Goal: Task Accomplishment & Management: Manage account settings

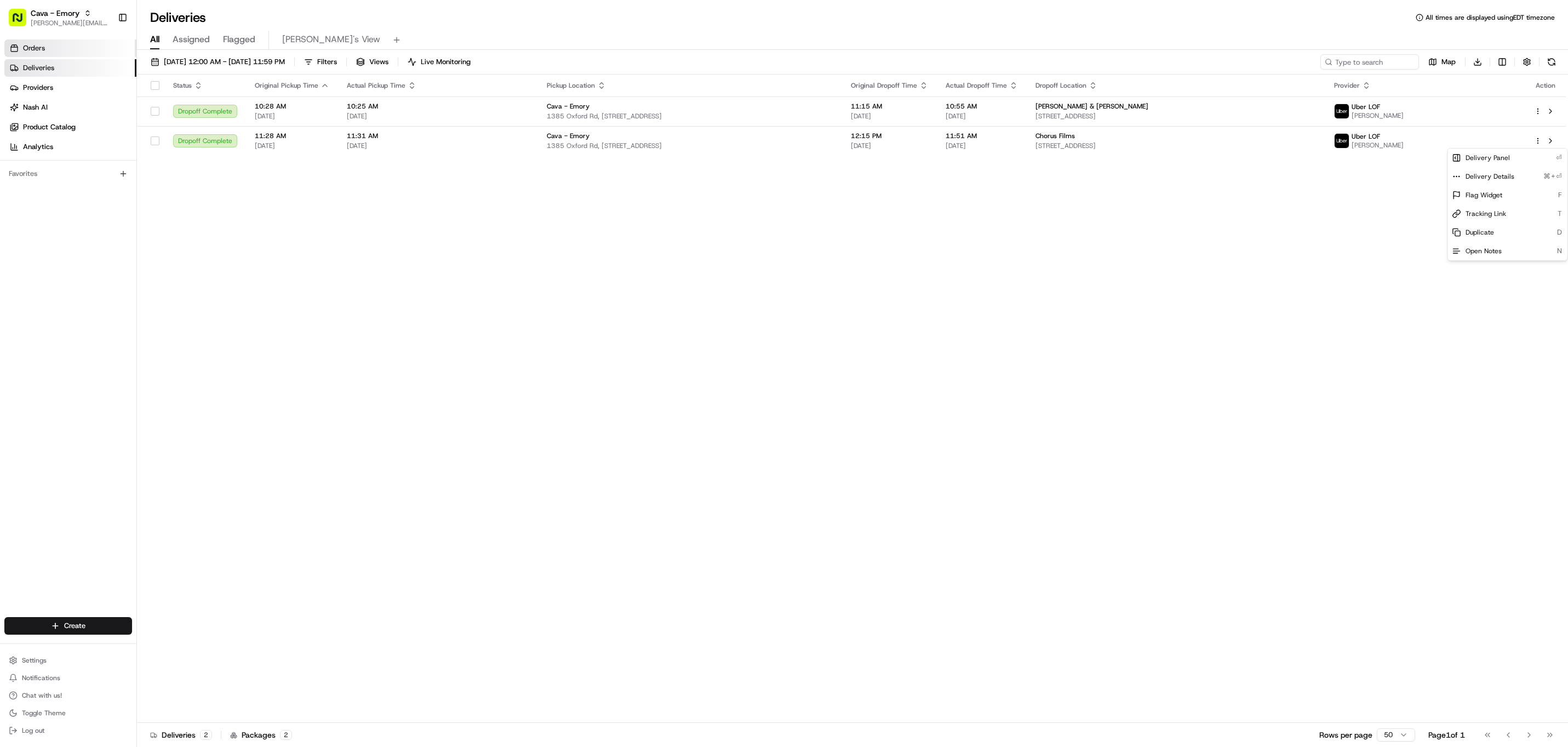
click at [55, 49] on link "Orders" at bounding box center [70, 48] width 132 height 17
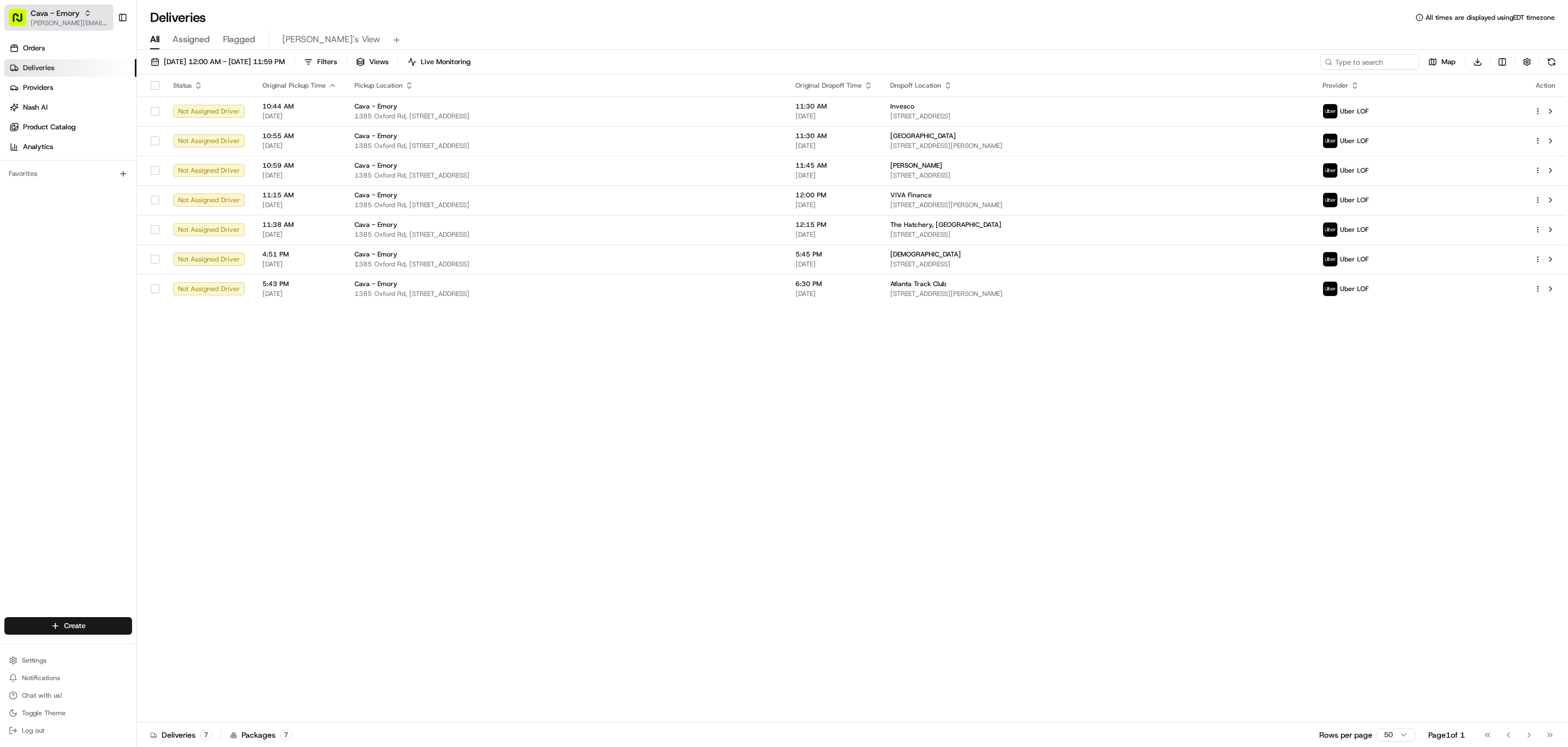
click at [49, 19] on span "[PERSON_NAME][EMAIL_ADDRESS][DOMAIN_NAME]" at bounding box center [70, 23] width 78 height 9
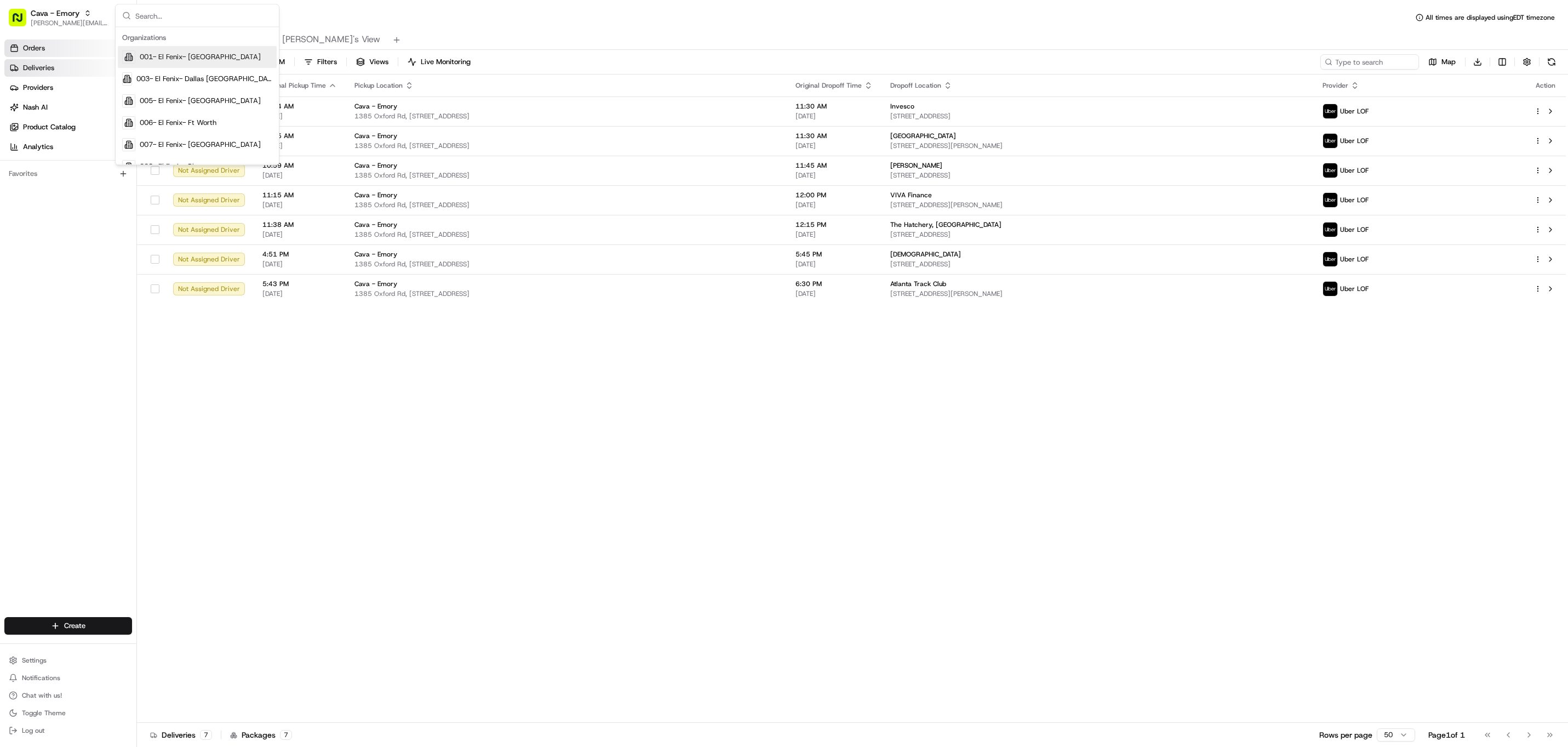
click at [43, 50] on span "Orders" at bounding box center [34, 48] width 22 height 10
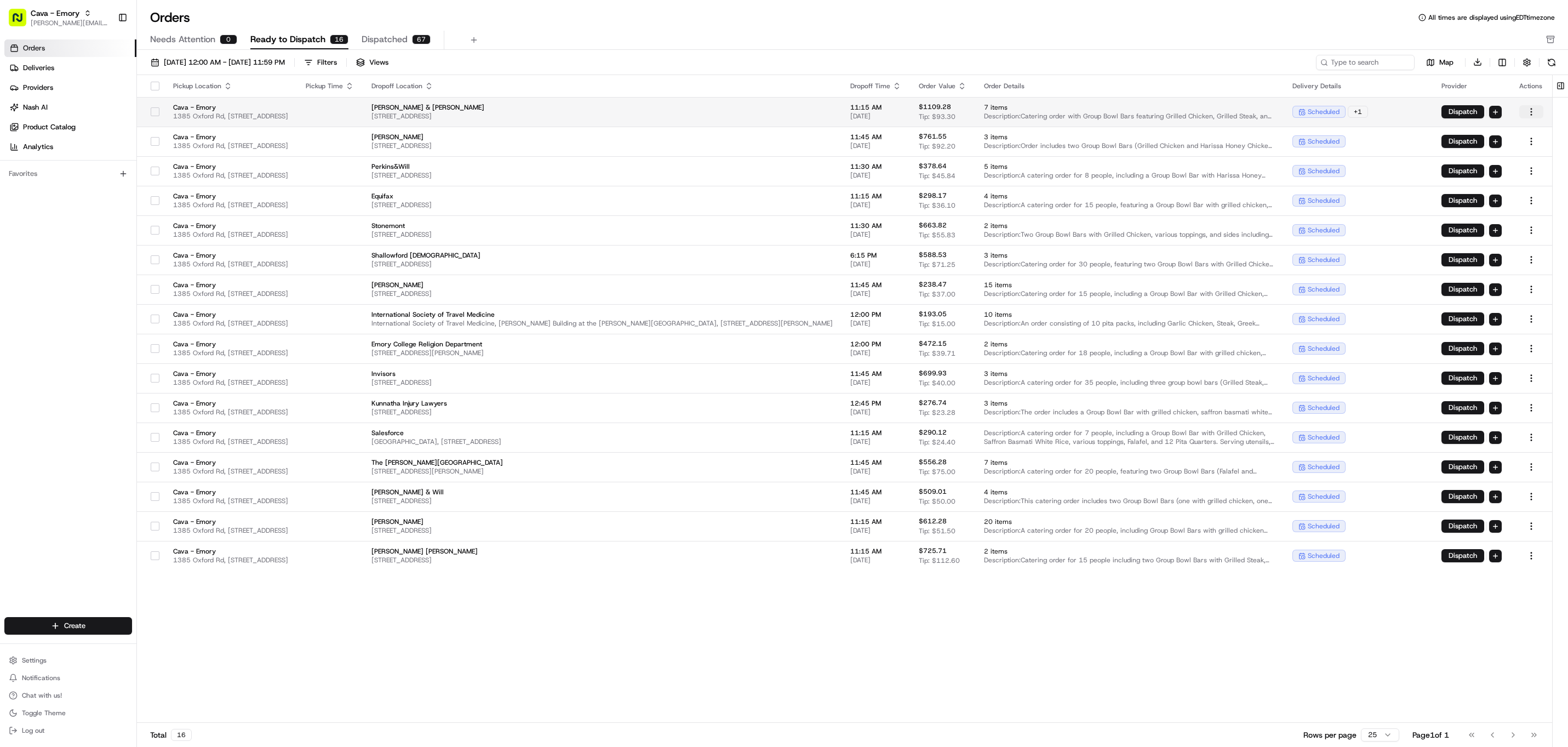
click at [1531, 105] on html "Cava - Emory gabrielle@usenash.com Toggle Sidebar Orders Deliveries Providers N…" at bounding box center [784, 373] width 1568 height 747
click at [1493, 155] on div "Edit" at bounding box center [1506, 148] width 117 height 17
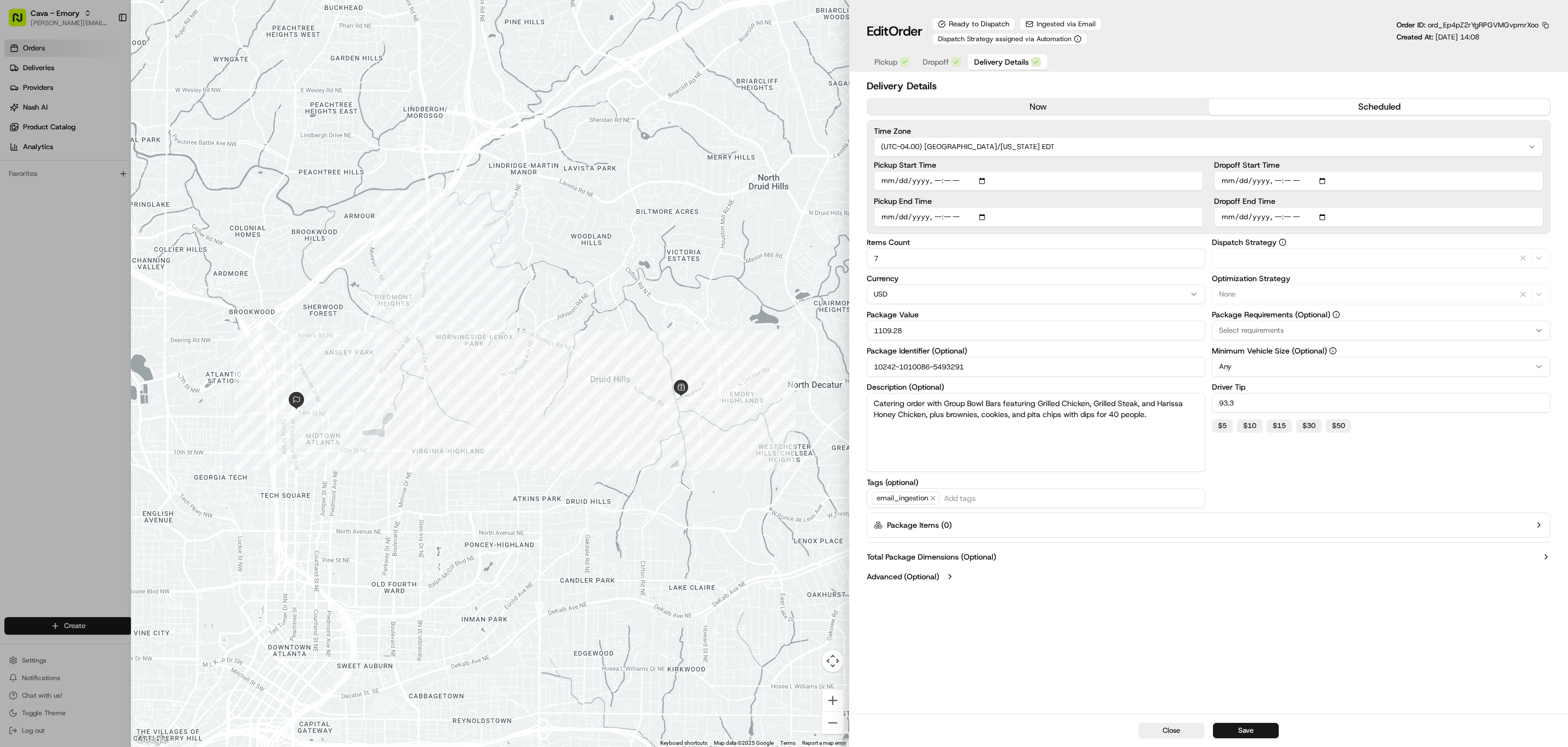
click at [980, 65] on span "Delivery Details" at bounding box center [1001, 62] width 55 height 11
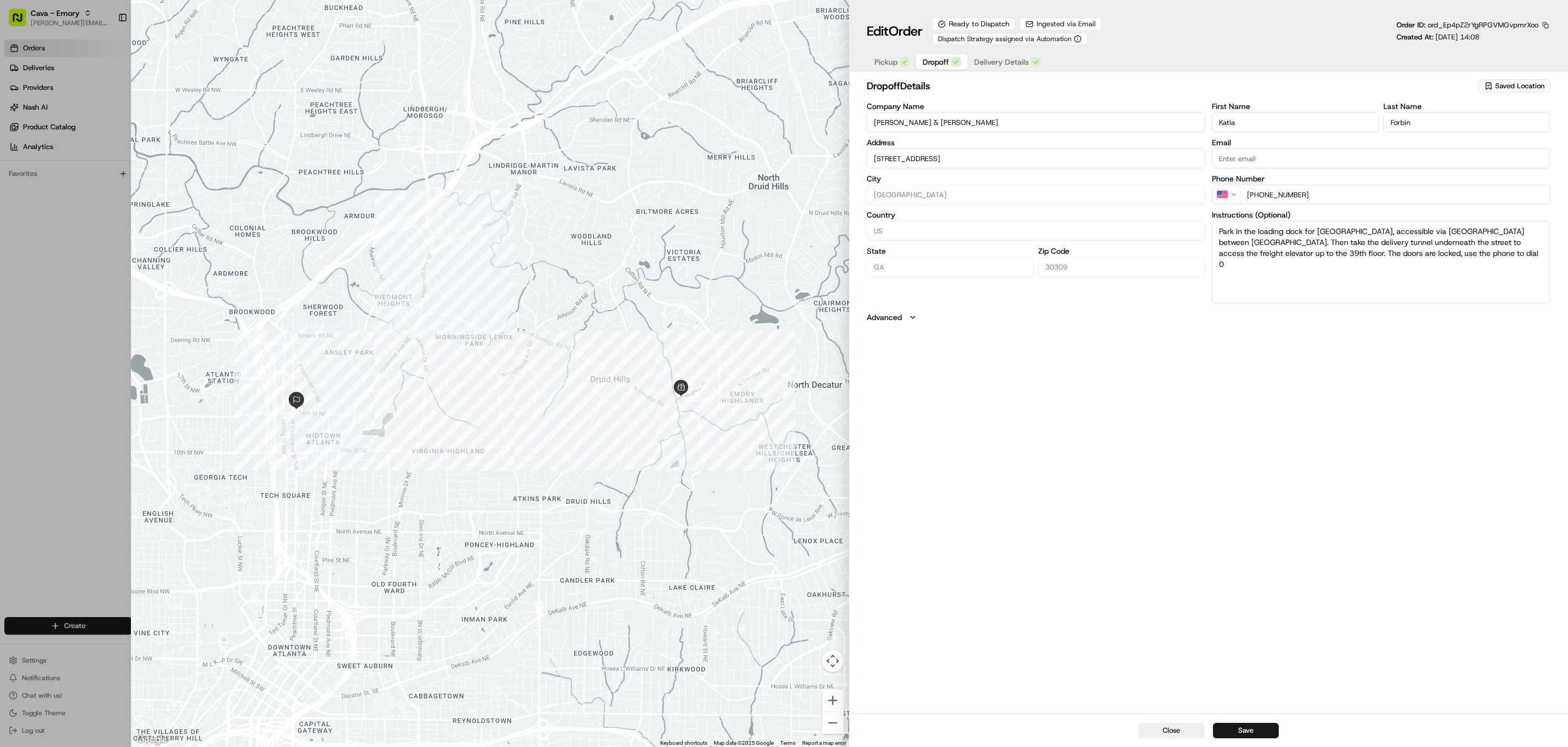
click at [936, 67] on span "Dropoff" at bounding box center [936, 62] width 27 height 11
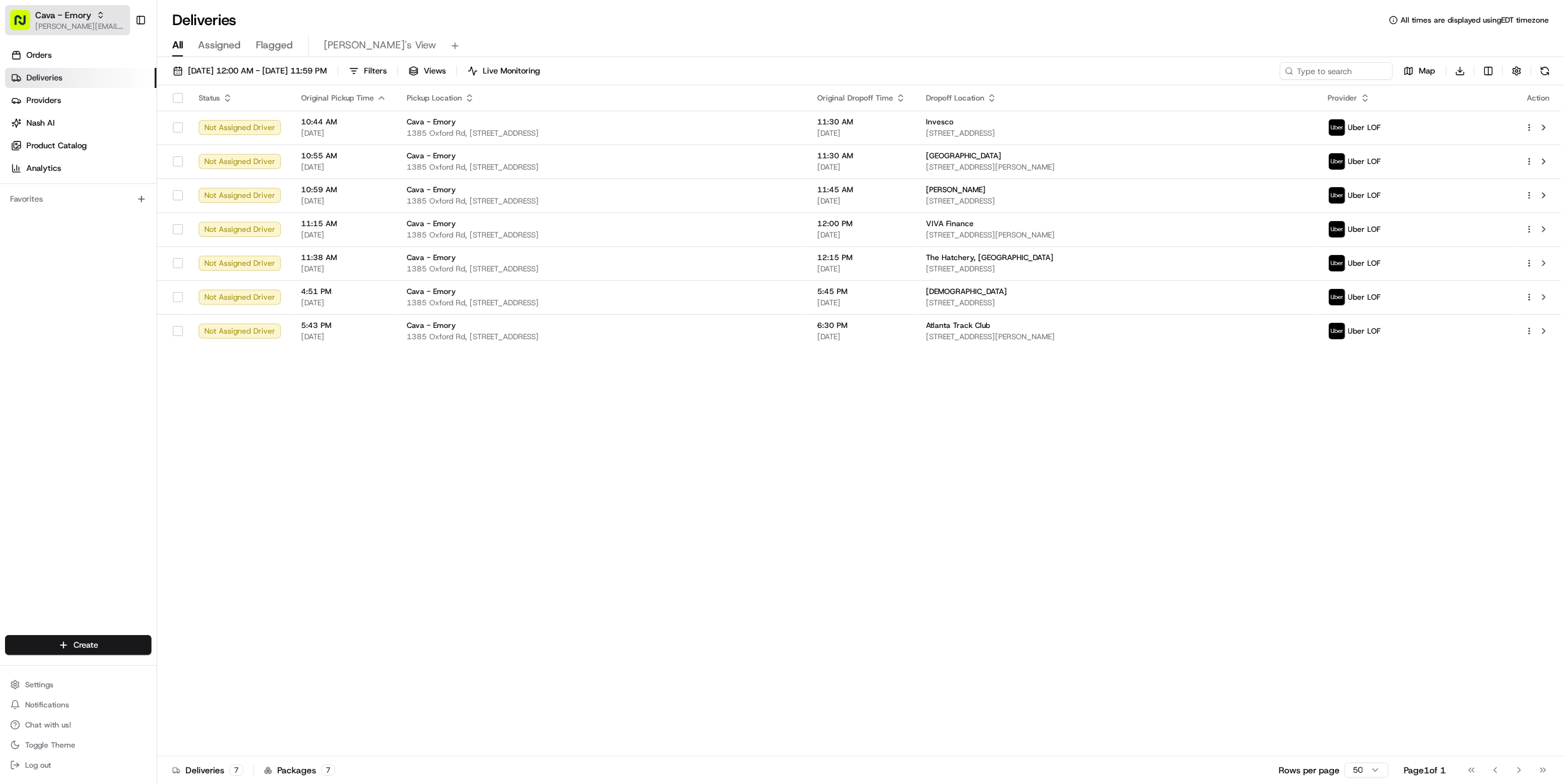
click at [71, 17] on span "Cava - Emory" at bounding box center [63, 15] width 56 height 13
type input "red's"
drag, startPoint x: 208, startPoint y: 69, endPoint x: 183, endPoint y: 62, distance: 26.0
click at [208, 69] on div "Red's Best" at bounding box center [227, 65] width 183 height 25
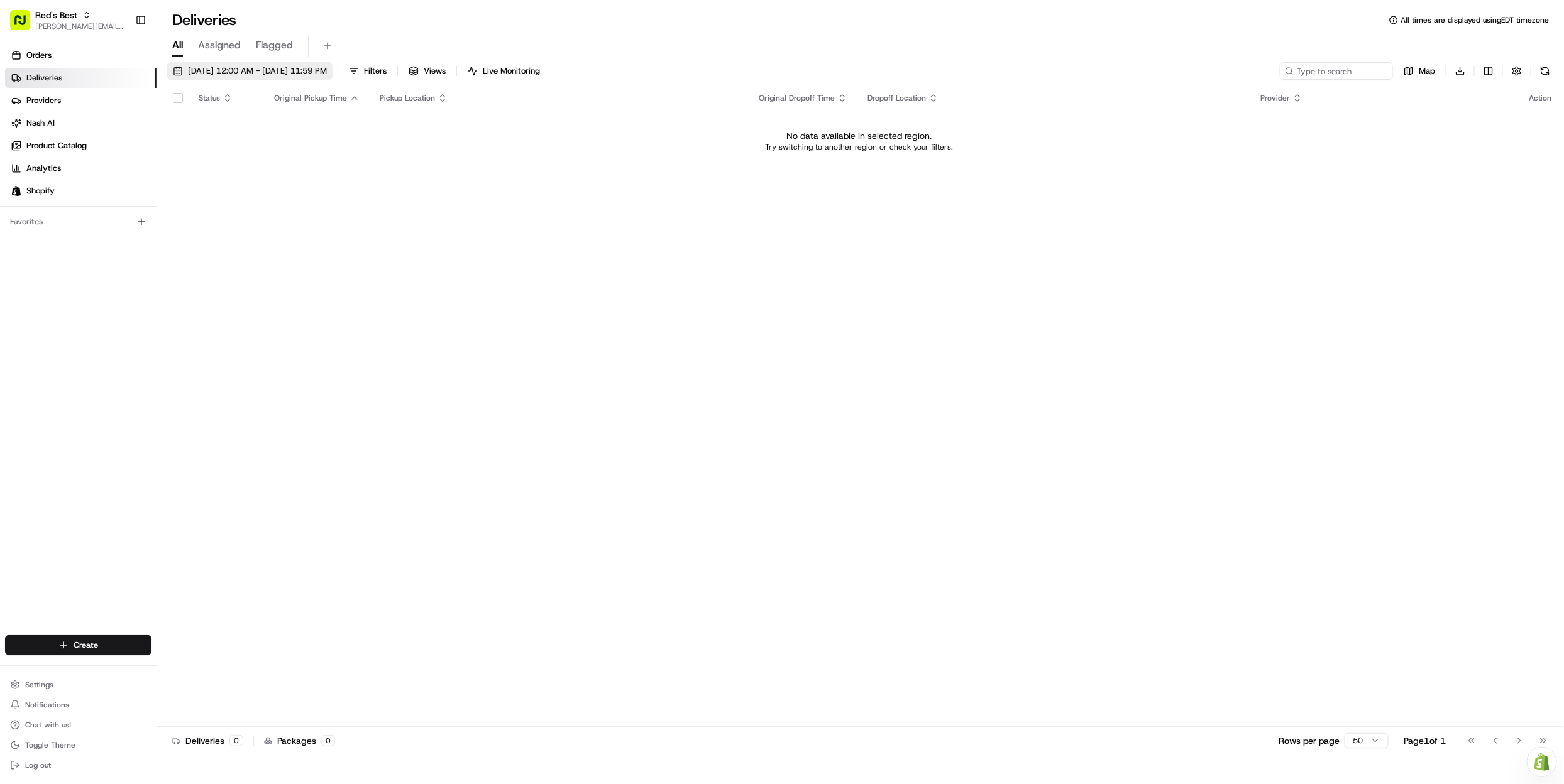
click at [230, 71] on span "[DATE] 12:00 AM - [DATE] 11:59 PM" at bounding box center [257, 71] width 139 height 11
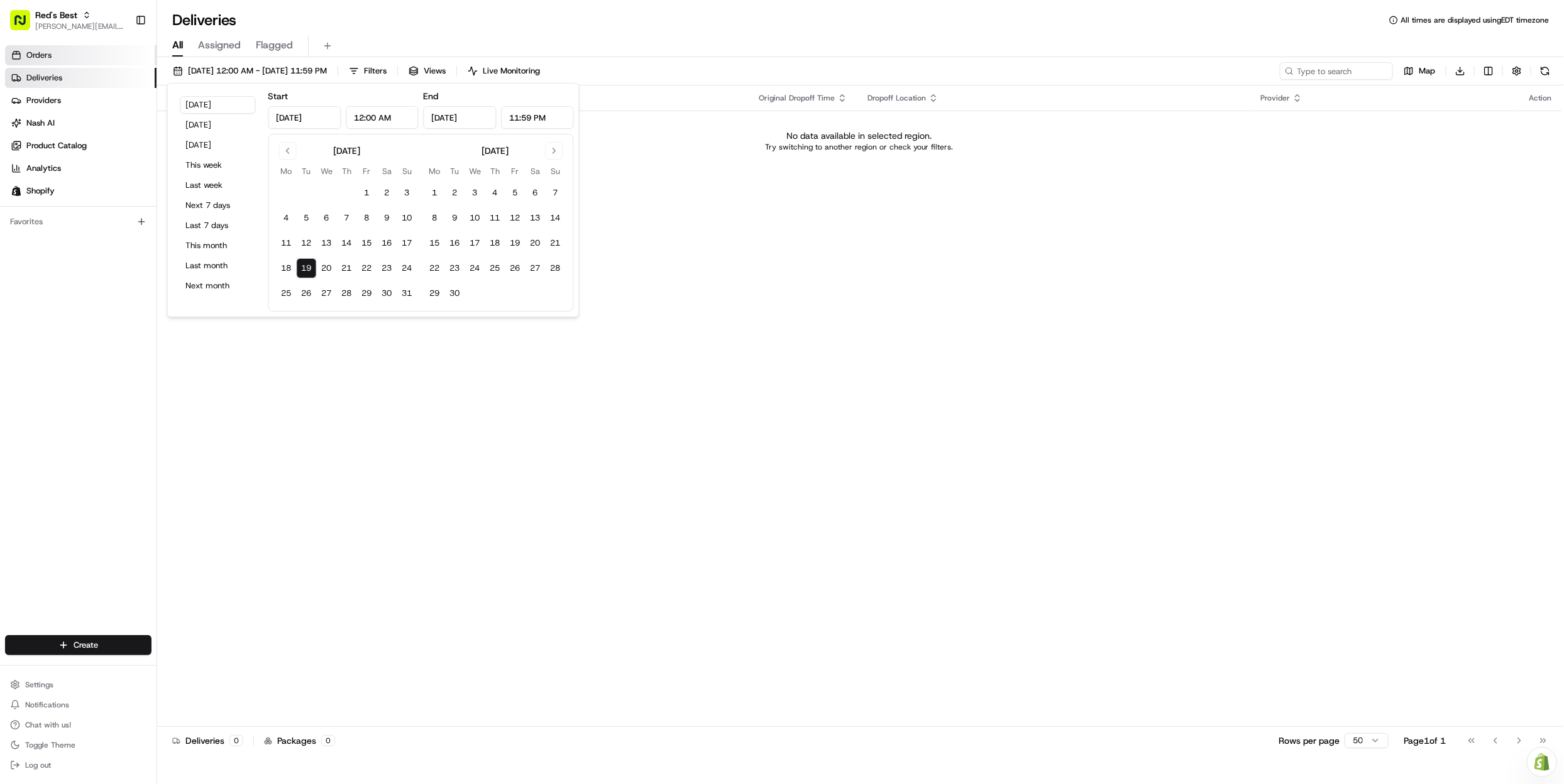
click at [122, 55] on link "Orders" at bounding box center [81, 56] width 151 height 20
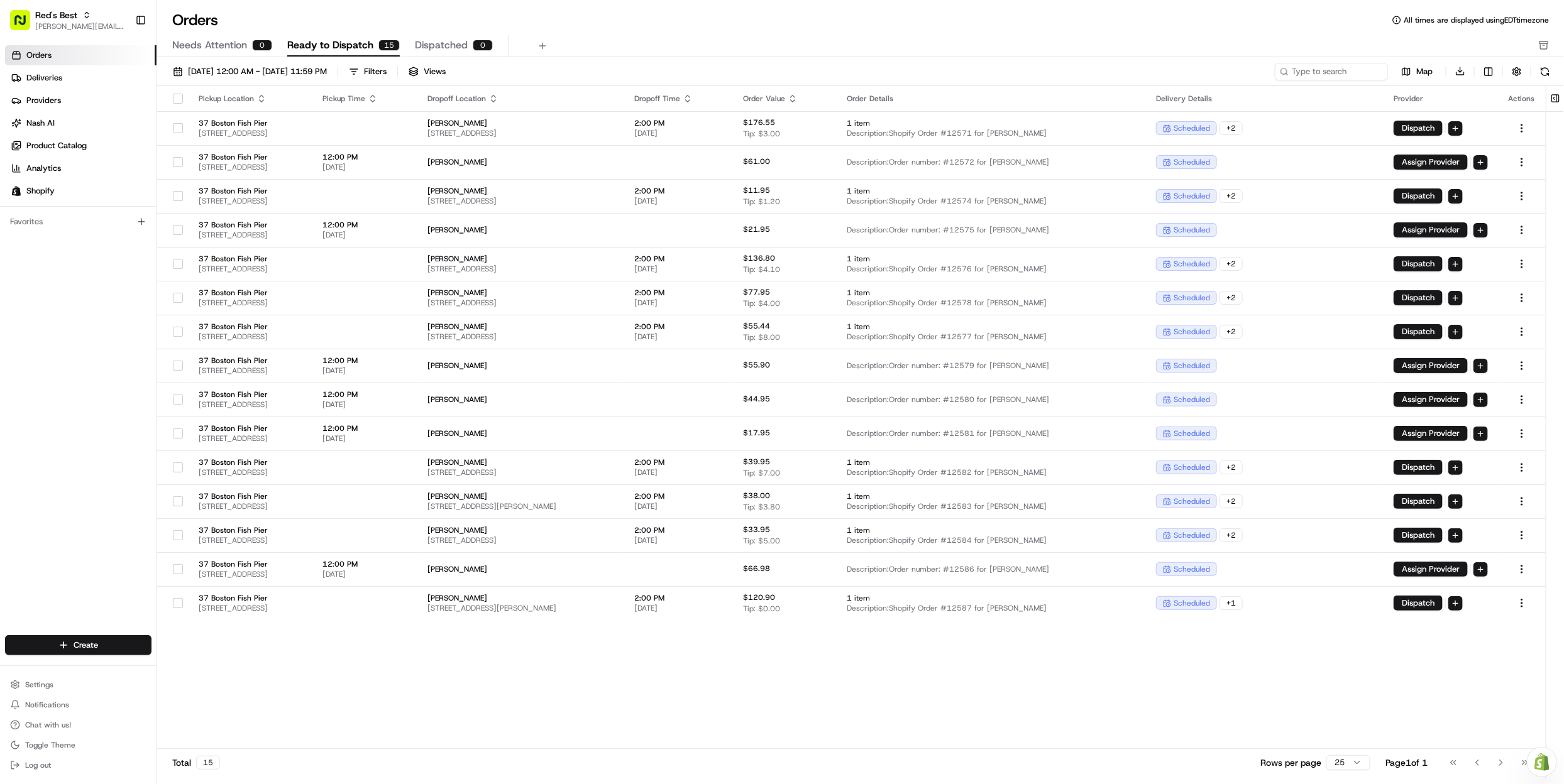
click at [393, 80] on button "Filters" at bounding box center [367, 71] width 49 height 17
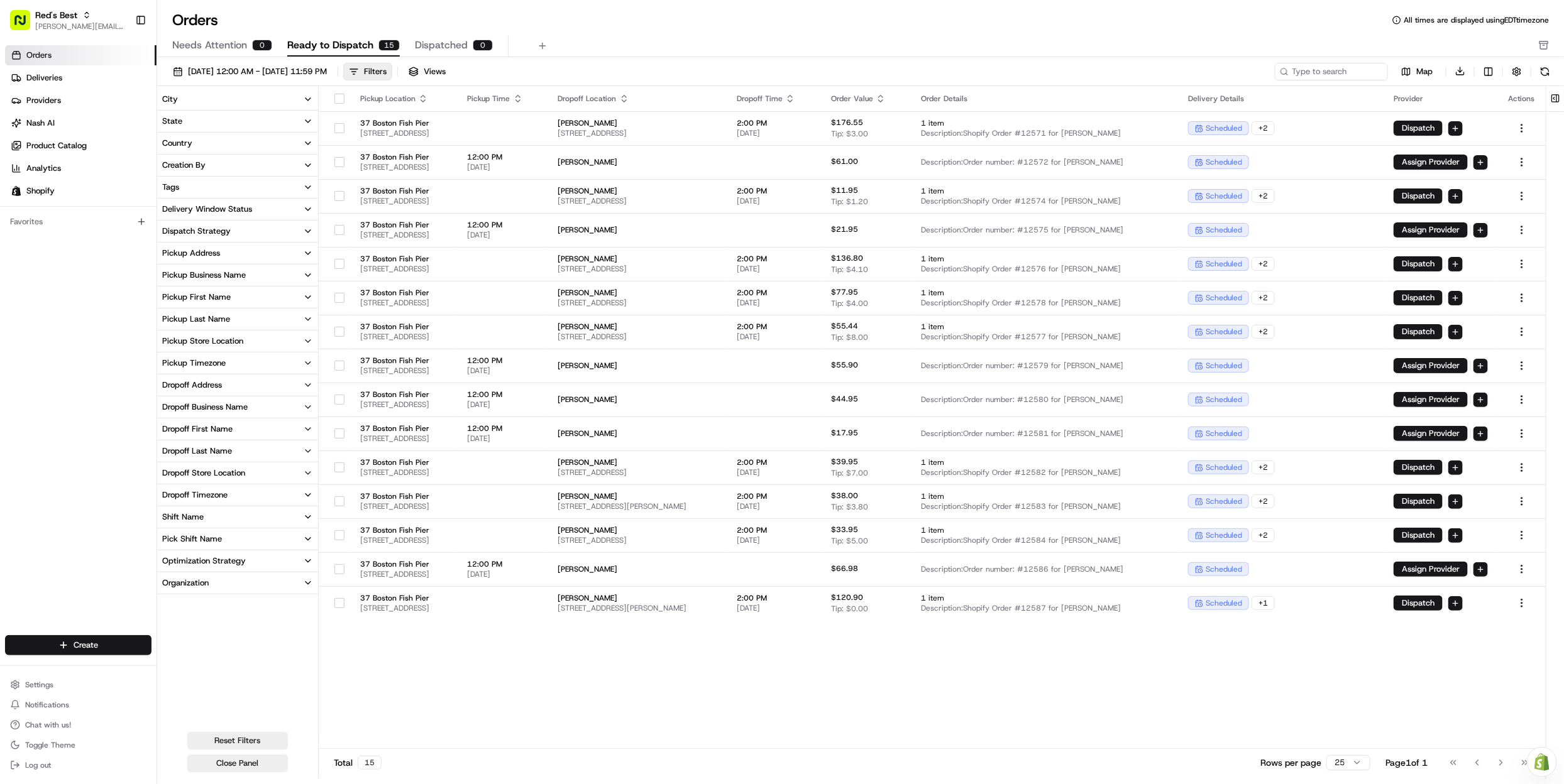
drag, startPoint x: 256, startPoint y: 764, endPoint x: 258, endPoint y: 748, distance: 16.1
click at [256, 764] on button "Close Panel" at bounding box center [237, 763] width 100 height 17
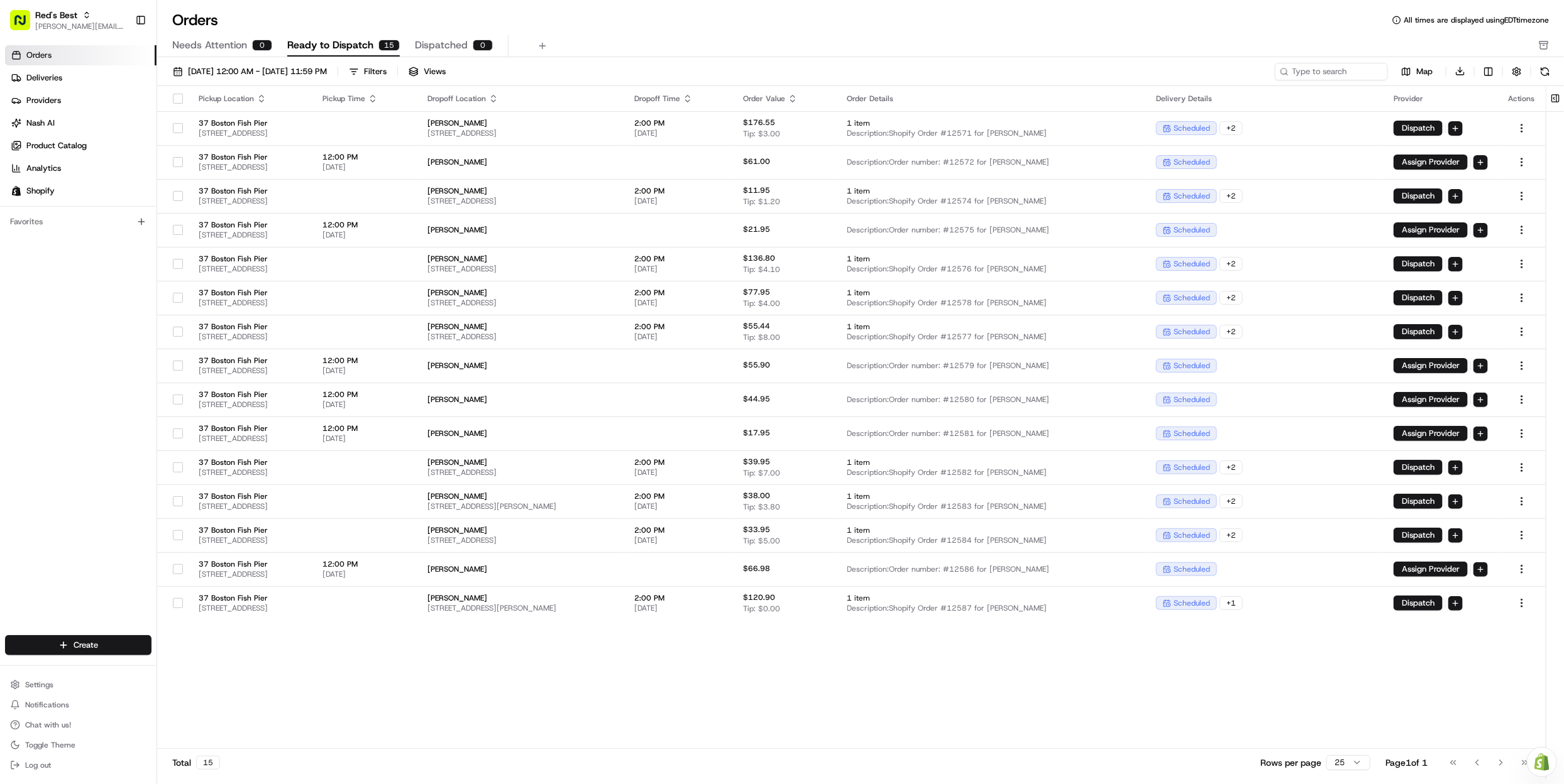
click at [378, 94] on icon "button" at bounding box center [373, 98] width 10 height 10
click at [451, 110] on button "Pickup Start Time (Earliest)" at bounding box center [446, 114] width 115 height 15
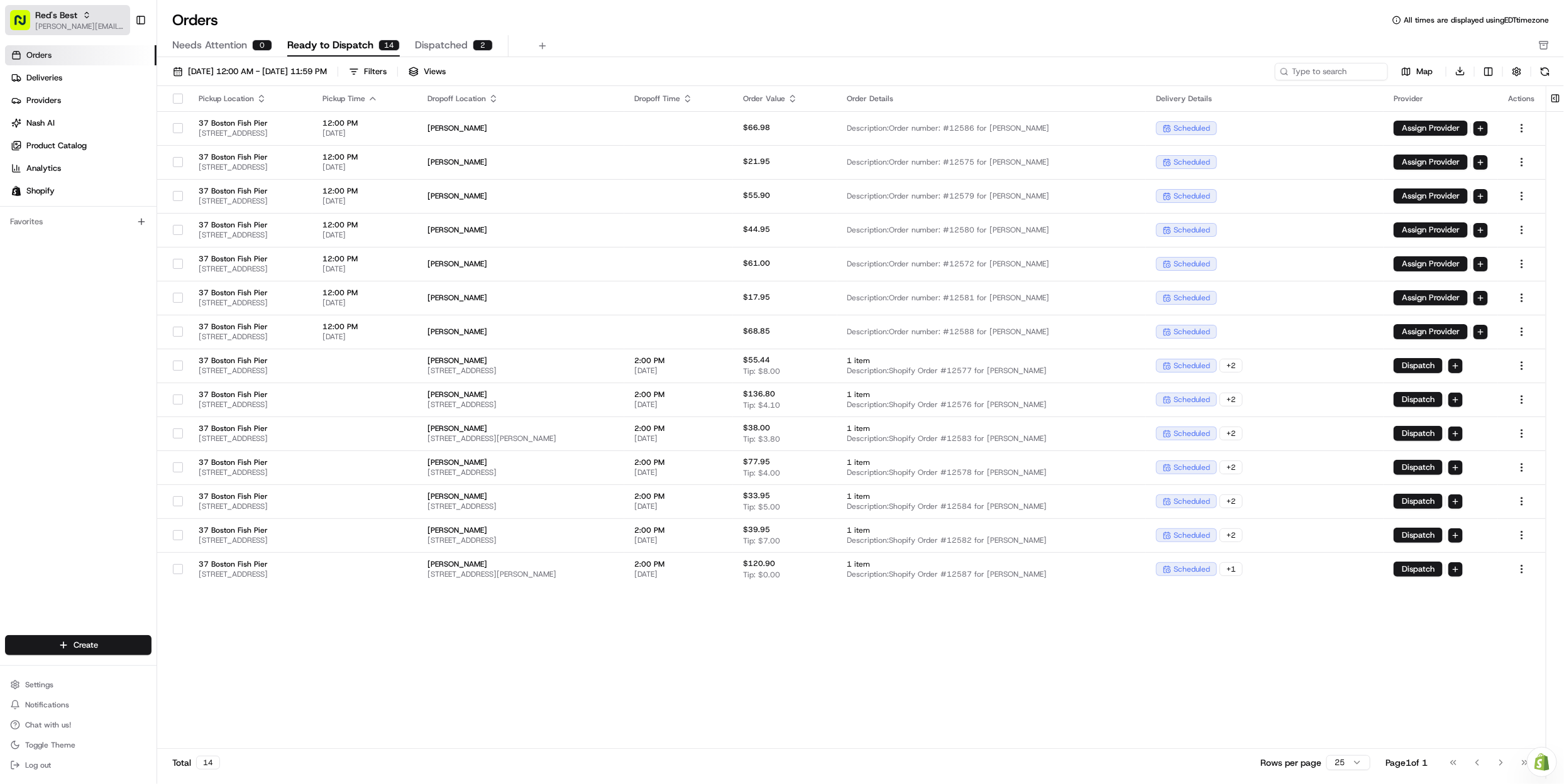
click at [63, 18] on span "Red's Best" at bounding box center [56, 15] width 42 height 13
type input "gun hill"
click at [196, 73] on div "Heart of England - Gun Hill" at bounding box center [227, 65] width 183 height 25
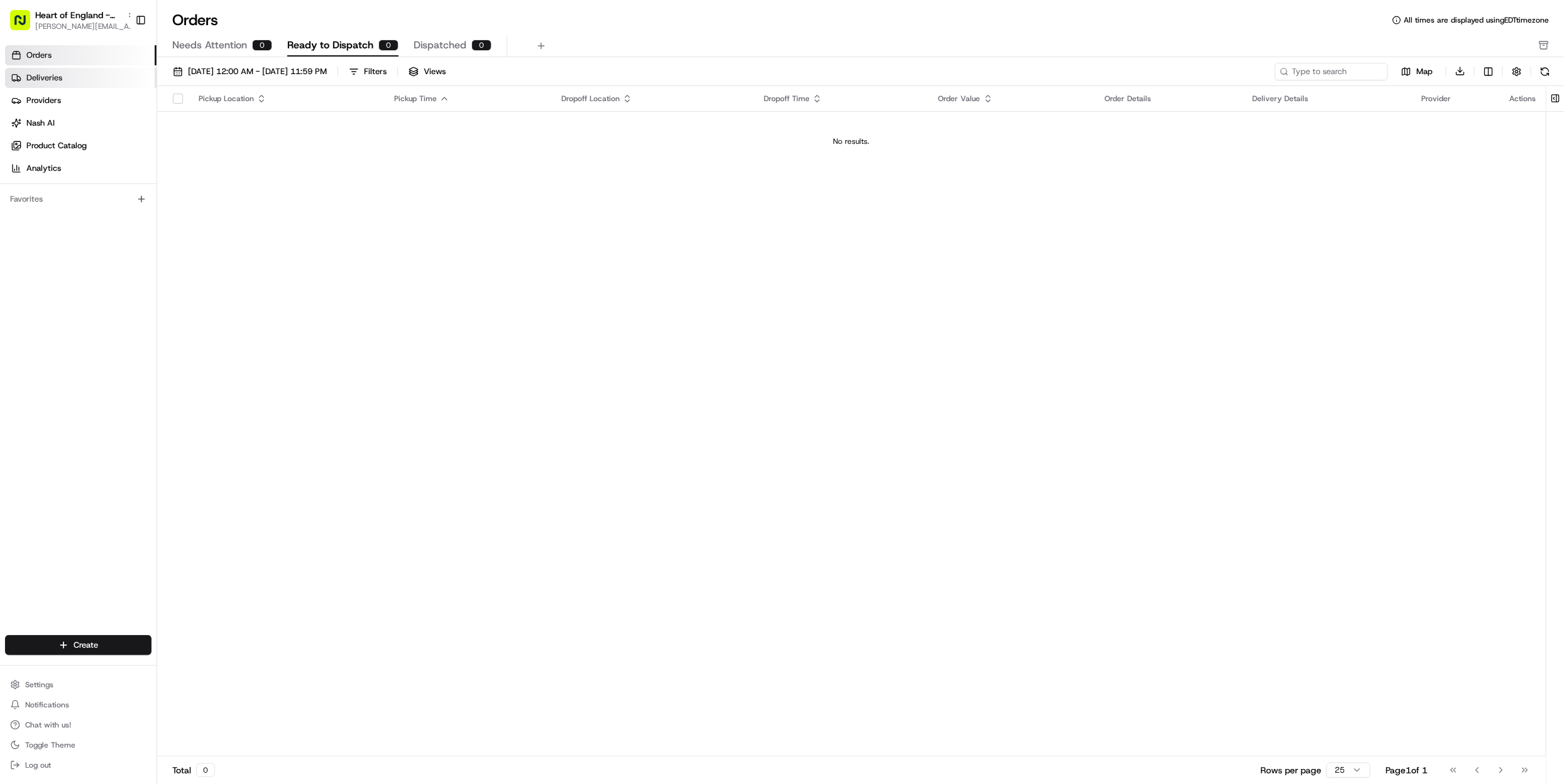
click at [87, 82] on link "Deliveries" at bounding box center [81, 78] width 151 height 20
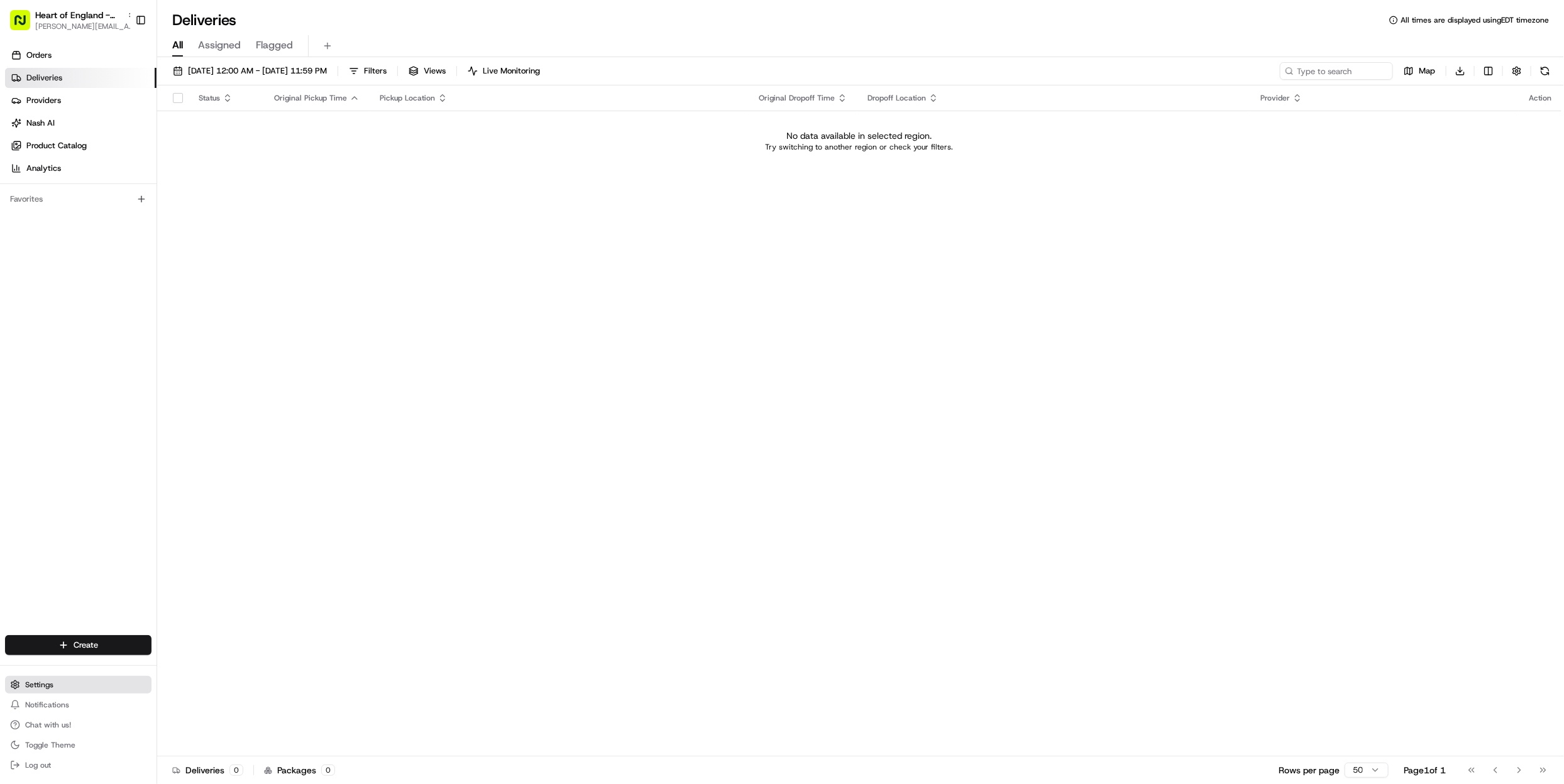
click at [59, 687] on button "Settings" at bounding box center [78, 684] width 147 height 17
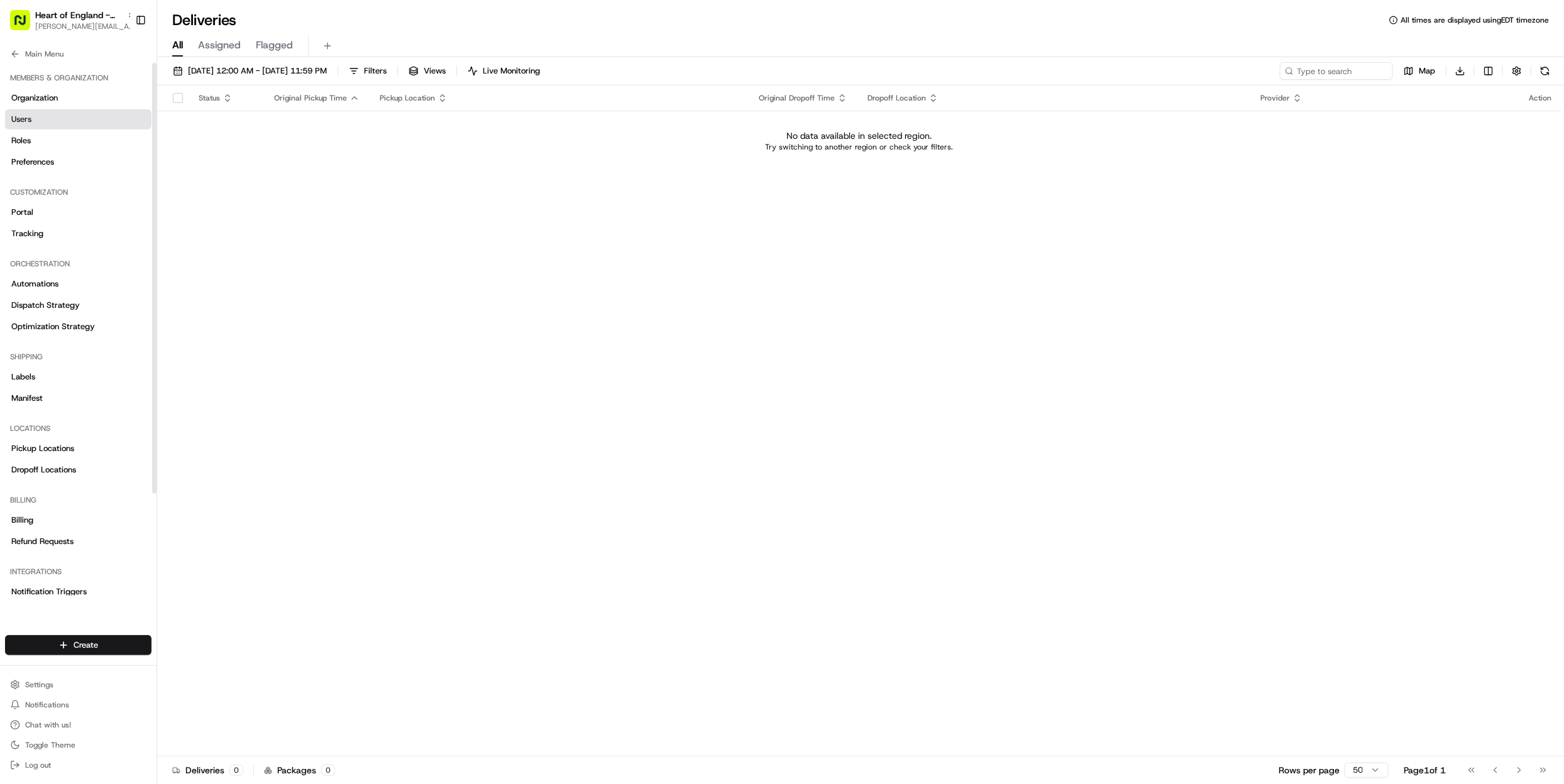
click at [56, 119] on link "Users" at bounding box center [78, 119] width 147 height 20
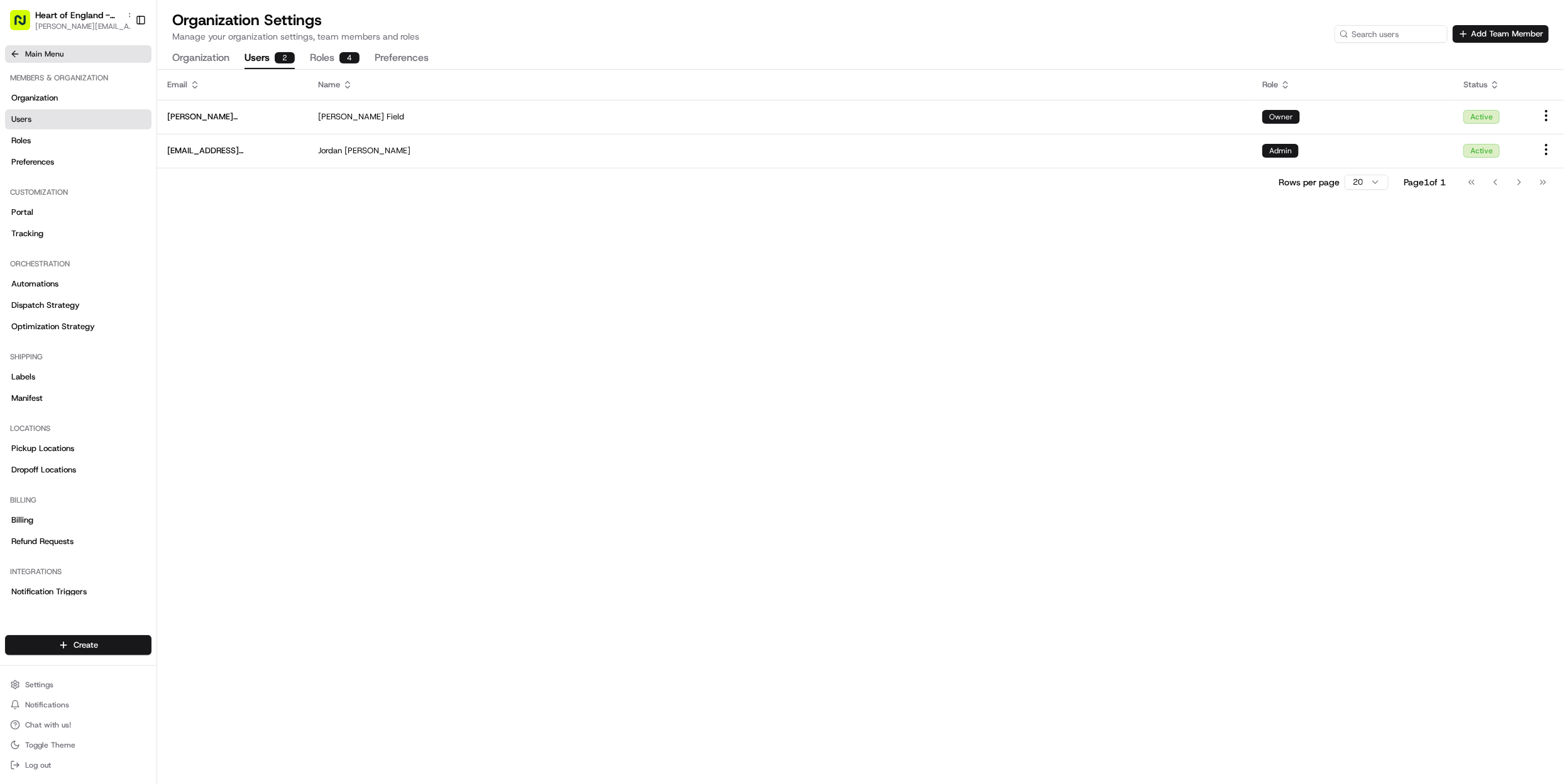
click at [65, 46] on button "Main Menu" at bounding box center [78, 54] width 147 height 17
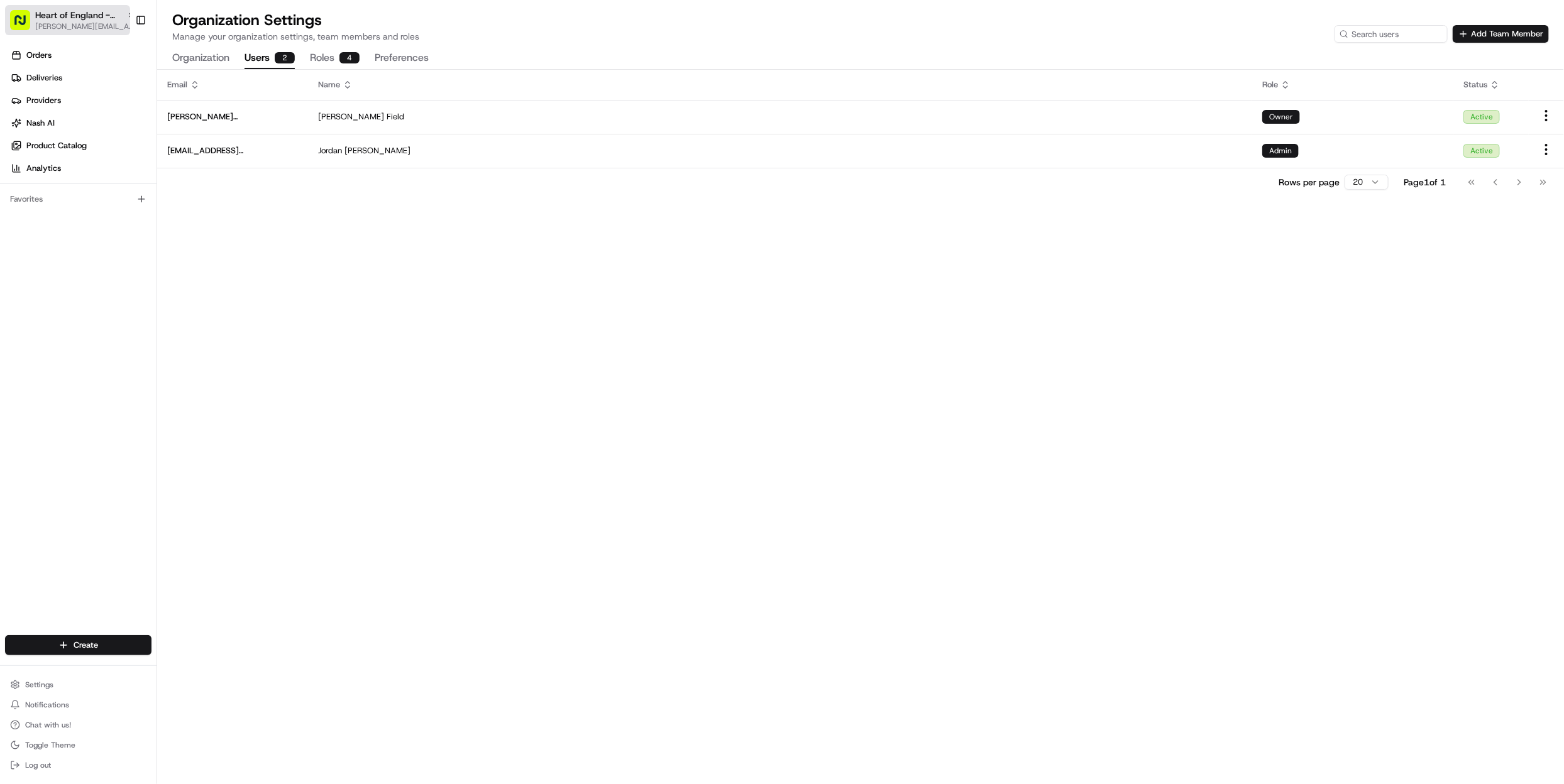
click at [63, 24] on span "[PERSON_NAME][EMAIL_ADDRESS][DOMAIN_NAME]" at bounding box center [85, 26] width 100 height 10
type input "red's"
click at [204, 71] on div "Red's Best" at bounding box center [227, 65] width 183 height 25
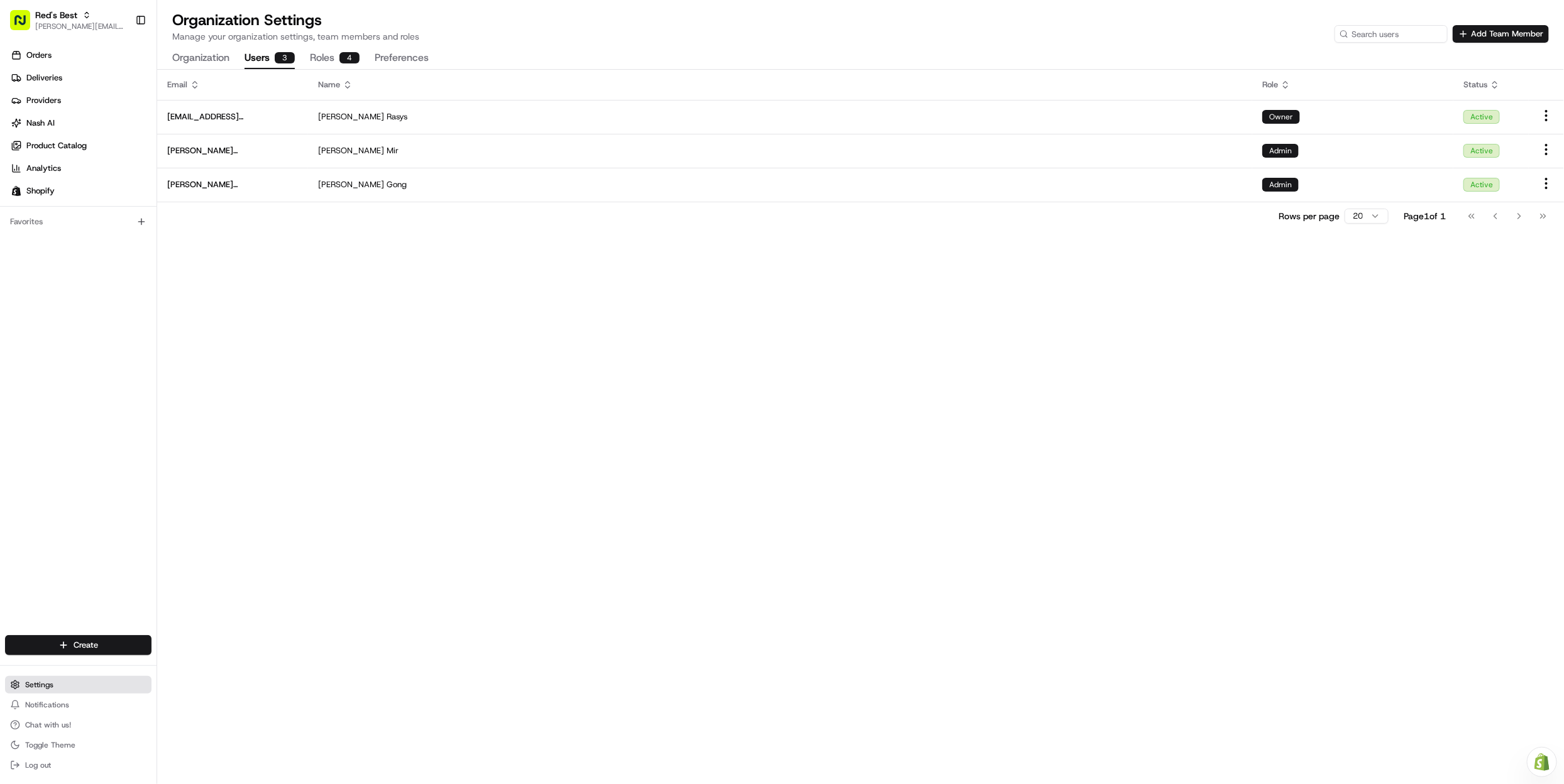
click at [81, 689] on button "Settings" at bounding box center [78, 684] width 147 height 17
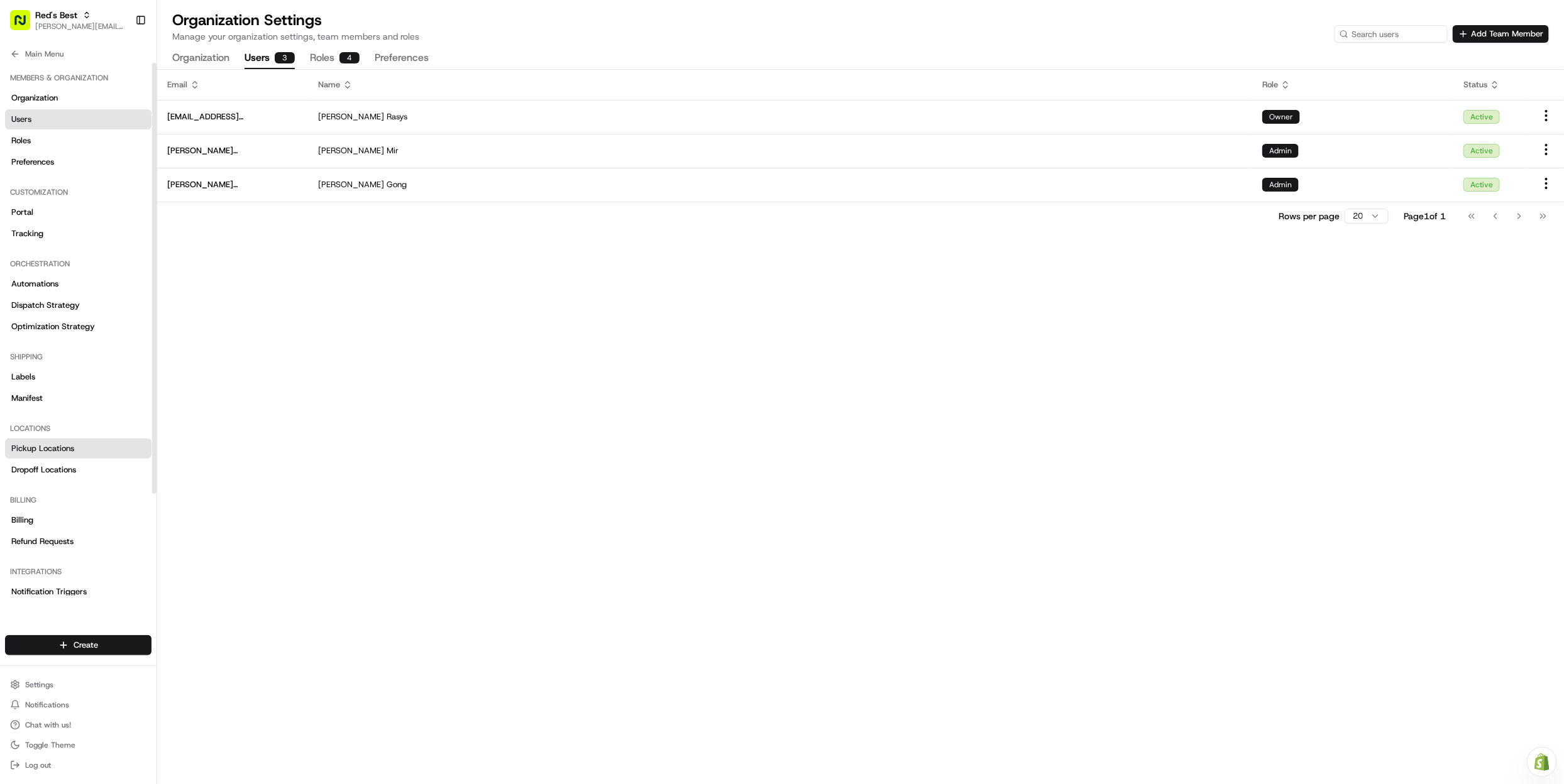
scroll to position [125, 0]
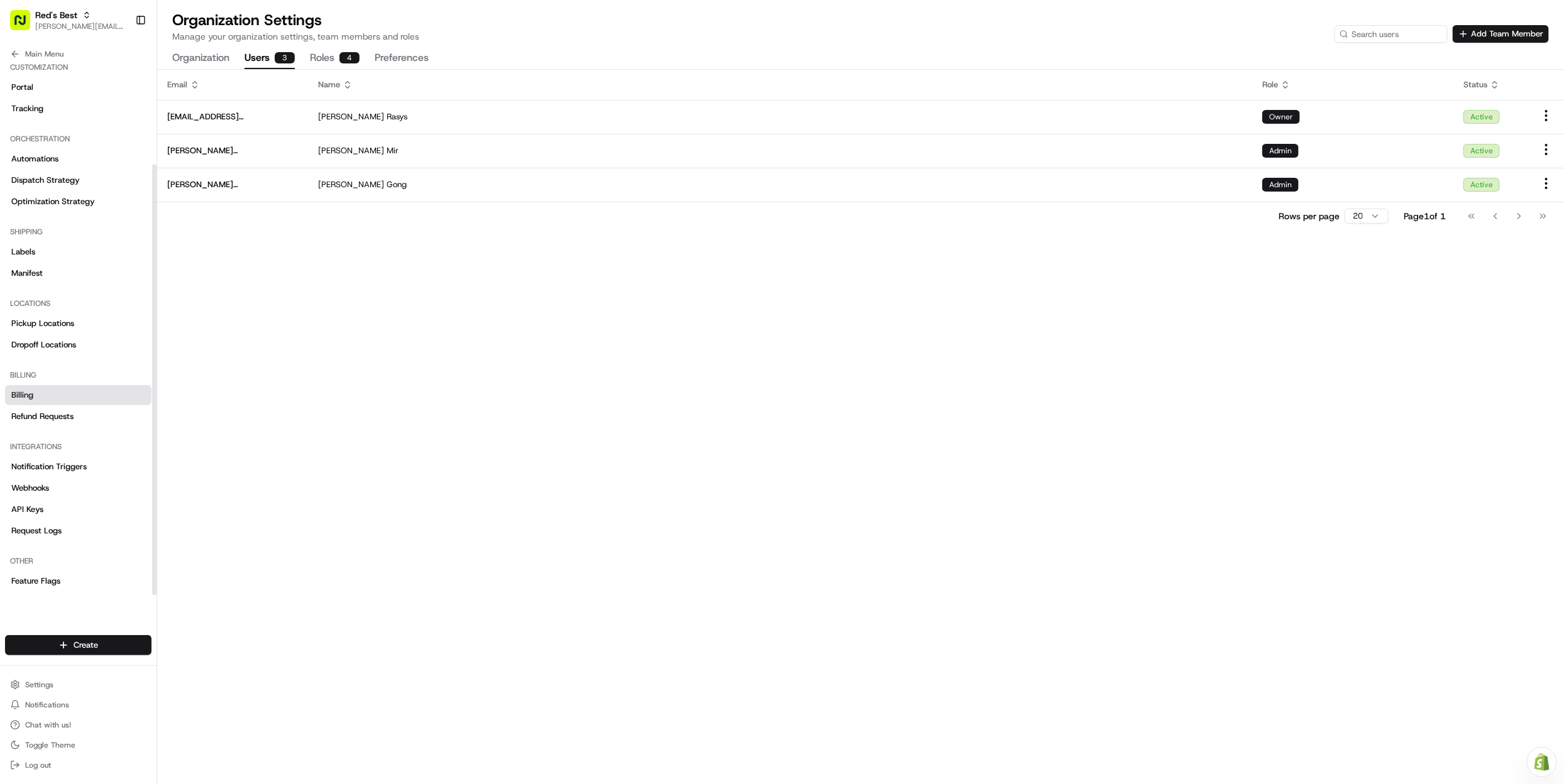
click at [56, 394] on link "Billing" at bounding box center [78, 395] width 147 height 20
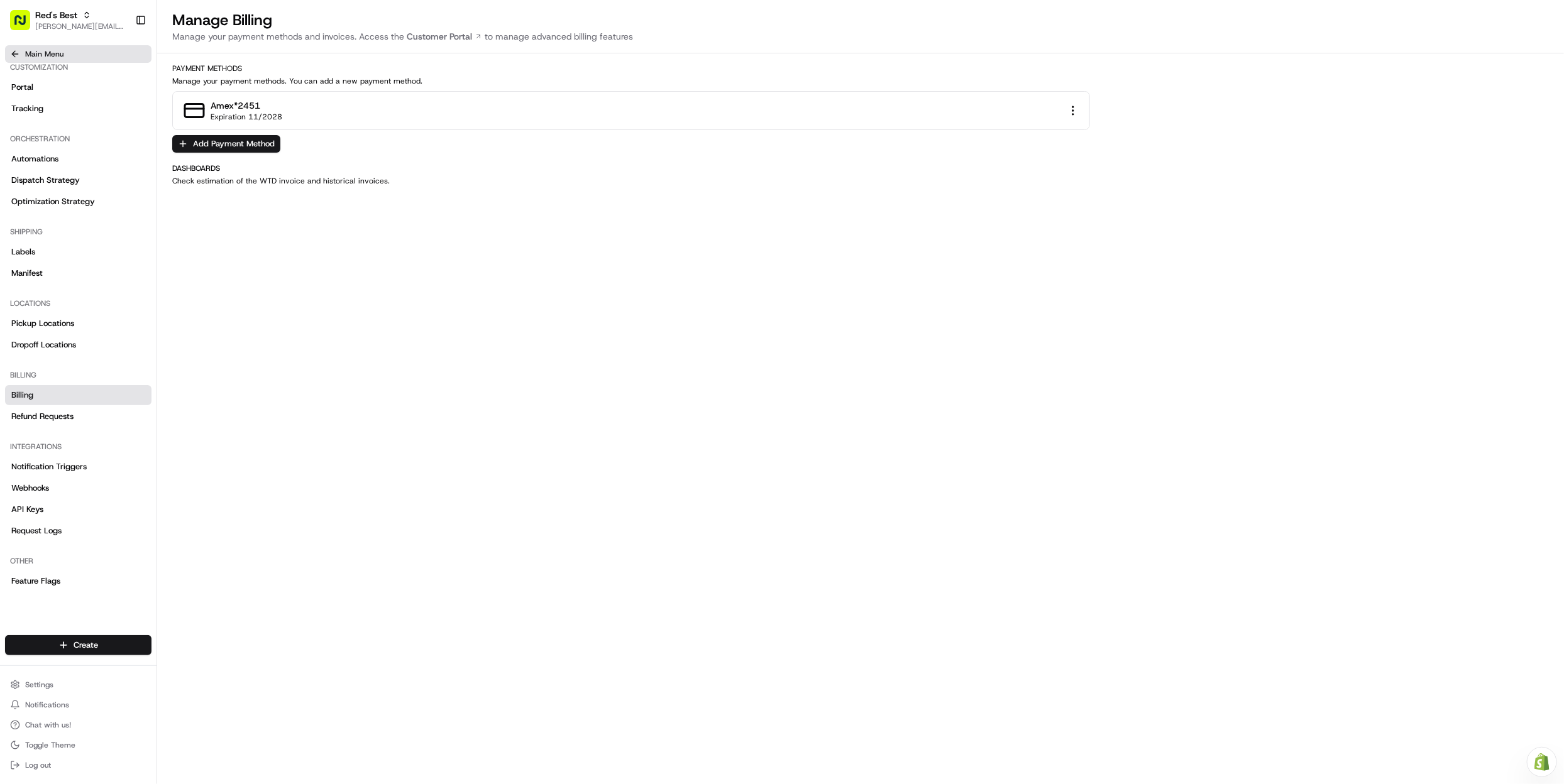
click at [65, 49] on button "Main Menu" at bounding box center [78, 54] width 147 height 17
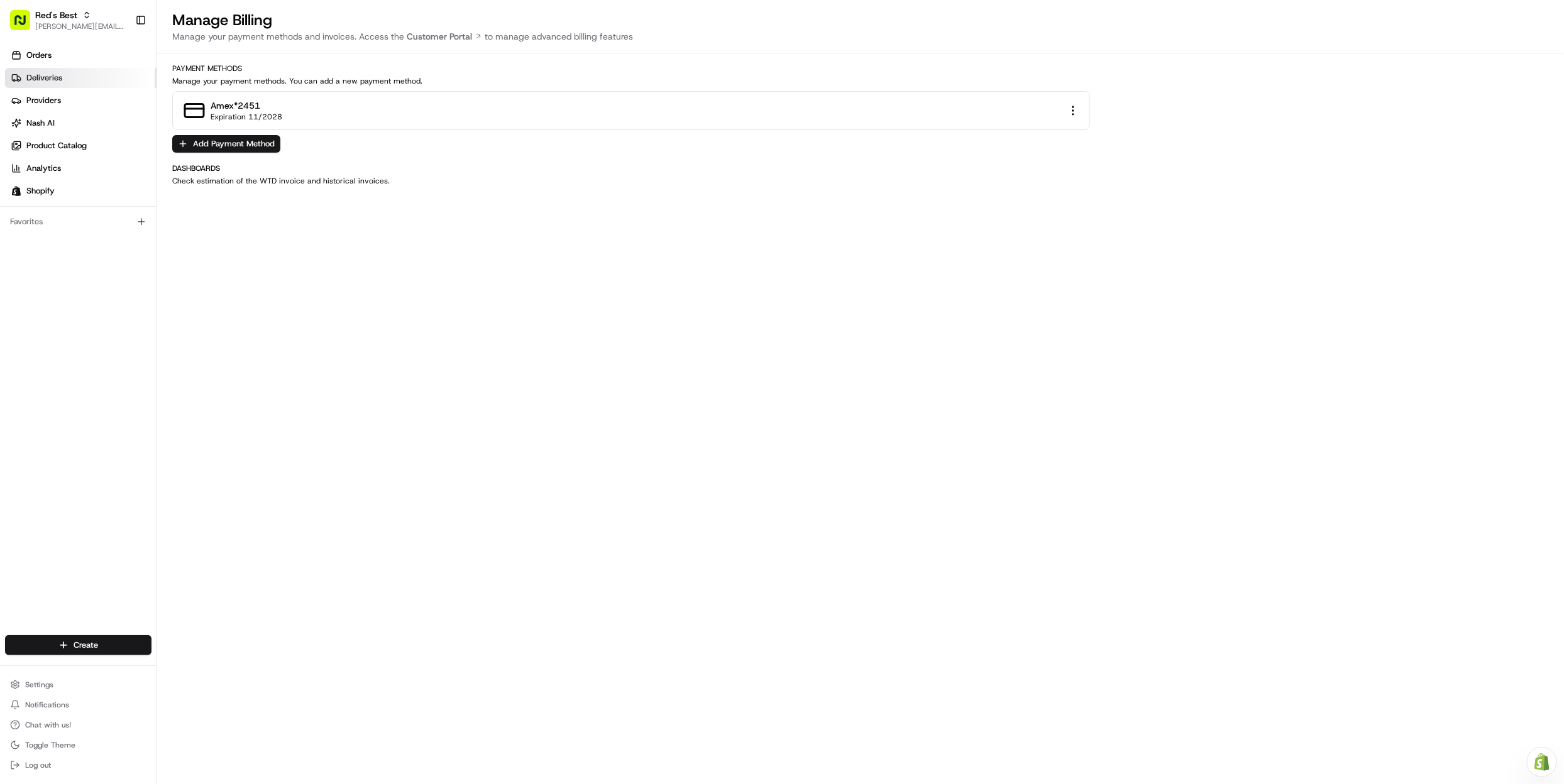
click at [57, 82] on span "Deliveries" at bounding box center [44, 78] width 36 height 11
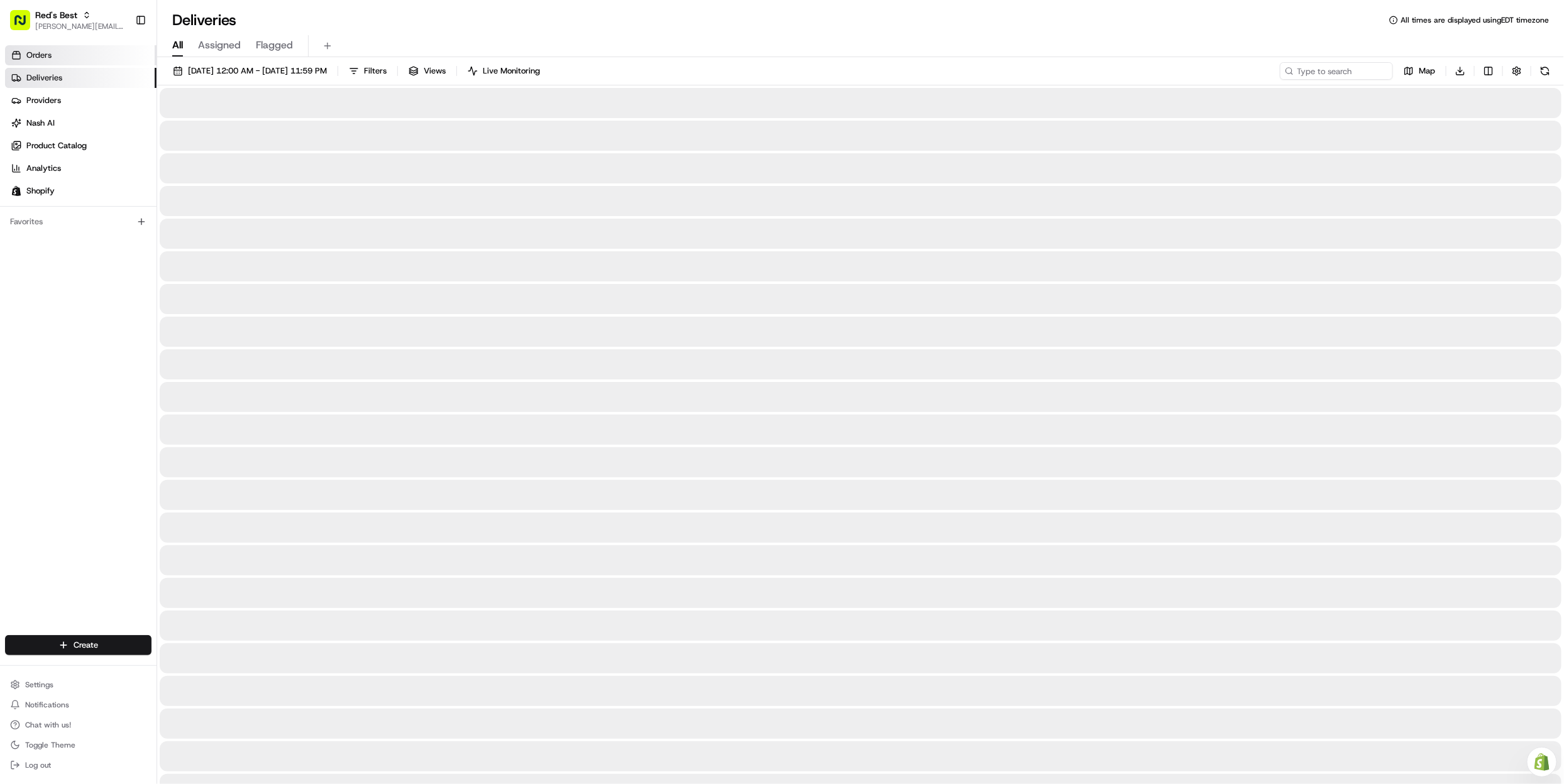
click at [61, 57] on link "Orders" at bounding box center [81, 56] width 151 height 20
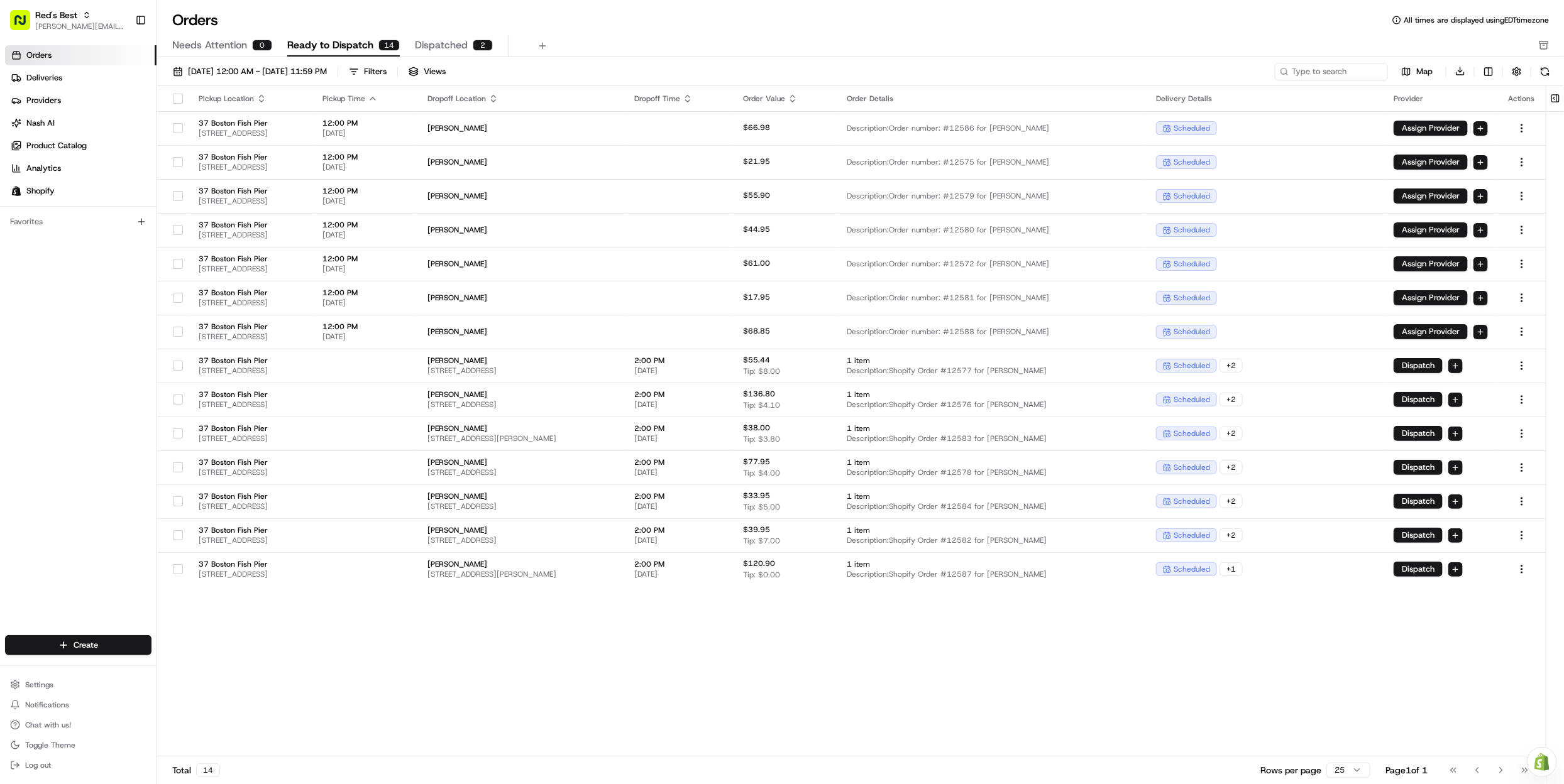
click at [435, 43] on span "Dispatched" at bounding box center [441, 46] width 52 height 15
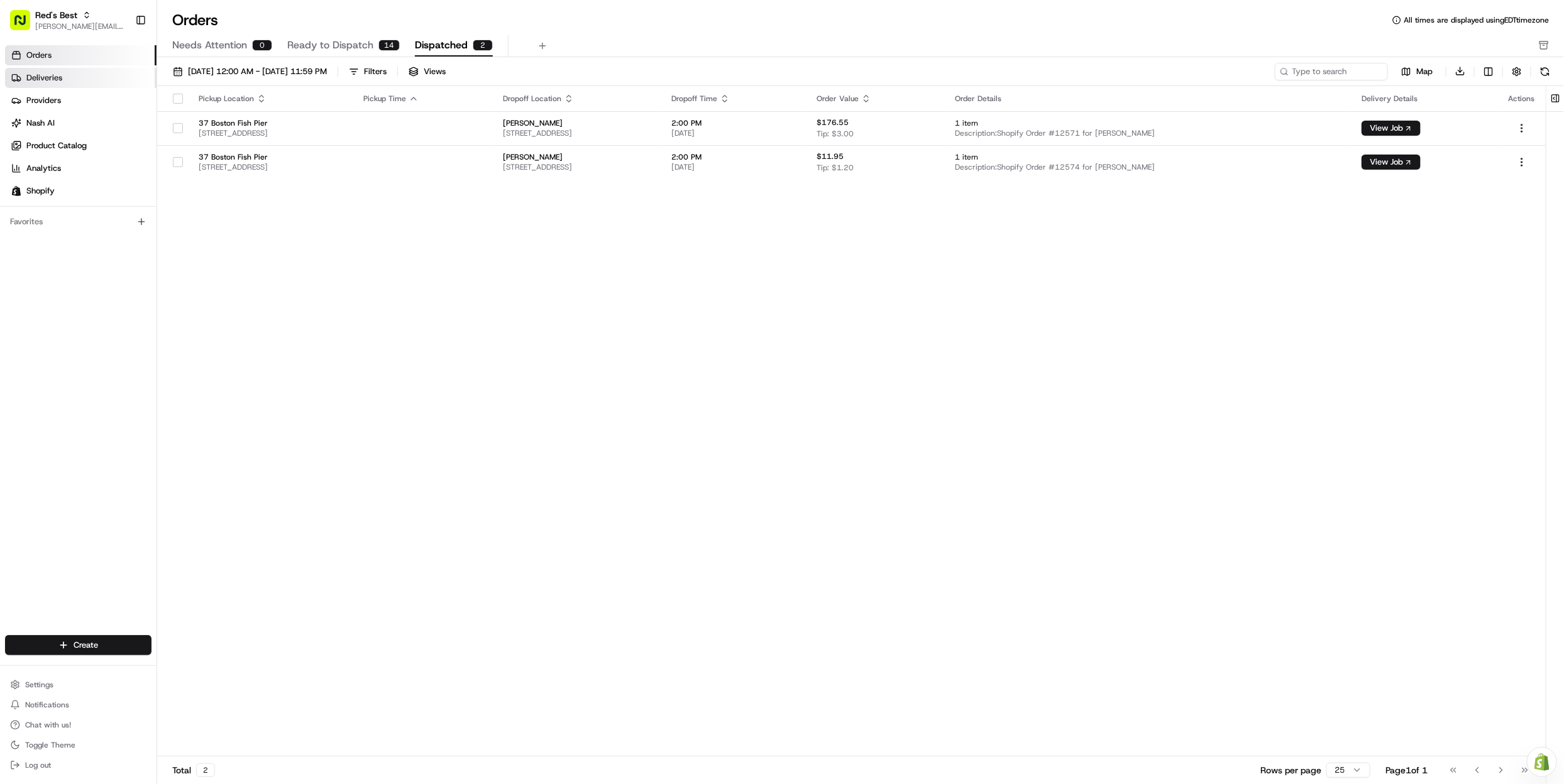
click at [111, 75] on link "Deliveries" at bounding box center [81, 78] width 151 height 20
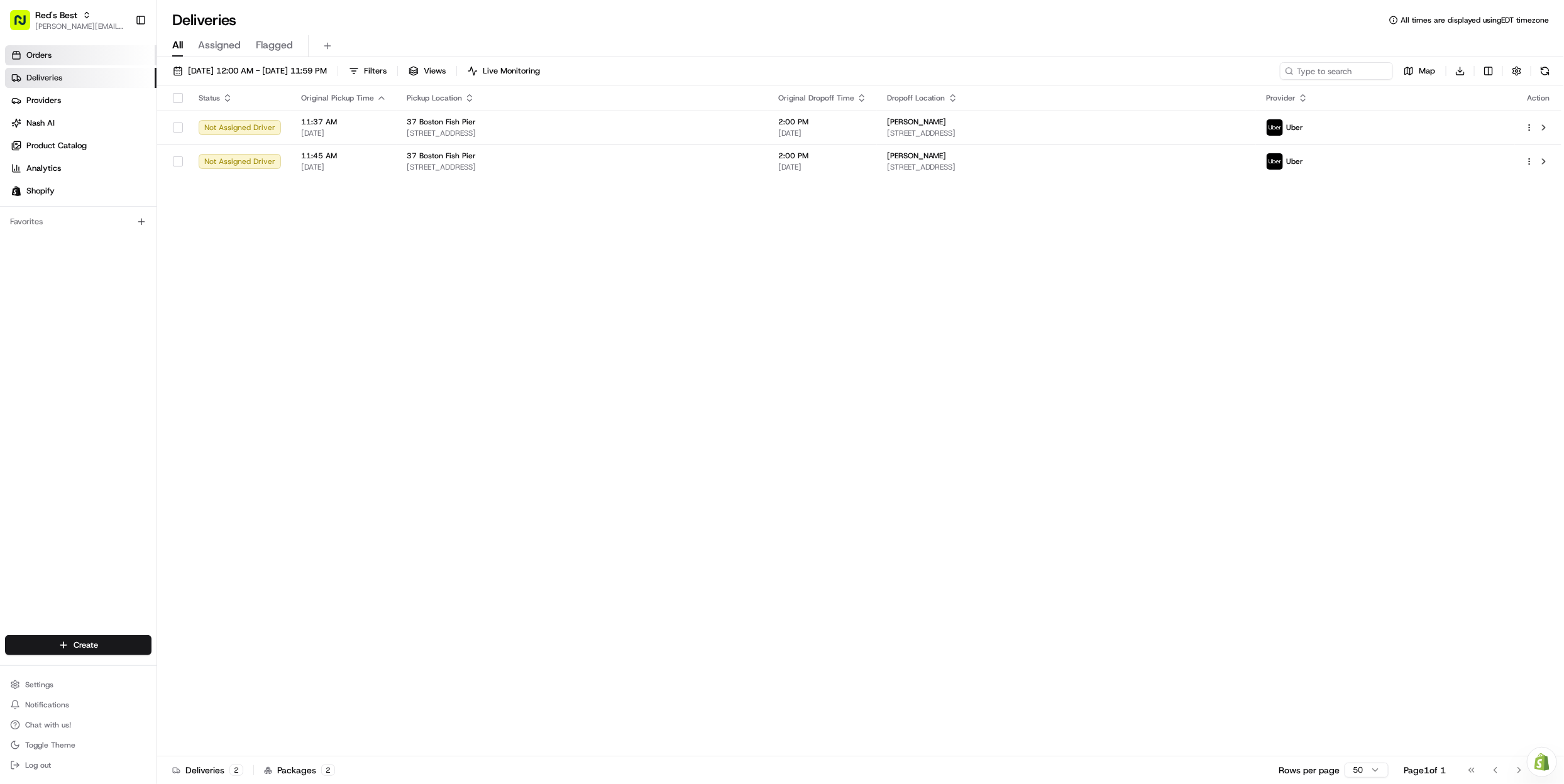
click at [73, 54] on link "Orders" at bounding box center [81, 56] width 151 height 20
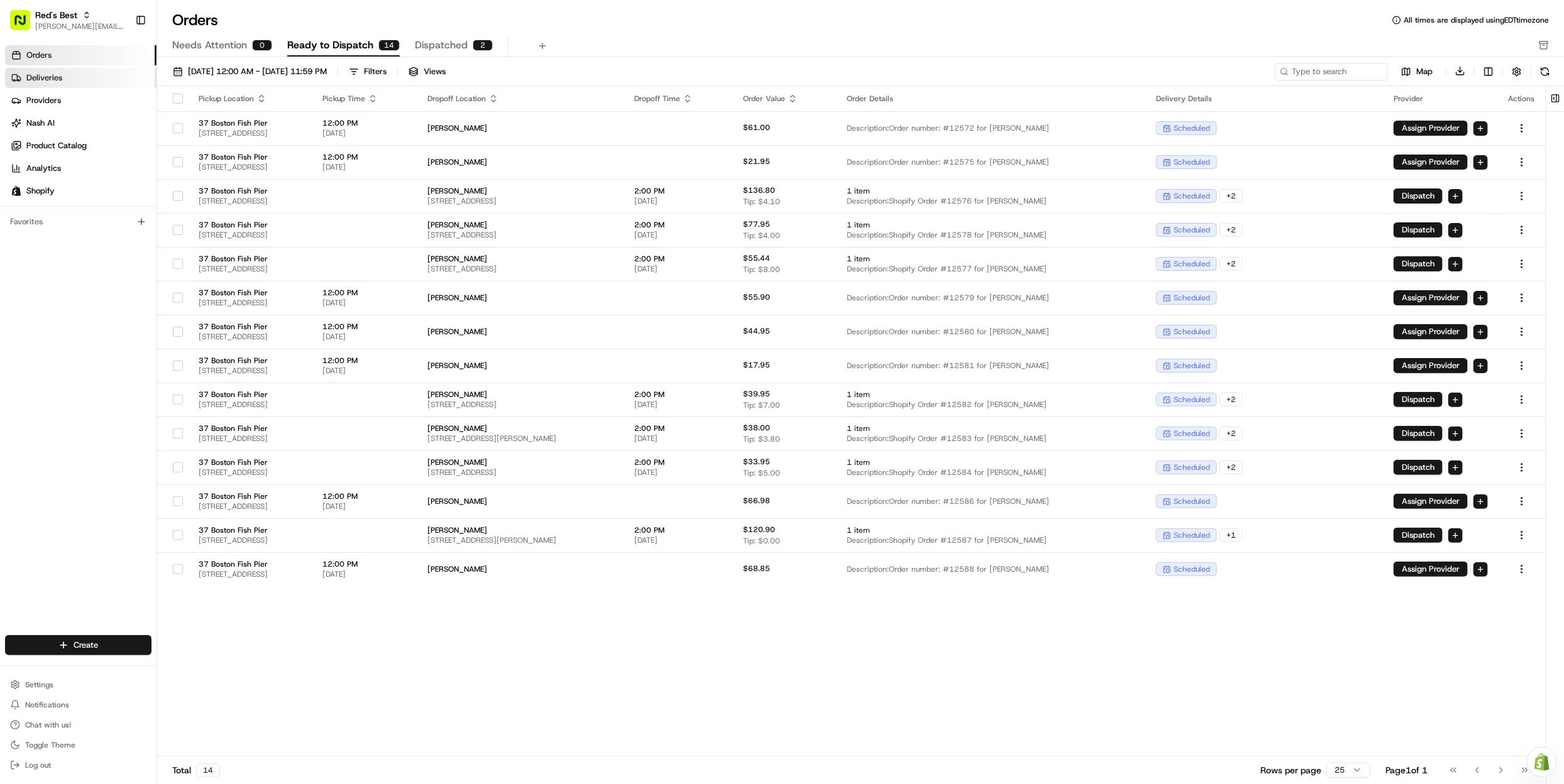
click at [56, 77] on span "Deliveries" at bounding box center [44, 78] width 36 height 11
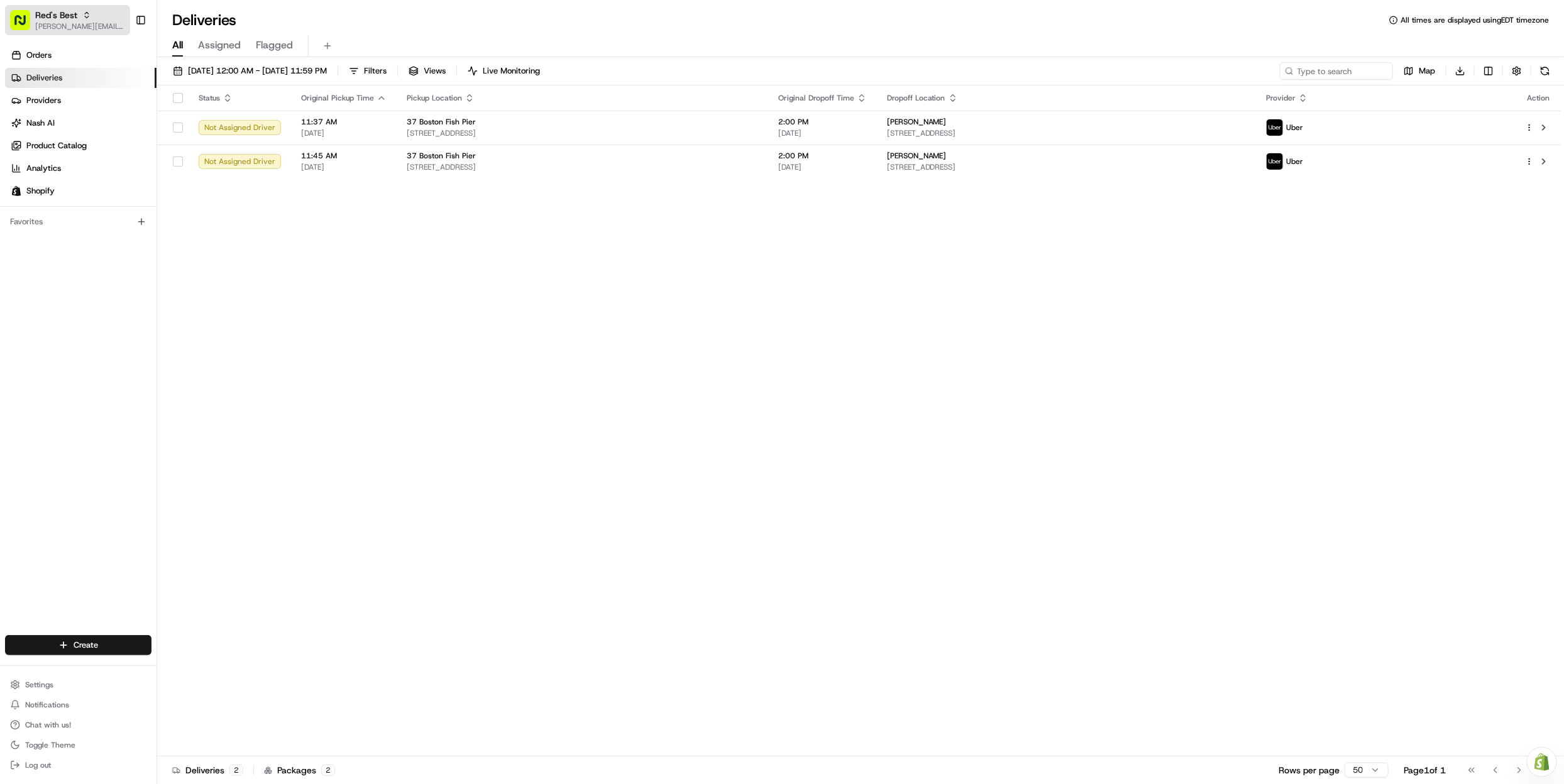
click at [80, 12] on div "Red's Best" at bounding box center [80, 15] width 90 height 13
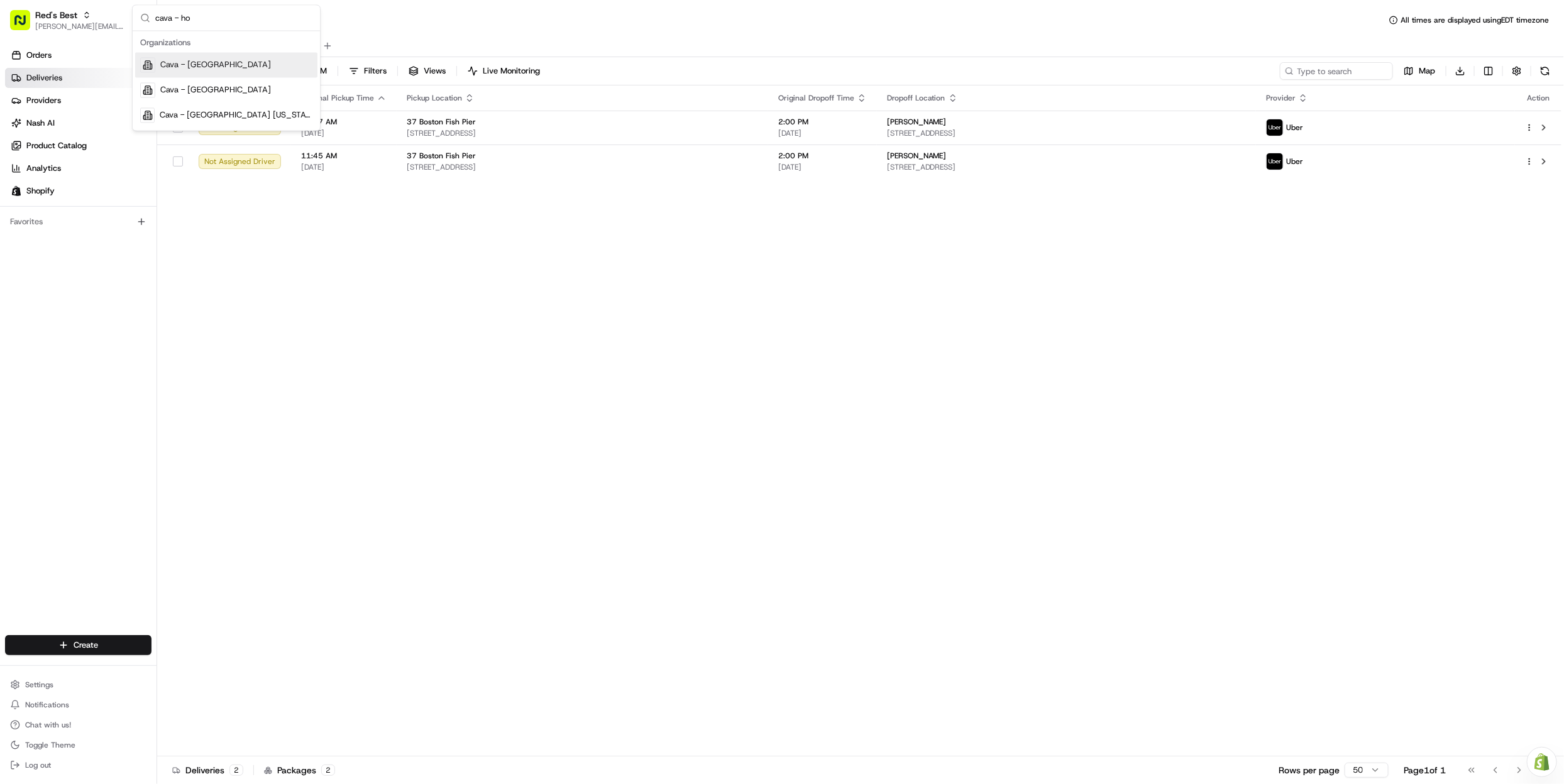
type input "cava - ho"
click at [223, 63] on span "Cava - Hollywood" at bounding box center [215, 65] width 110 height 11
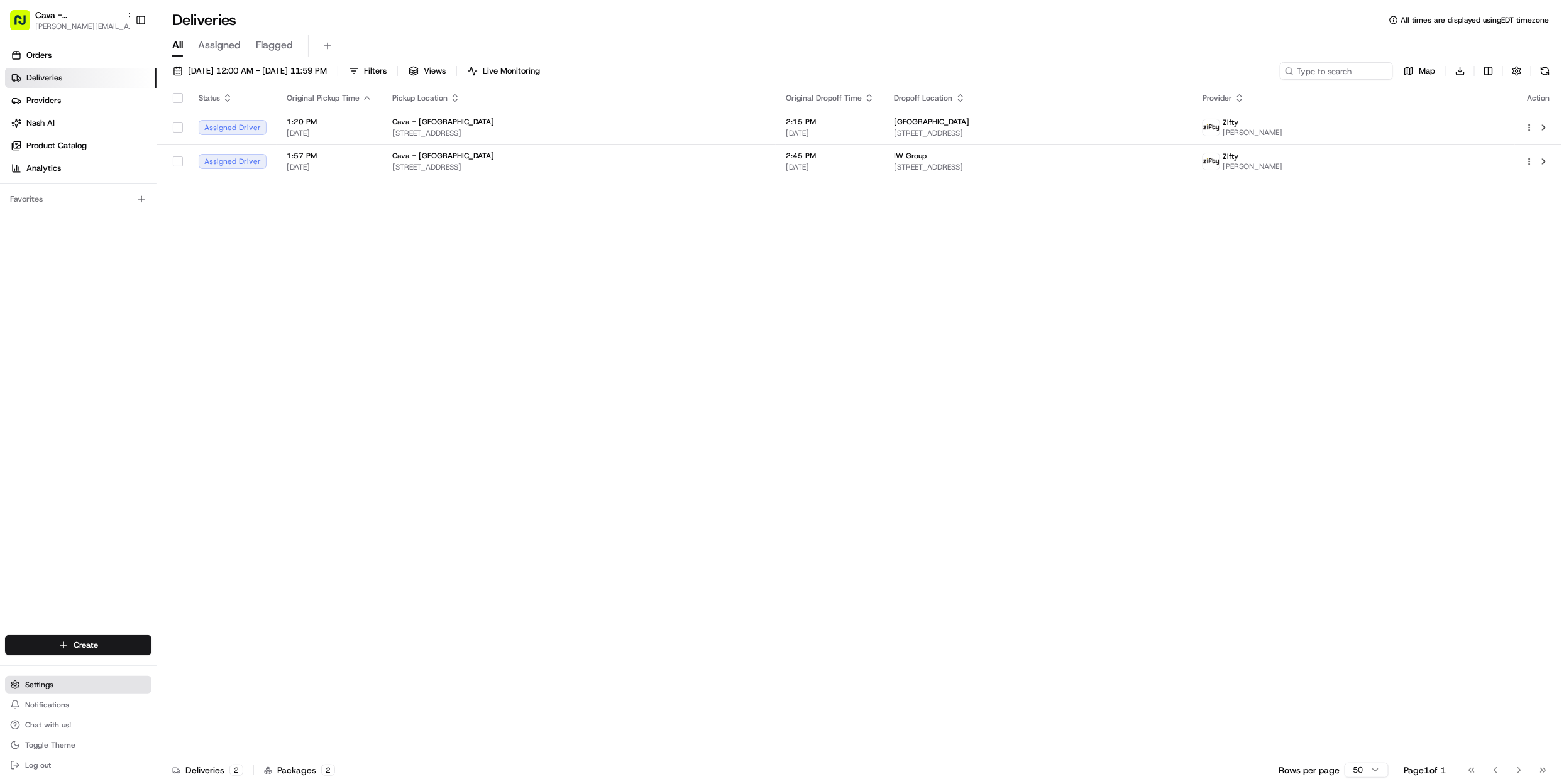
click at [49, 686] on span "Settings" at bounding box center [39, 684] width 28 height 10
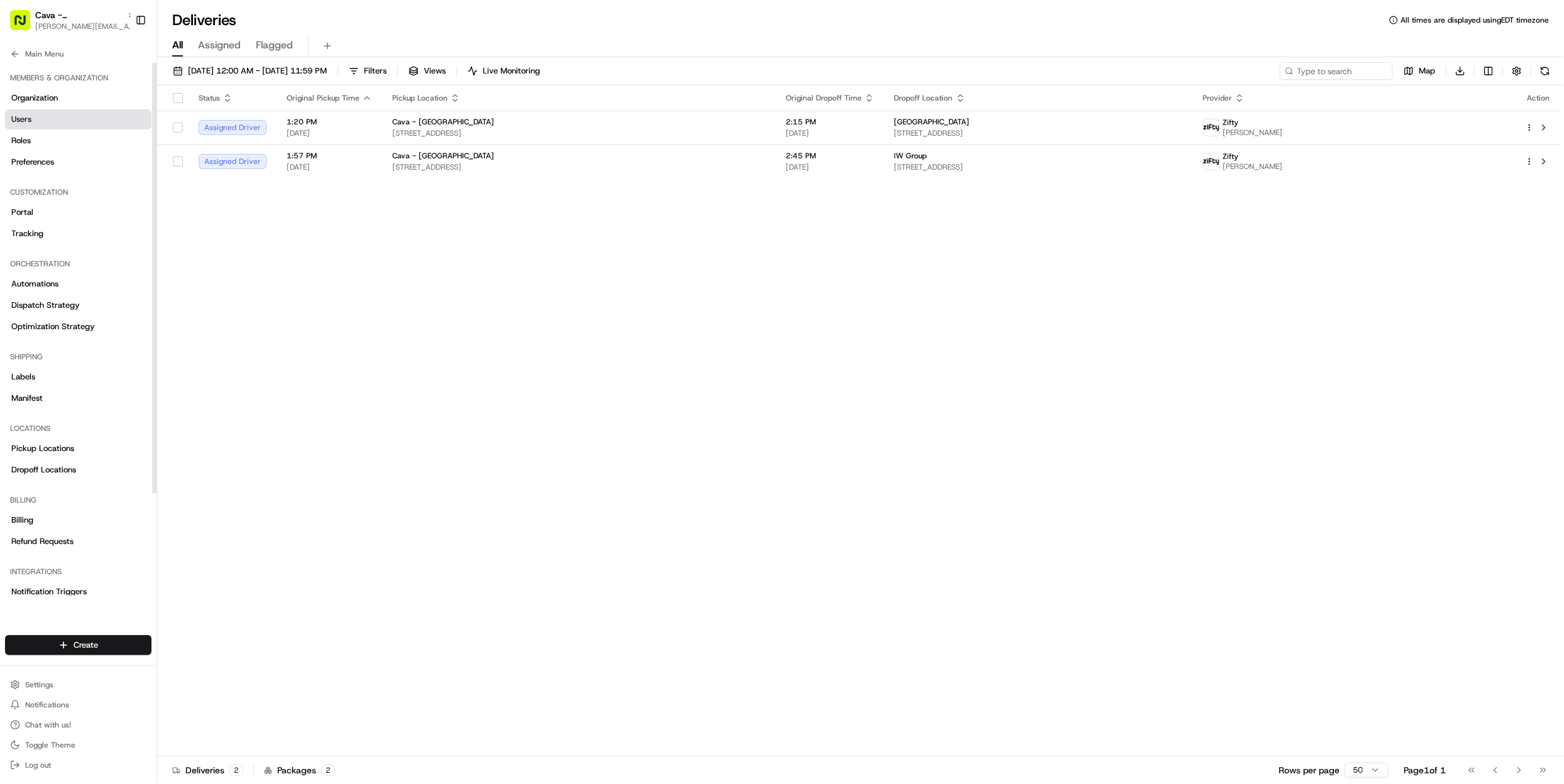
click at [91, 122] on link "Users" at bounding box center [78, 119] width 147 height 20
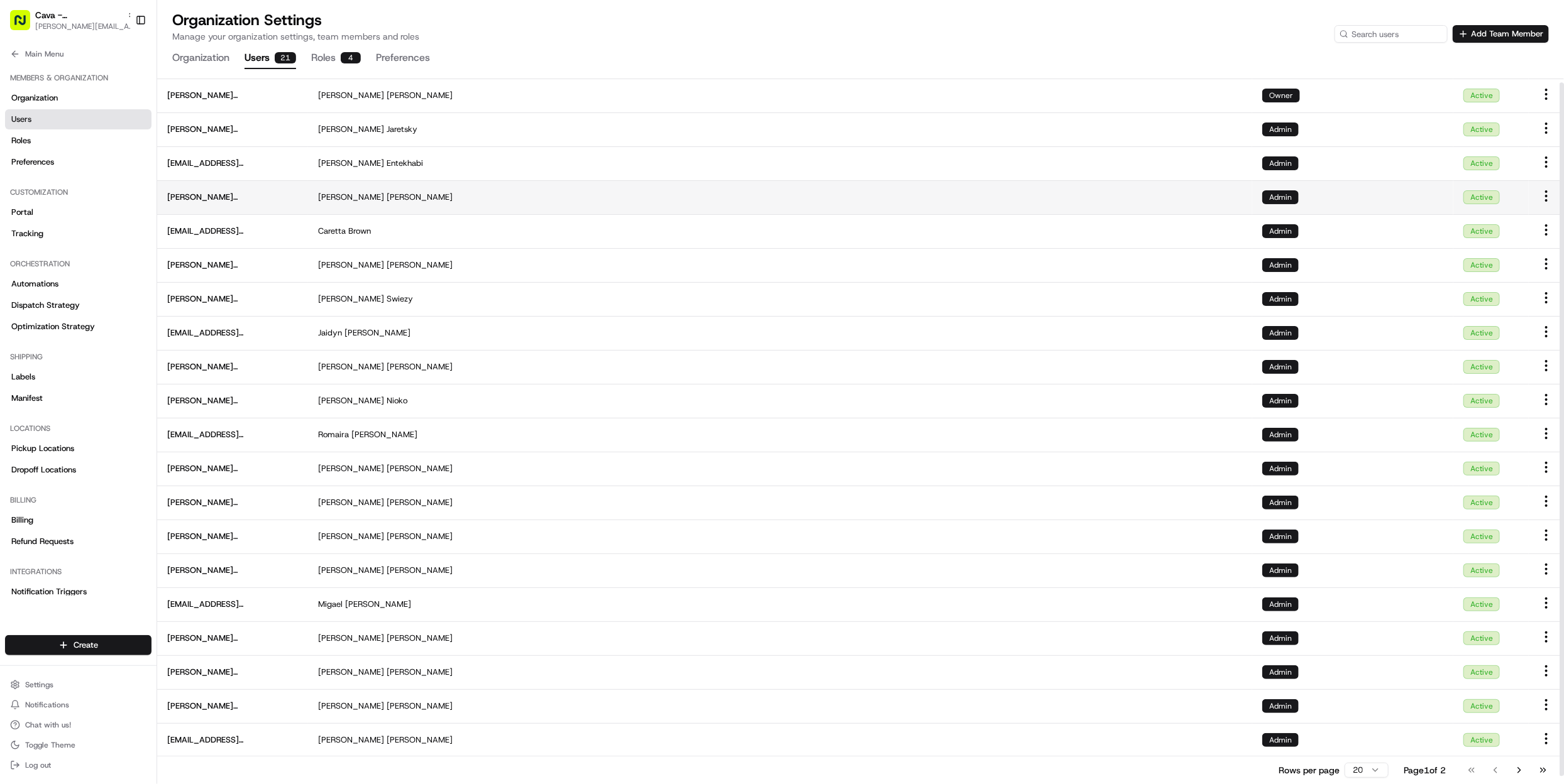
scroll to position [23, 0]
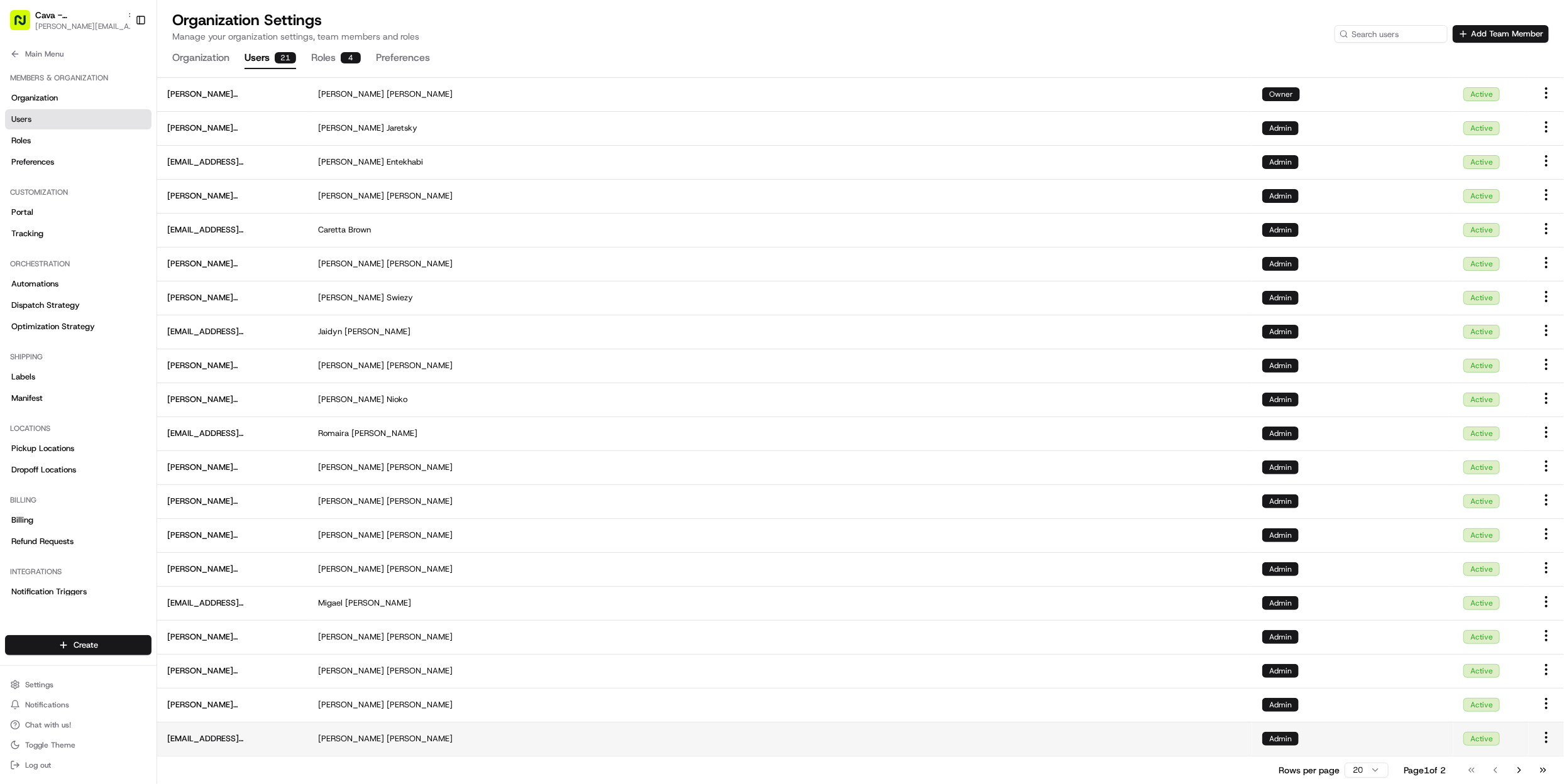
click at [1546, 736] on html "Cava - Hollywood gabrielle@usenash.com Toggle Sidebar Orders Deliveries Provide…" at bounding box center [782, 392] width 1564 height 784
click at [1517, 713] on span "Remove" at bounding box center [1508, 713] width 30 height 11
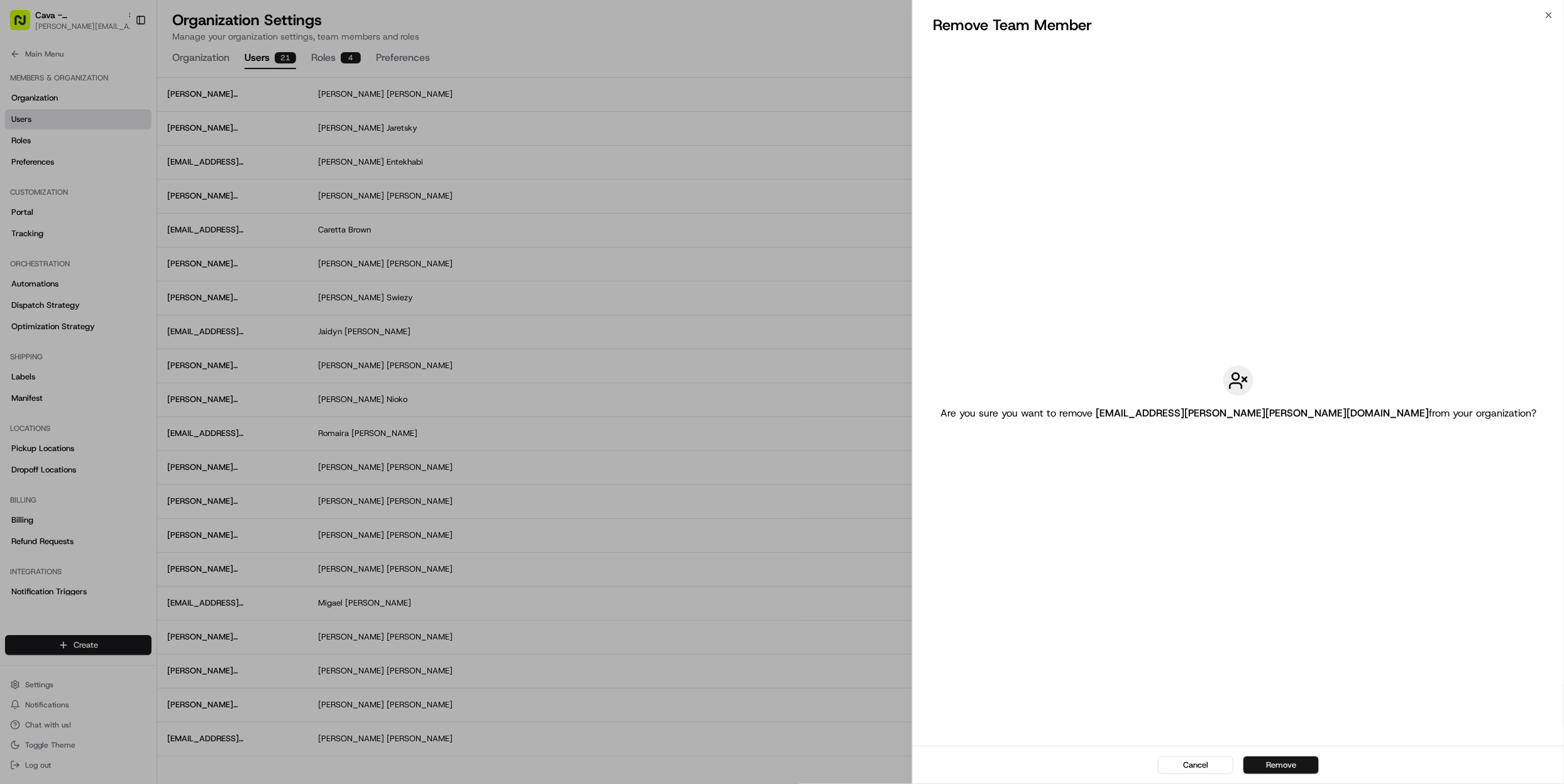
click at [1287, 763] on button "Remove" at bounding box center [1281, 765] width 75 height 17
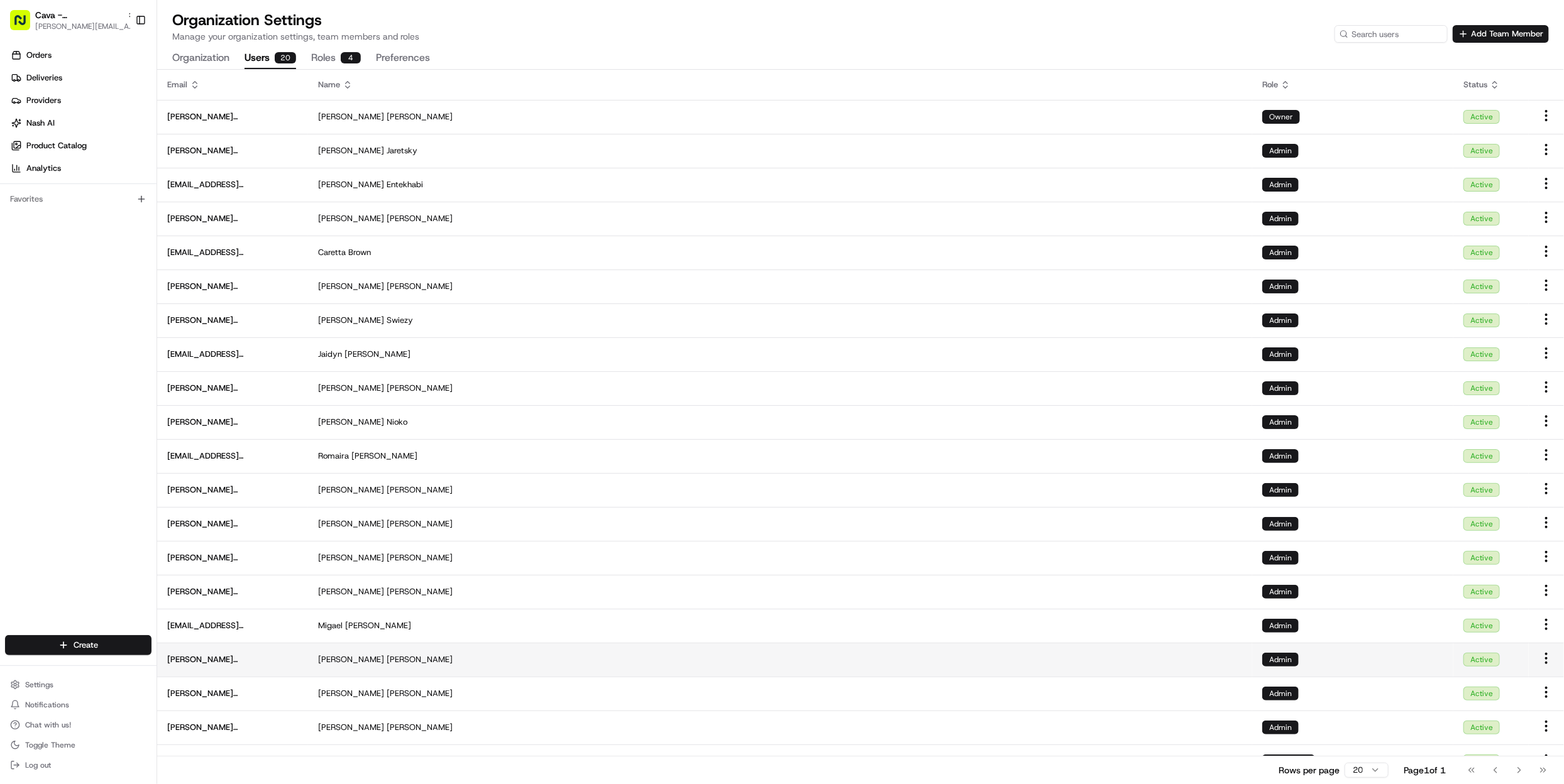
scroll to position [23, 0]
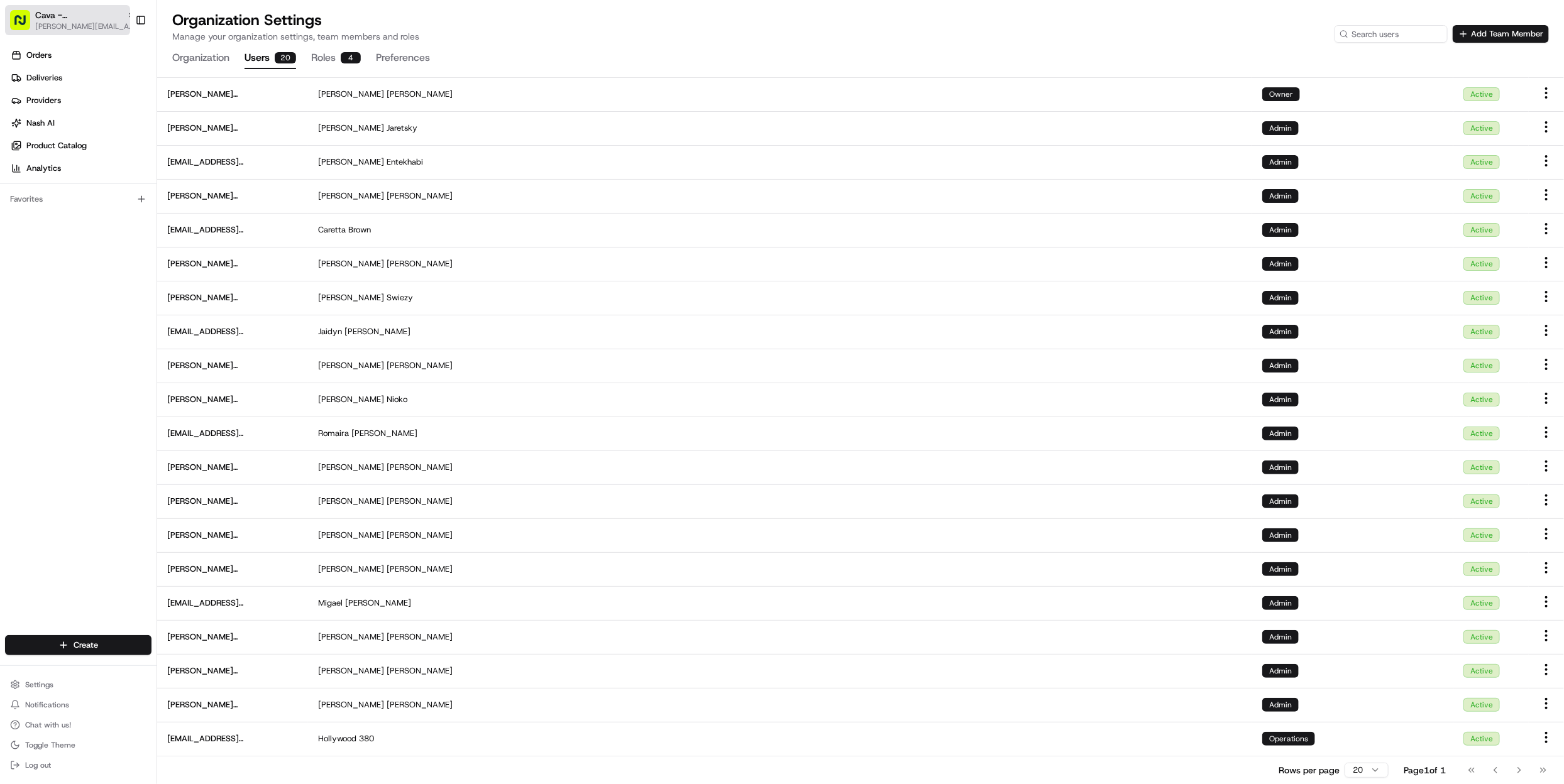
click at [83, 17] on span "Cava - [GEOGRAPHIC_DATA]" at bounding box center [78, 15] width 87 height 13
type input "sharebite"
click at [215, 67] on div "[DEMOGRAPHIC_DATA]" at bounding box center [227, 65] width 183 height 25
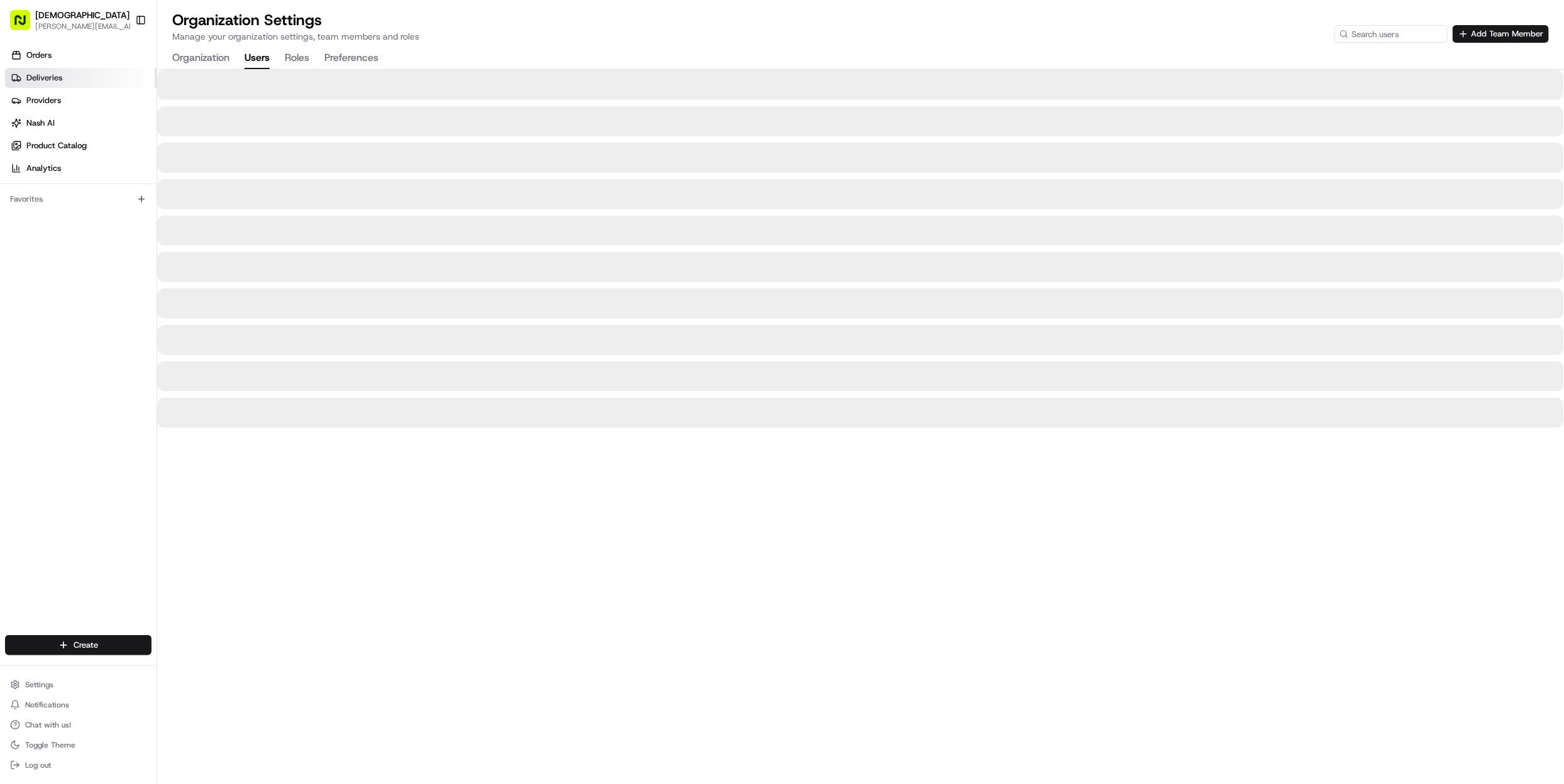
click at [56, 81] on span "Deliveries" at bounding box center [44, 78] width 36 height 11
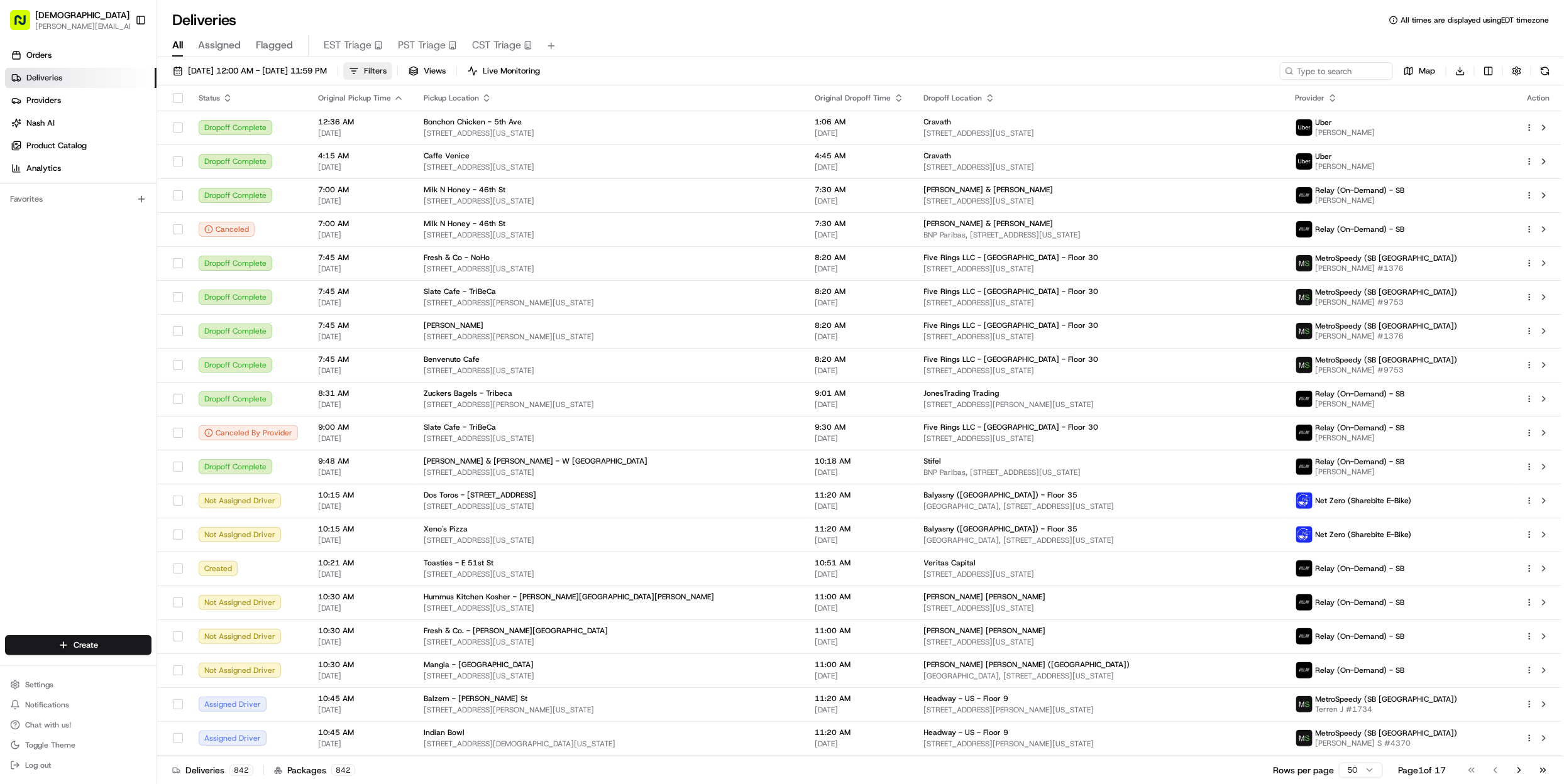
click at [386, 70] on span "Filters" at bounding box center [376, 71] width 23 height 11
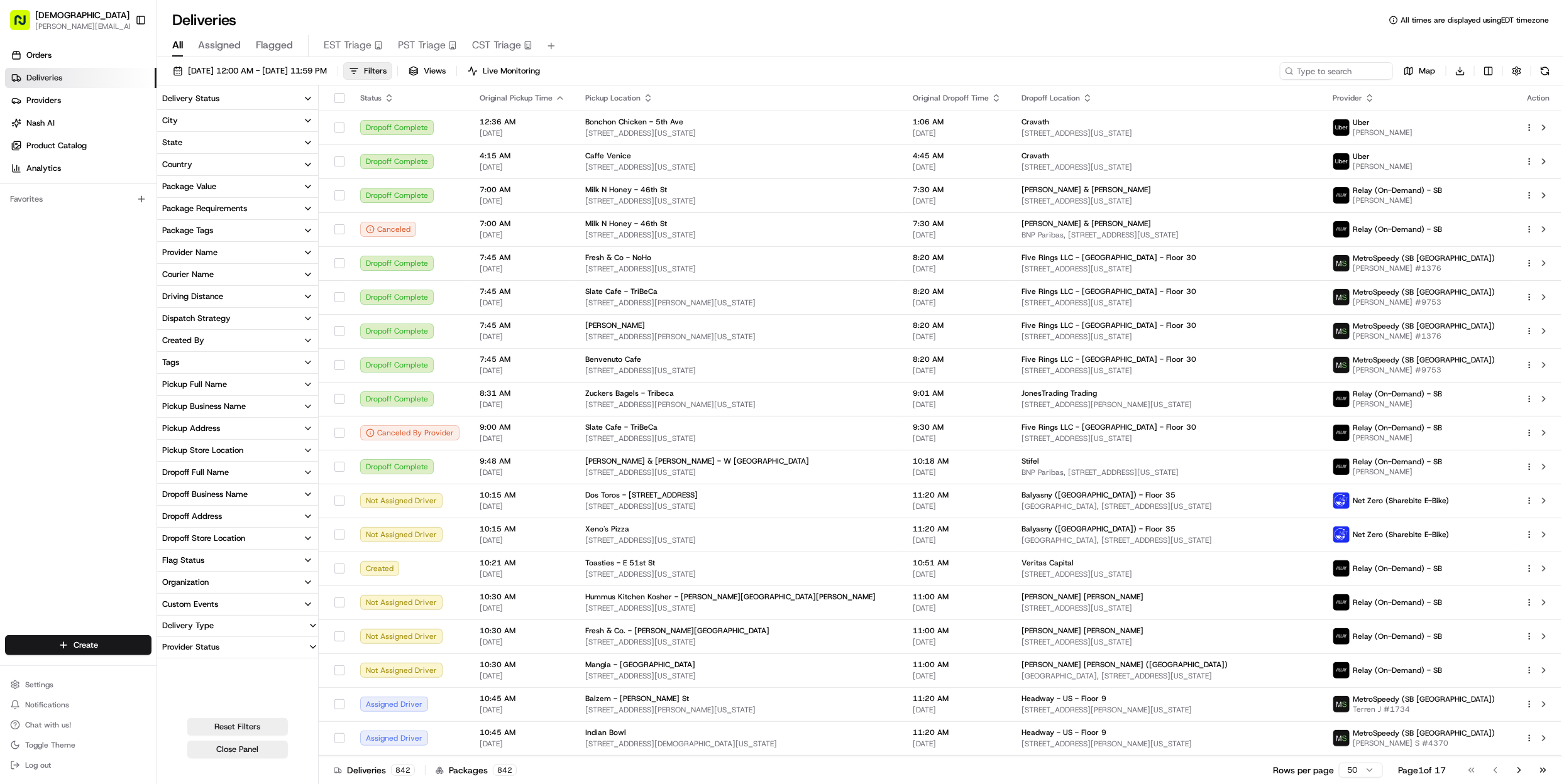
click at [240, 490] on div "Dropoff Business Name" at bounding box center [205, 494] width 85 height 11
click at [167, 541] on button "Cravath" at bounding box center [164, 539] width 10 height 10
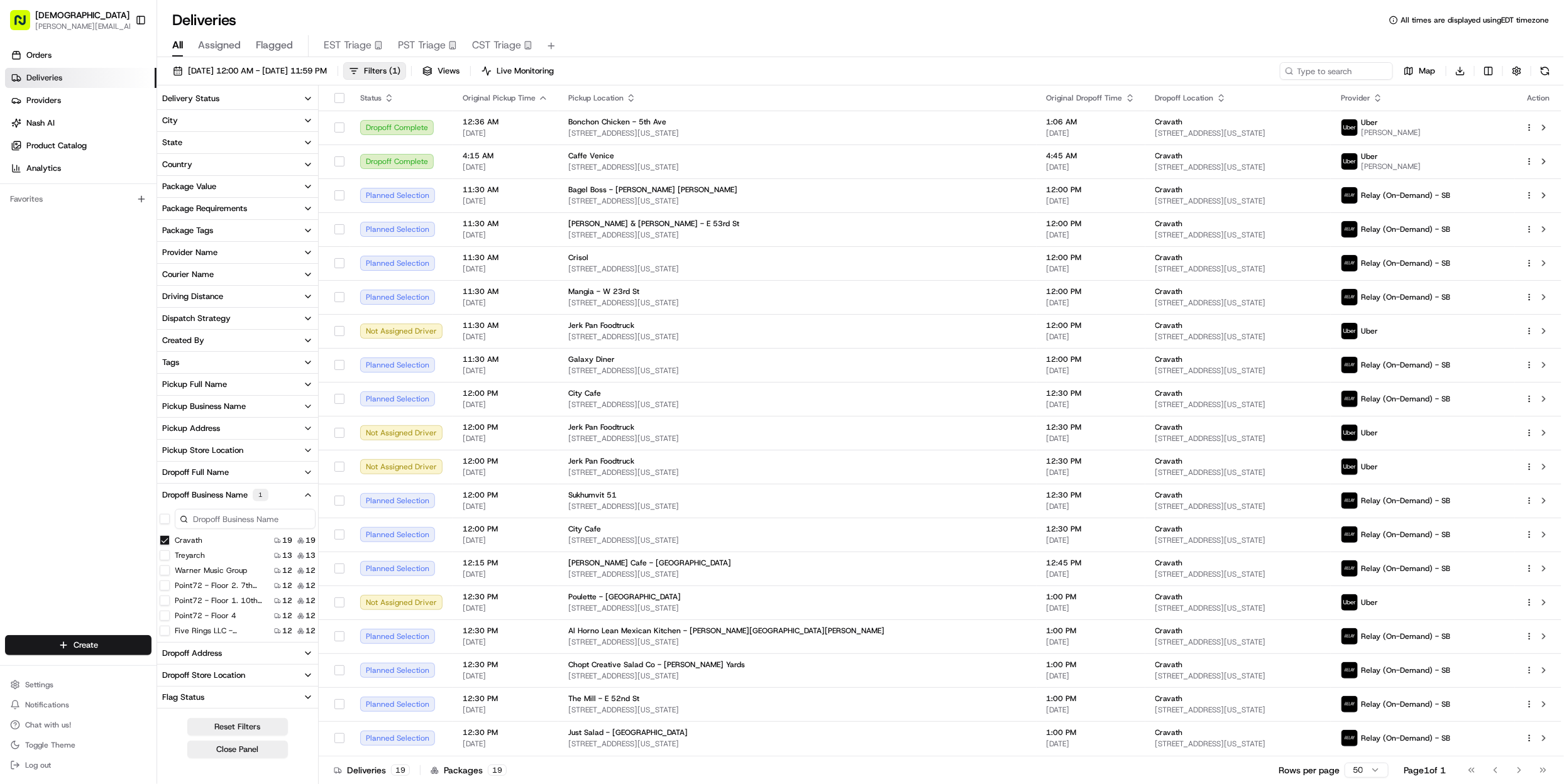
click at [1125, 97] on icon "button" at bounding box center [1130, 97] width 10 height 10
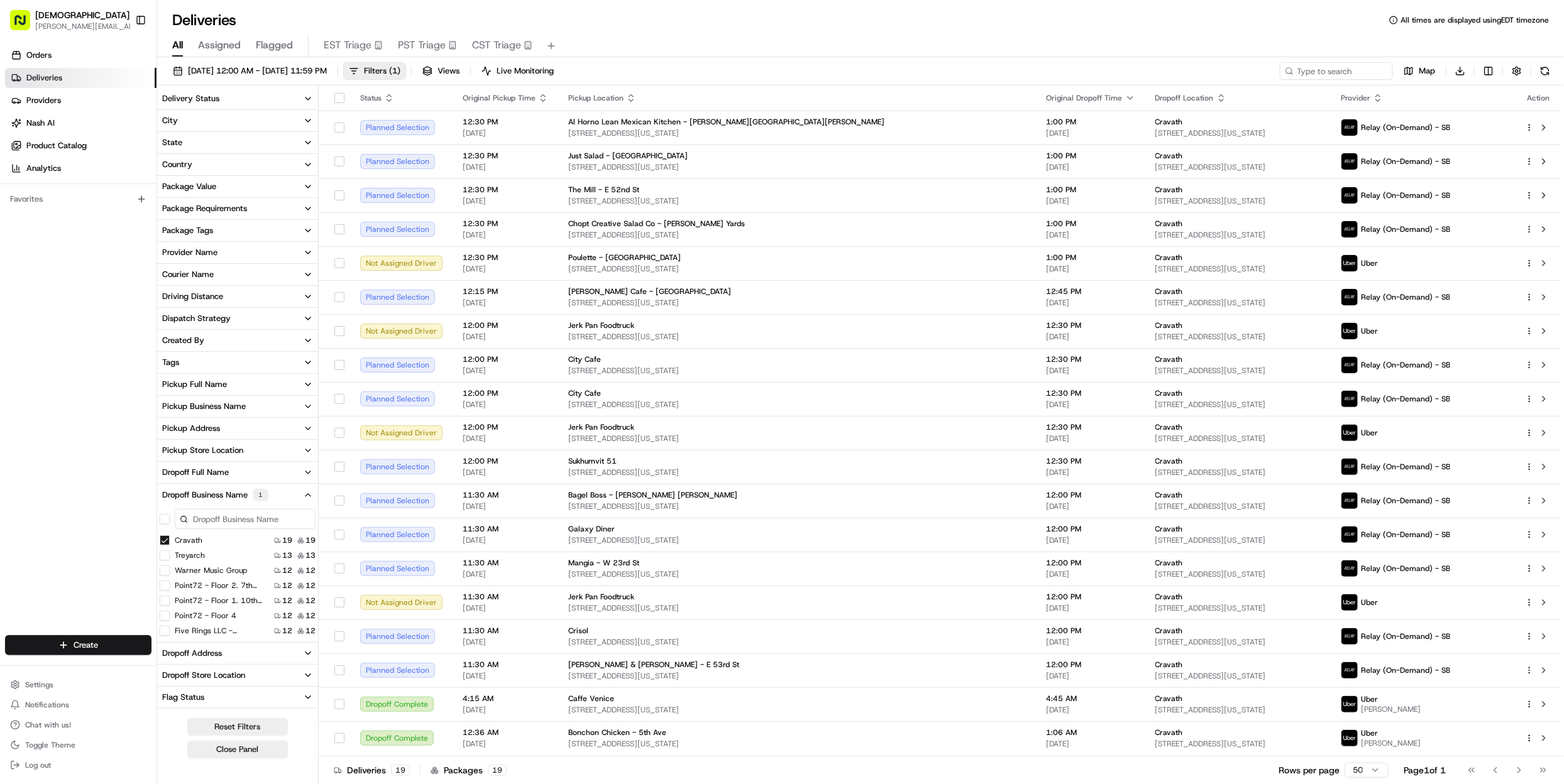
click at [164, 544] on button "Cravath" at bounding box center [164, 540] width 10 height 10
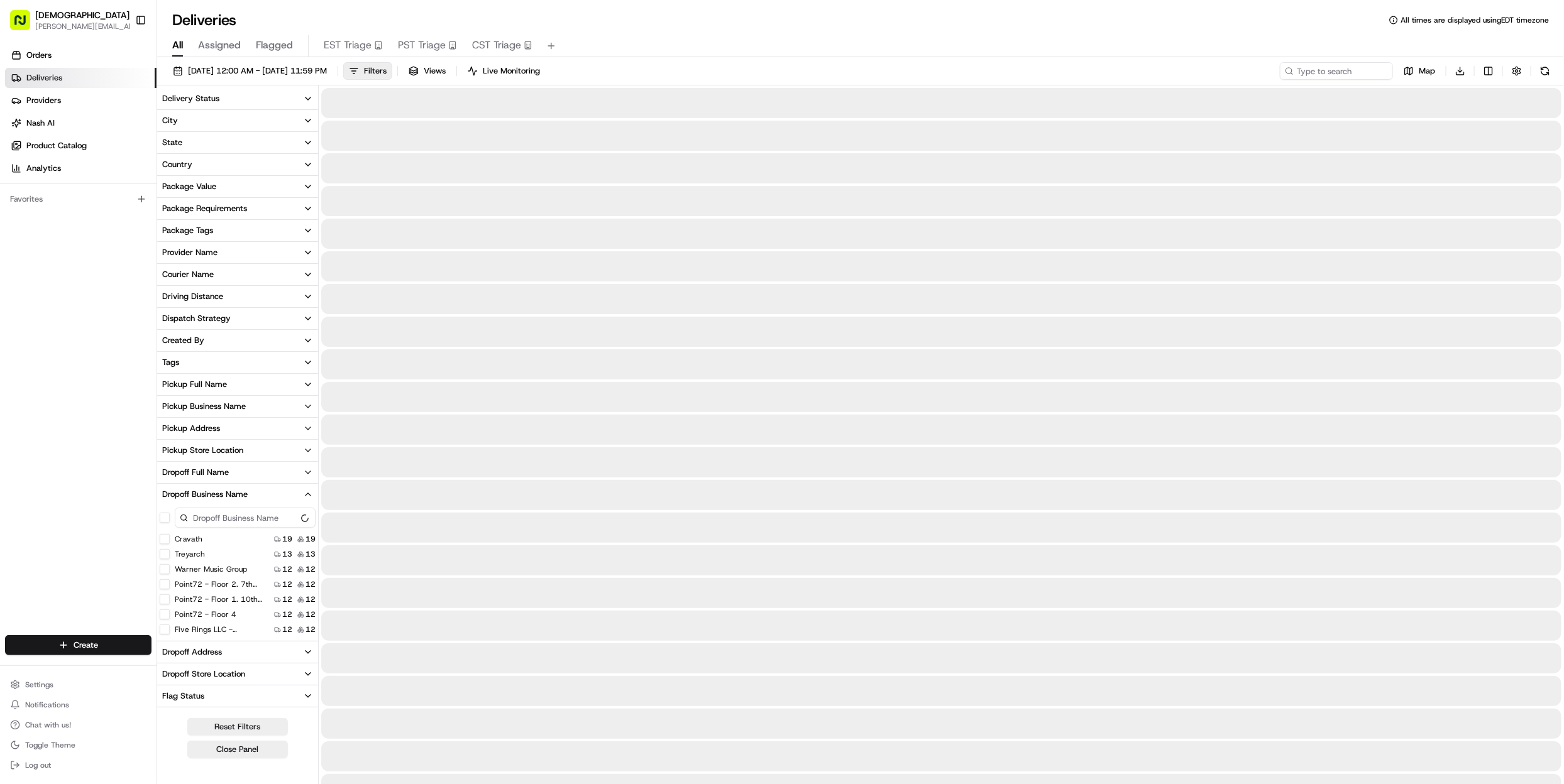
click at [163, 555] on button "Treyarch" at bounding box center [164, 554] width 10 height 10
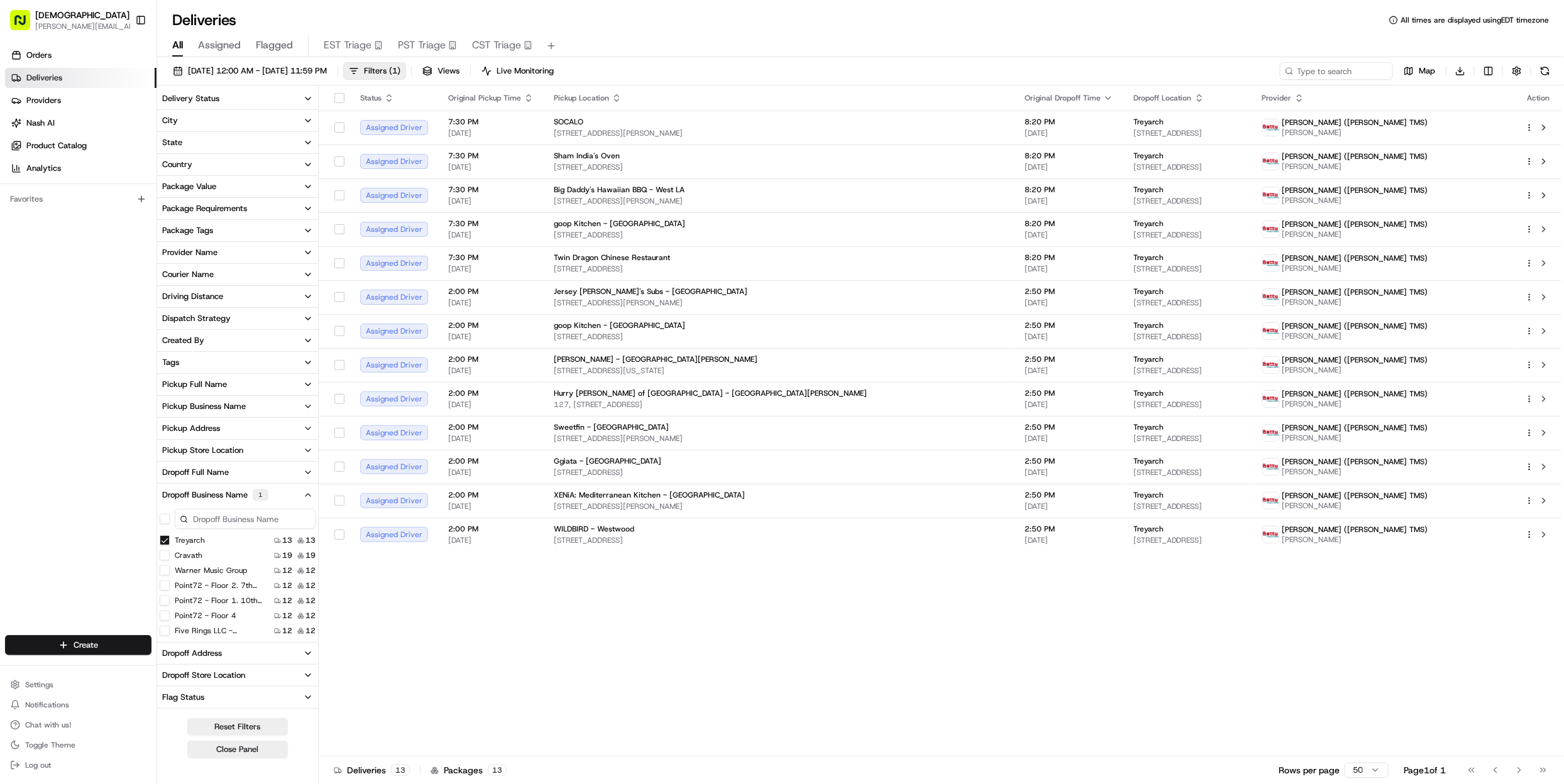
drag, startPoint x: 165, startPoint y: 538, endPoint x: 170, endPoint y: 553, distance: 15.8
click at [165, 538] on button "Treyarch" at bounding box center [164, 540] width 10 height 10
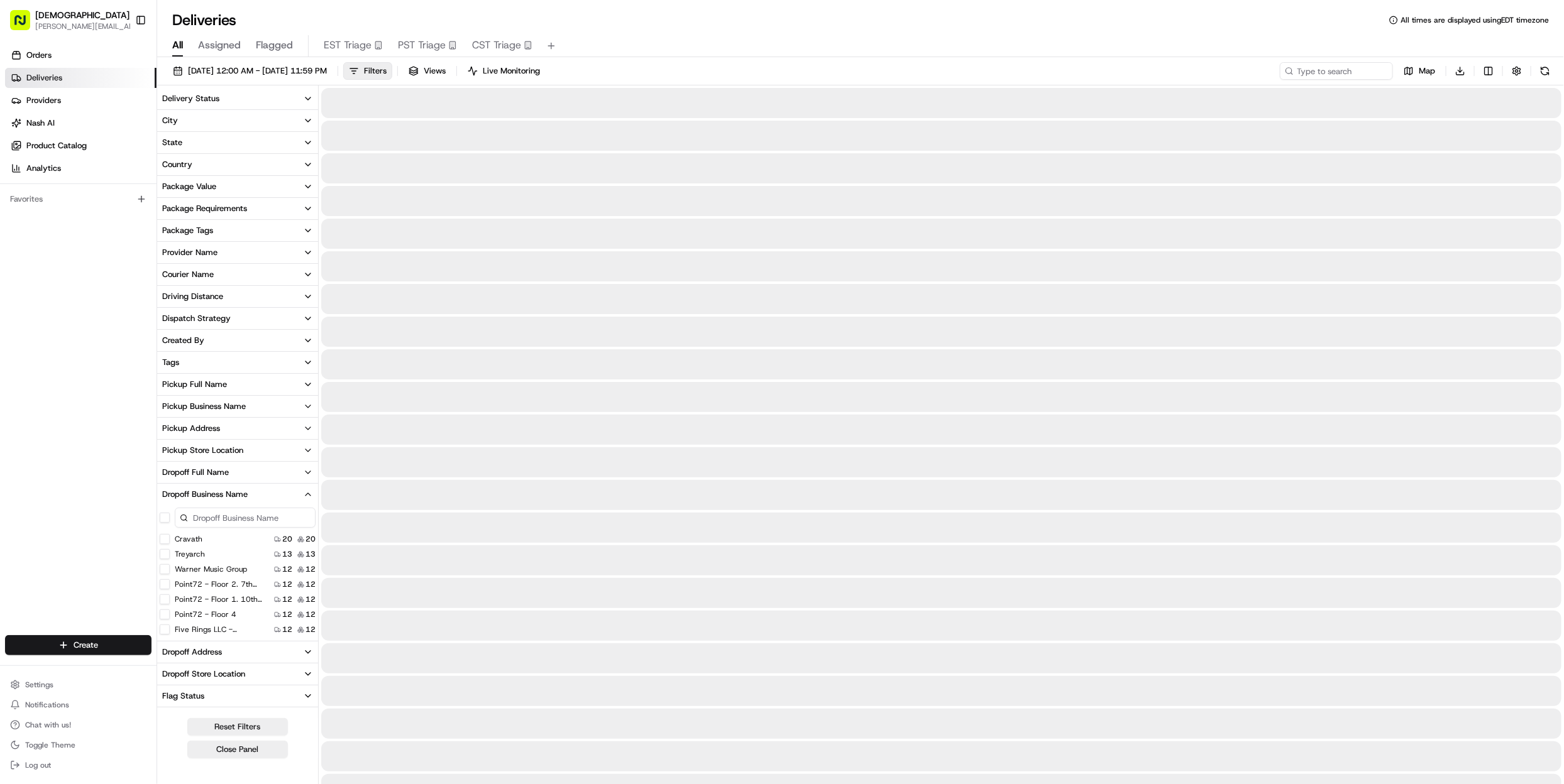
click at [169, 570] on Group "Warner Music Group" at bounding box center [164, 569] width 10 height 10
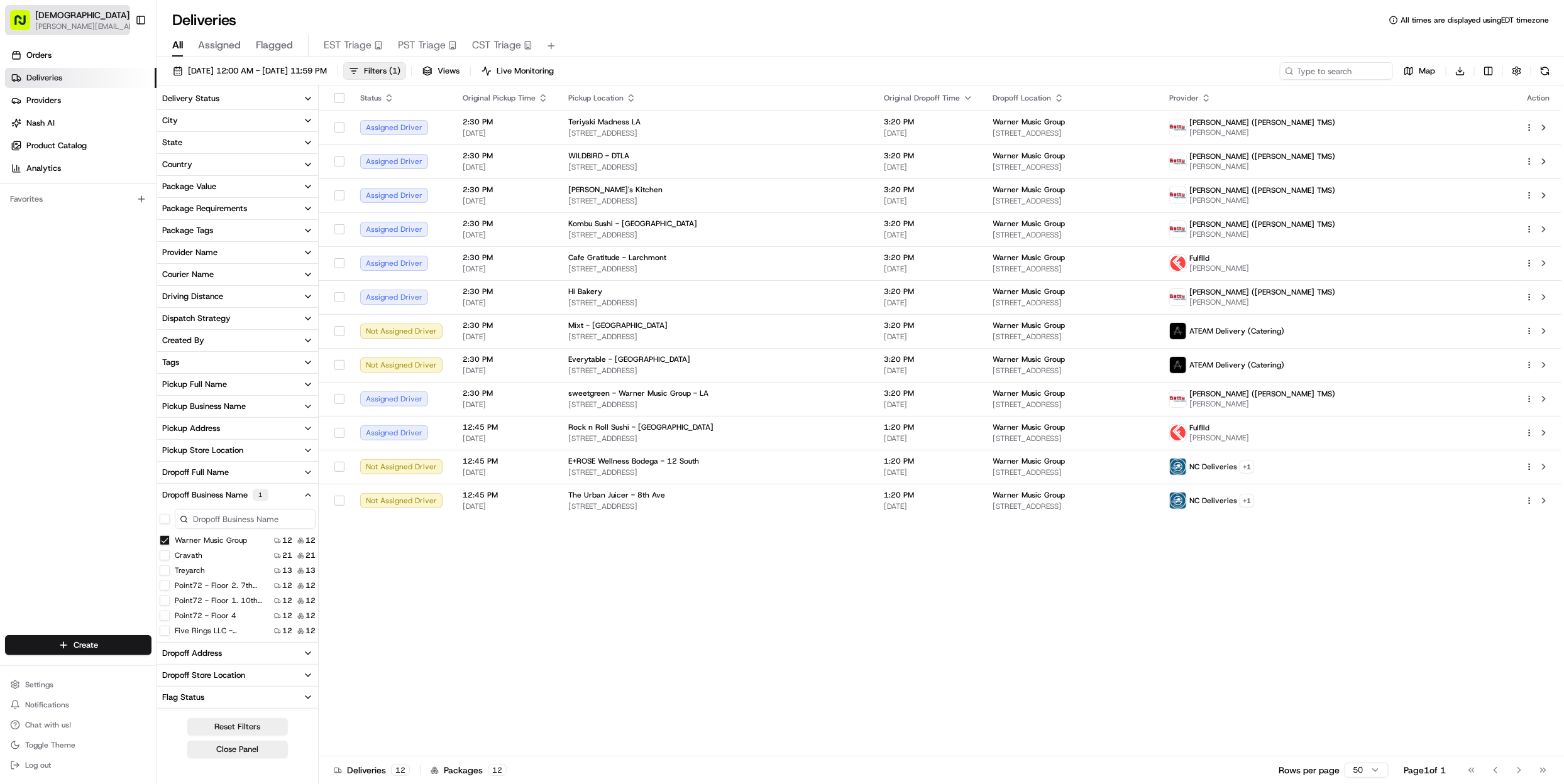
click at [34, 9] on button "Sharebite gabrielle@usenash.com" at bounding box center [68, 21] width 125 height 30
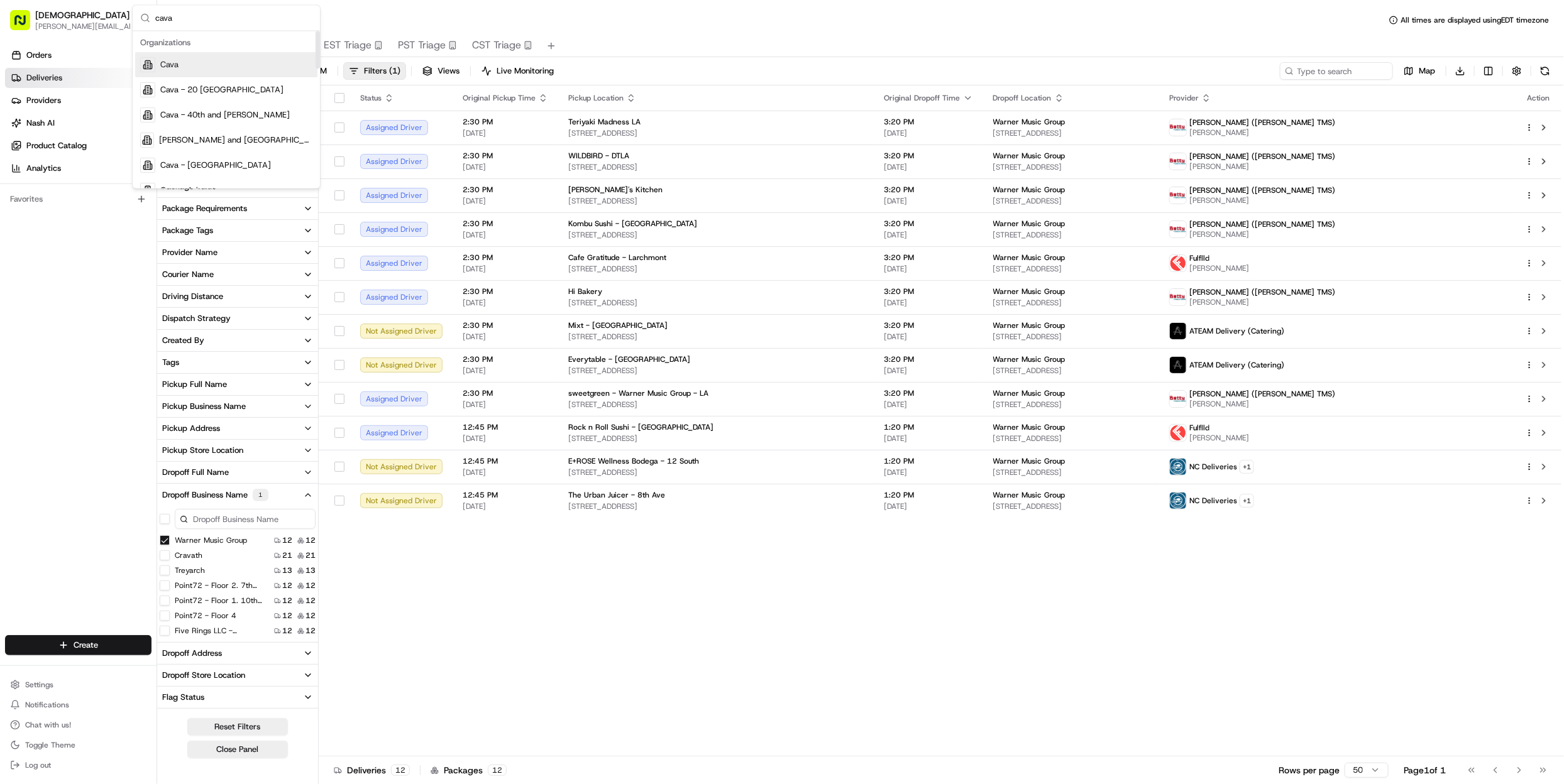
type input "cava"
click at [172, 64] on span "Cava" at bounding box center [170, 65] width 18 height 11
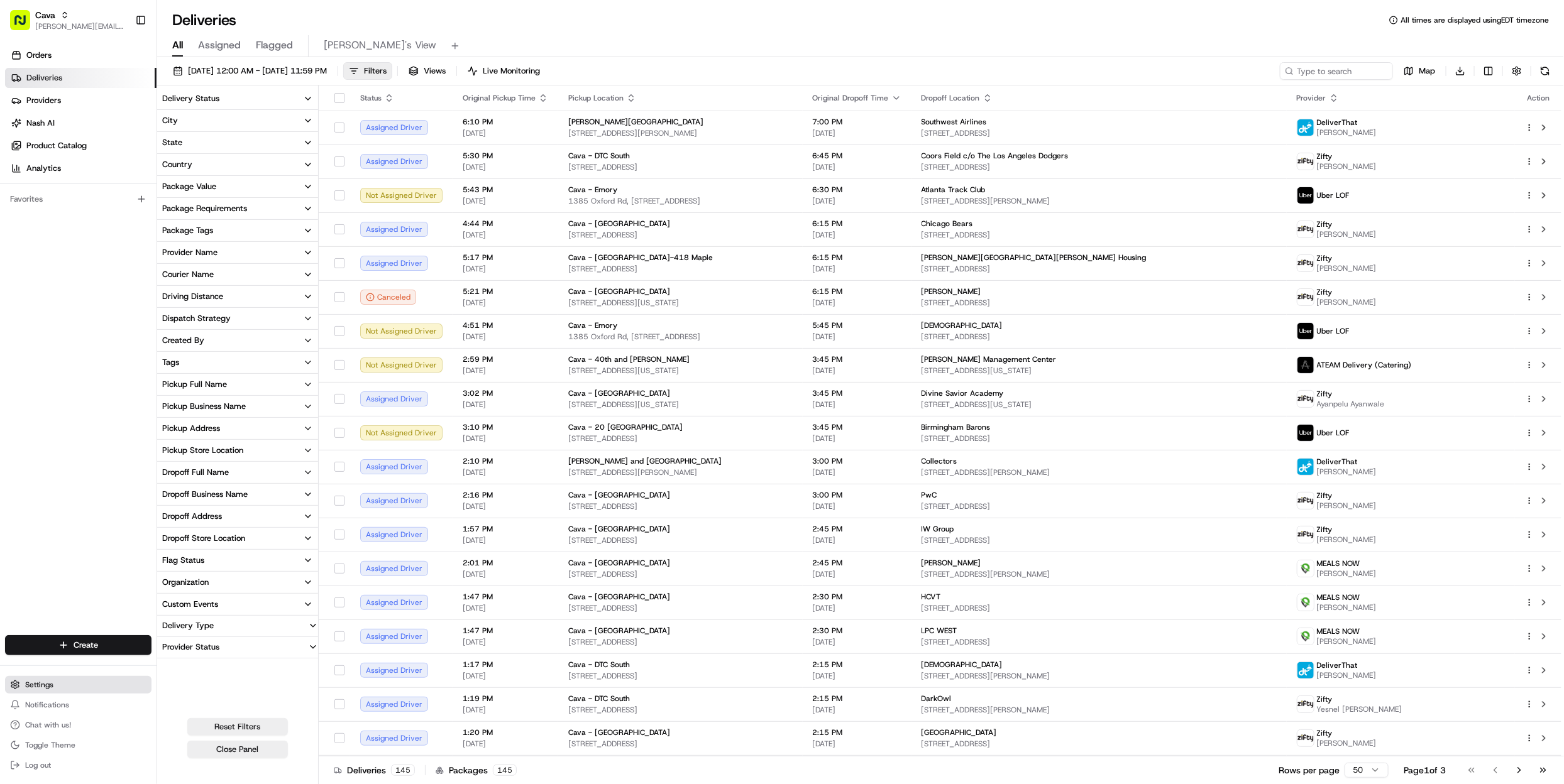
click at [55, 687] on button "Settings" at bounding box center [78, 684] width 147 height 17
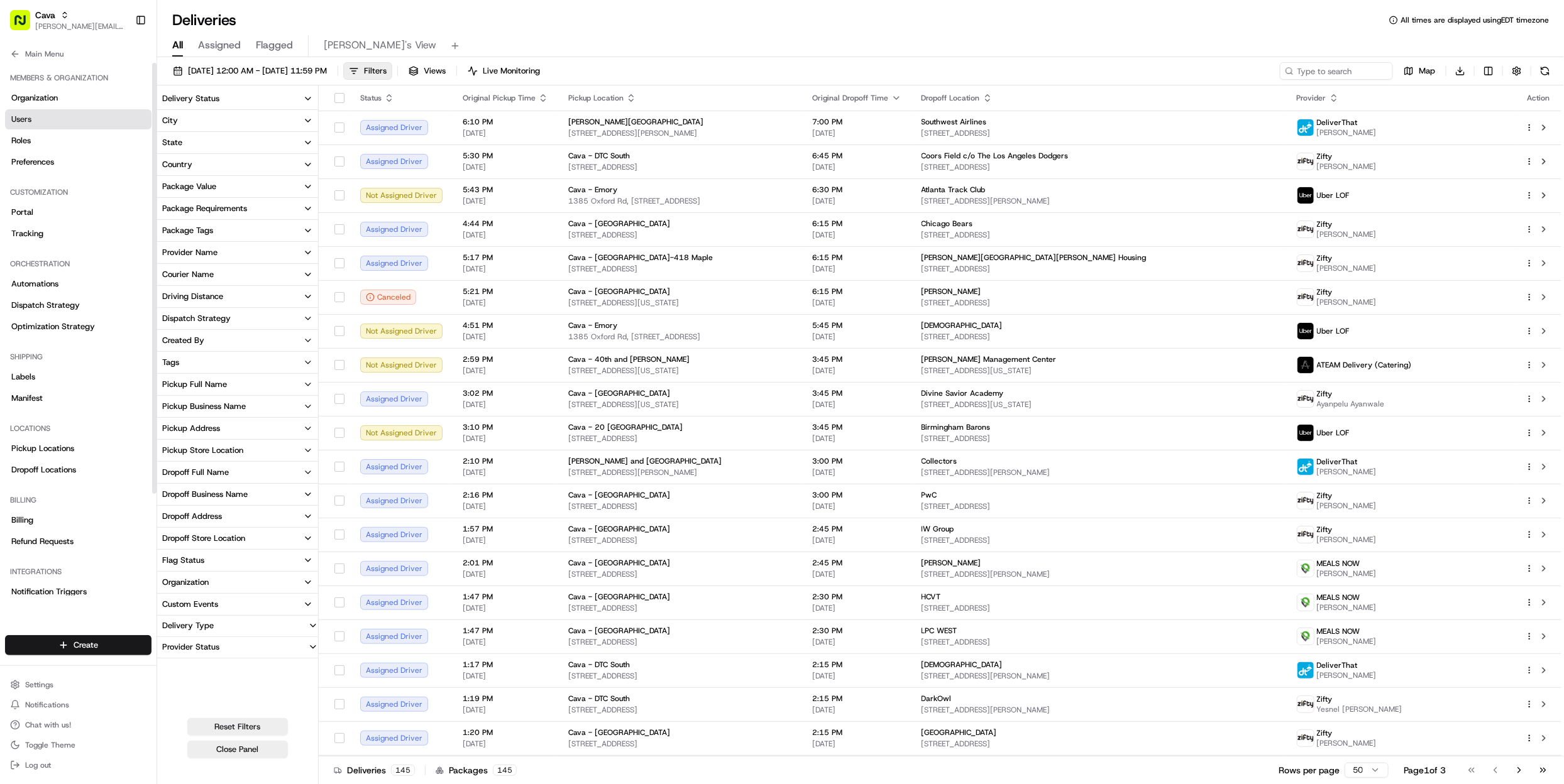
click at [21, 122] on span "Users" at bounding box center [21, 119] width 20 height 11
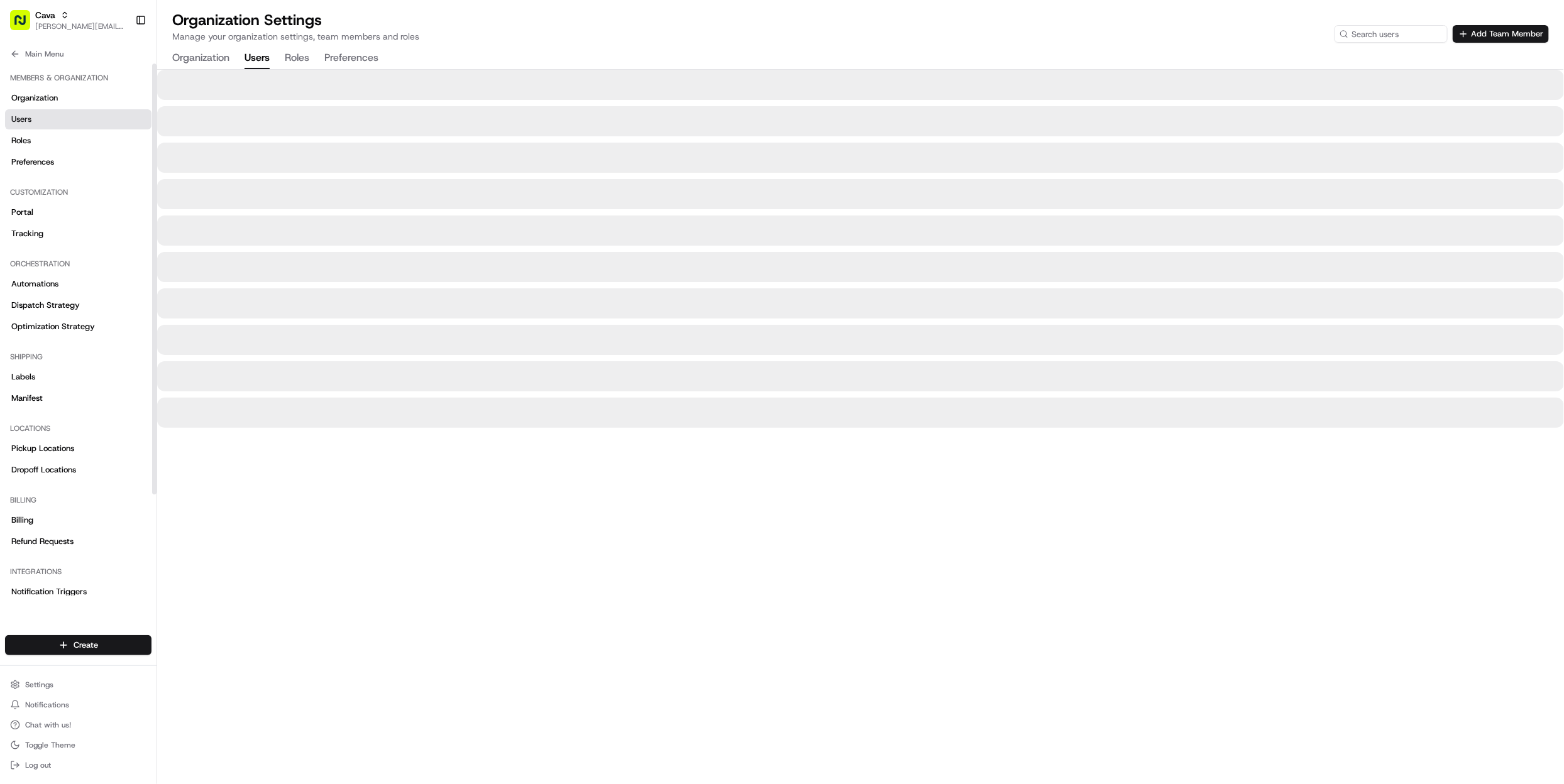
scroll to position [1, 0]
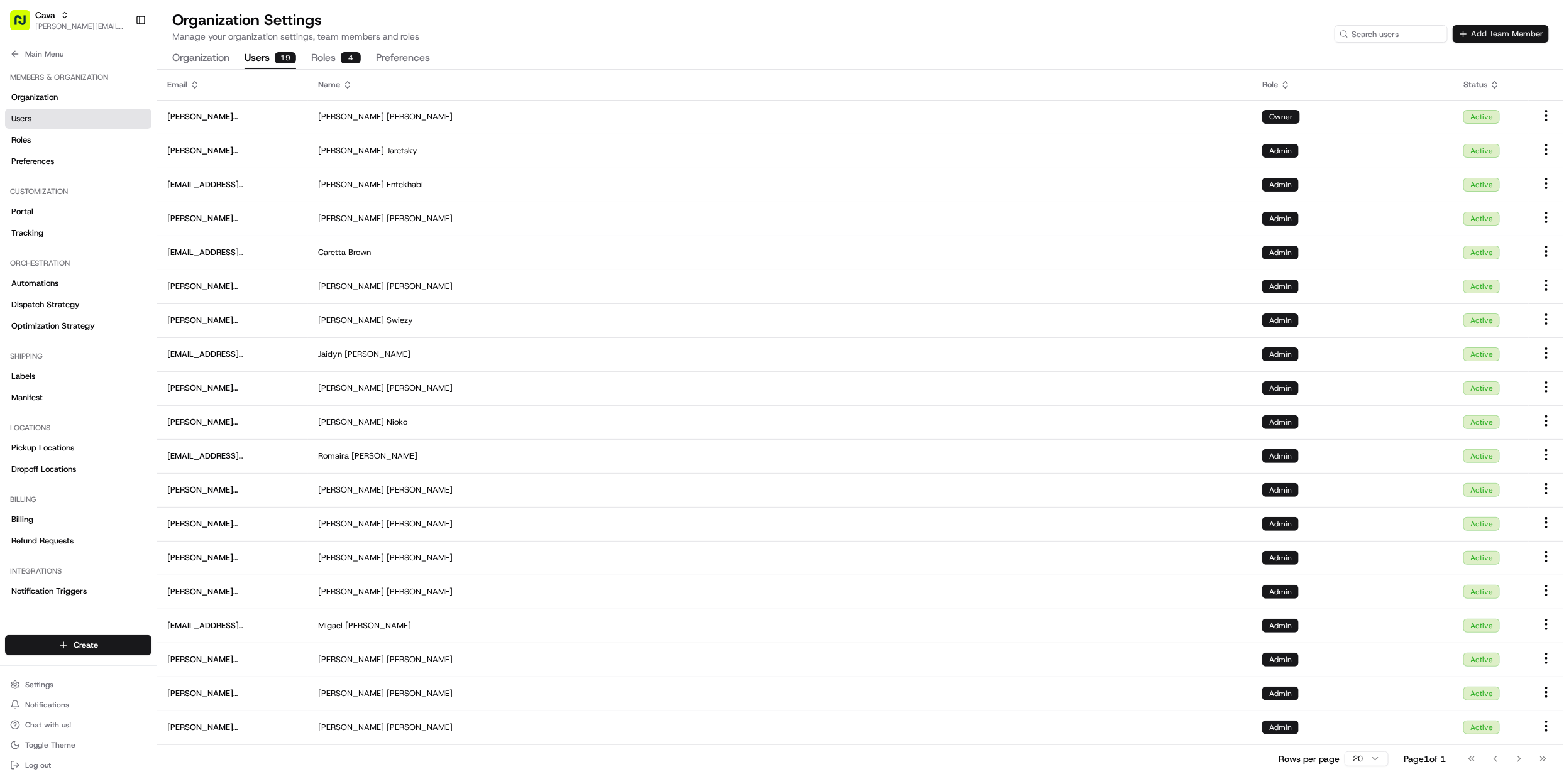
click at [1521, 35] on button "Add Team Member" at bounding box center [1501, 33] width 96 height 17
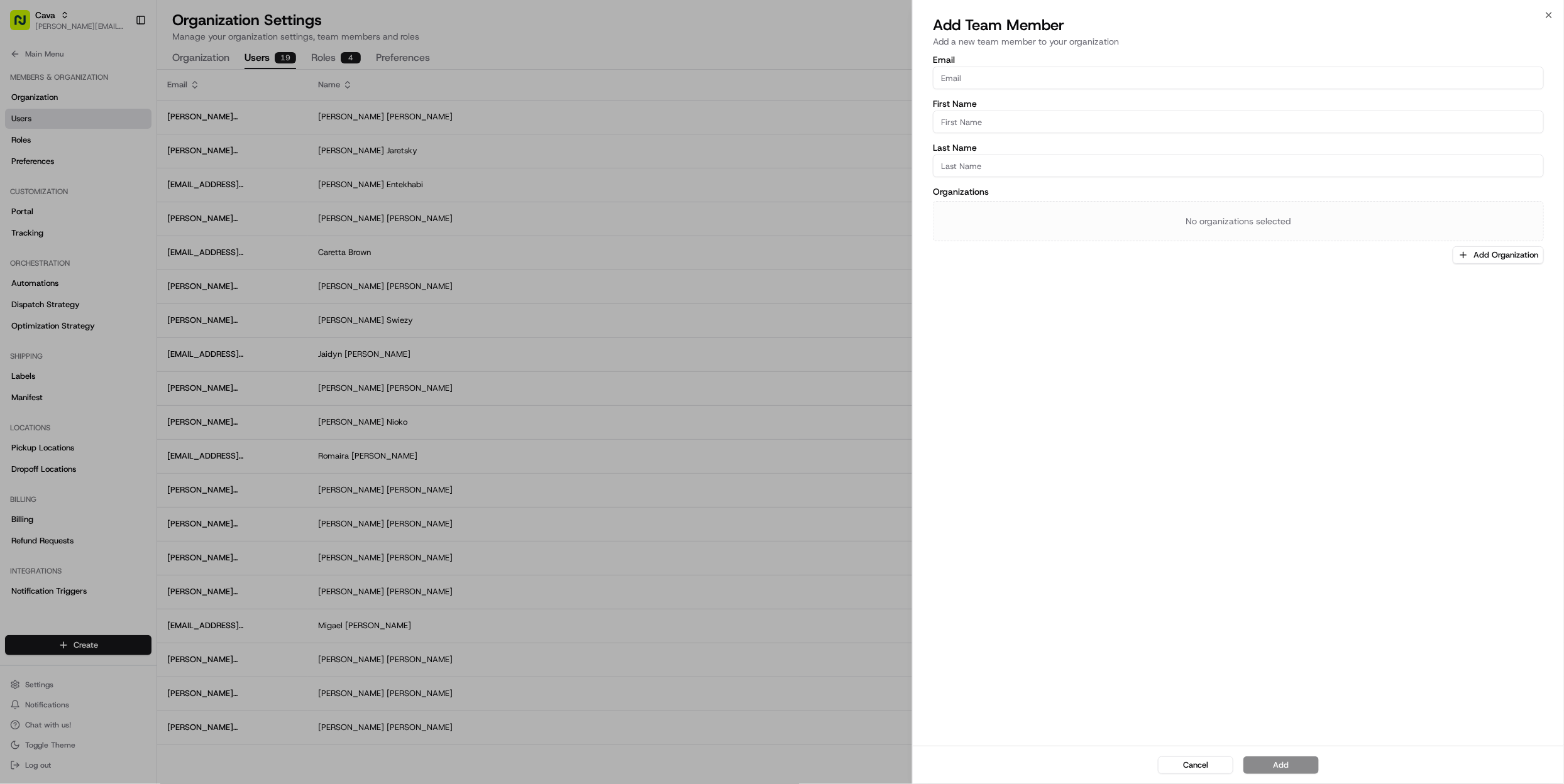
click at [1117, 65] on div "Email" at bounding box center [1238, 72] width 611 height 34
click at [1114, 75] on input "Email" at bounding box center [1238, 78] width 611 height 23
paste input "ctr-stephanie.fuhr@cava.com"
type input "ctr-stephanie.fuhr@cava.com"
click at [1082, 116] on input "First Name" at bounding box center [1238, 122] width 611 height 23
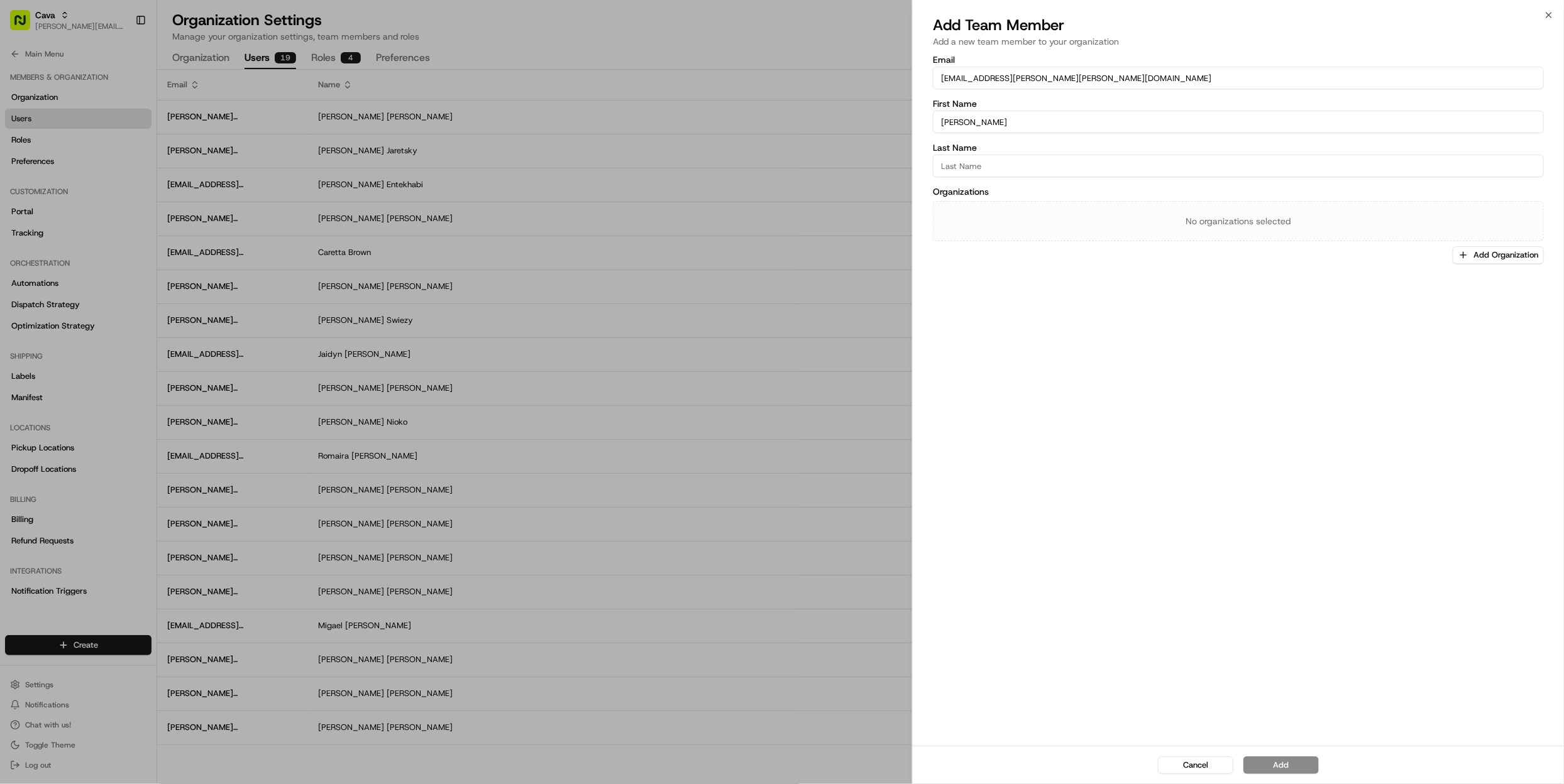
type input "Stephanie"
type input "Fuhr"
click at [1482, 262] on button "Add Organization" at bounding box center [1499, 255] width 91 height 17
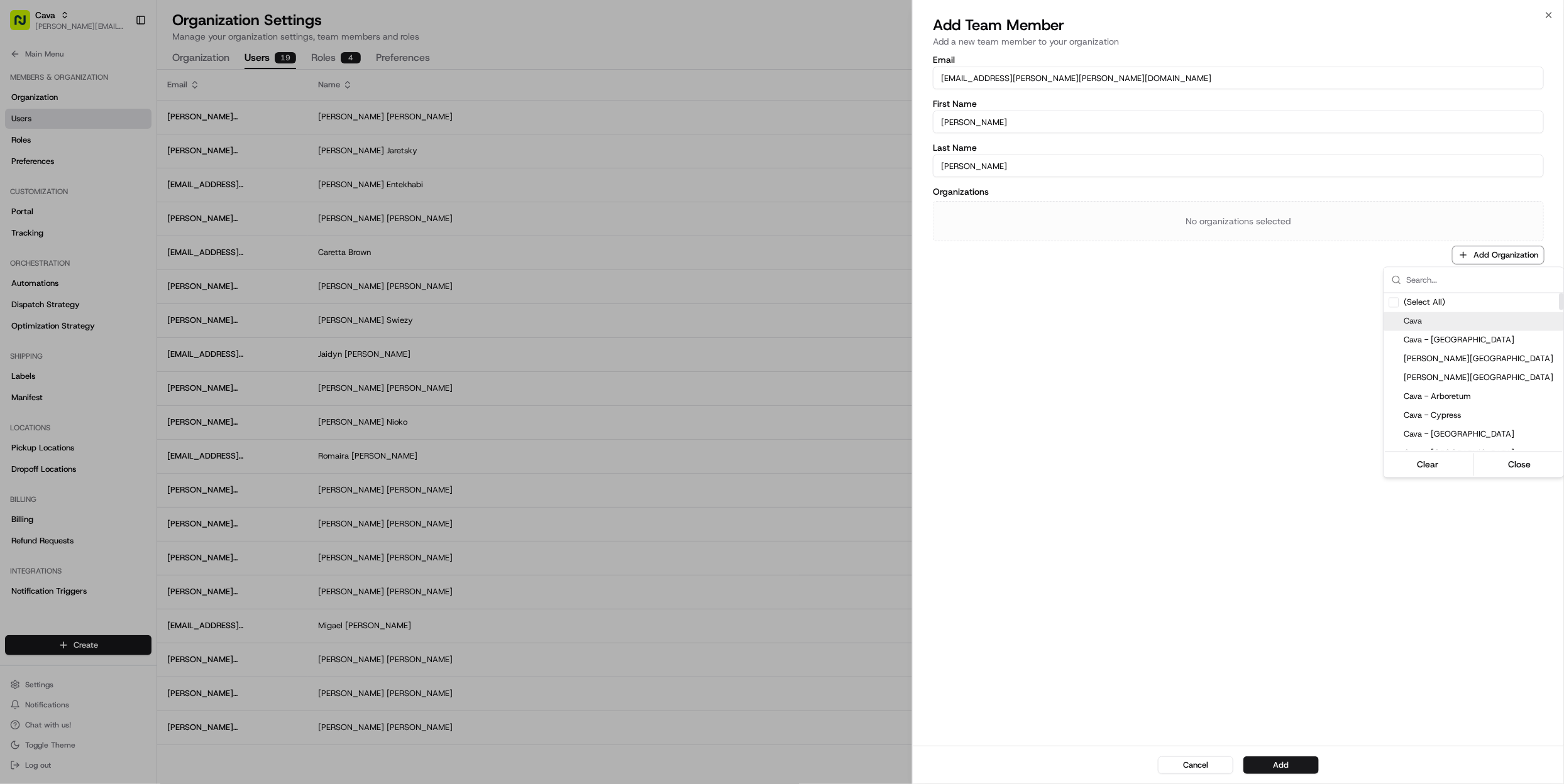
click at [1433, 317] on span "Cava" at bounding box center [1481, 322] width 154 height 11
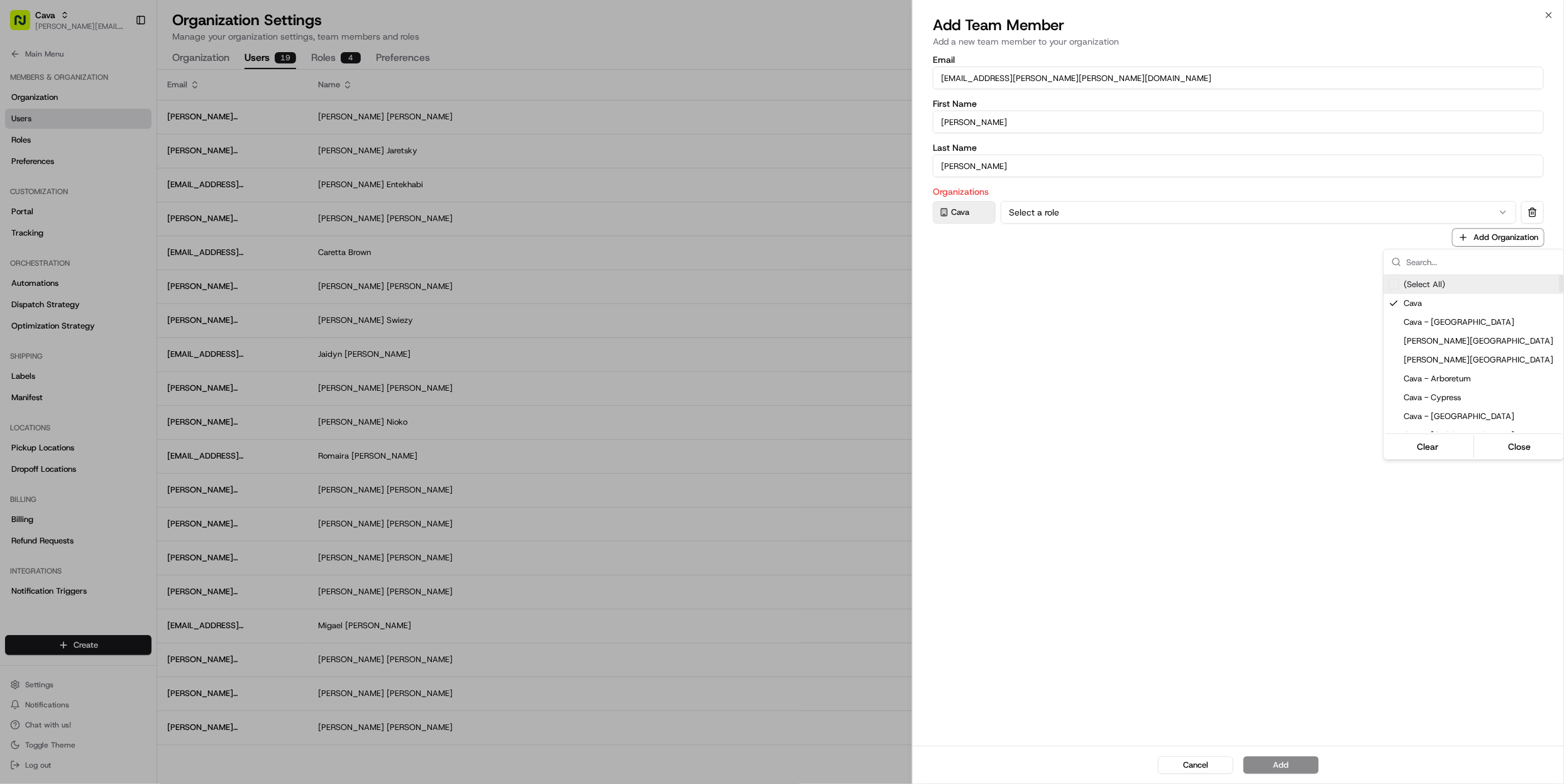
click at [1392, 283] on div "Suggestions" at bounding box center [1394, 284] width 10 height 10
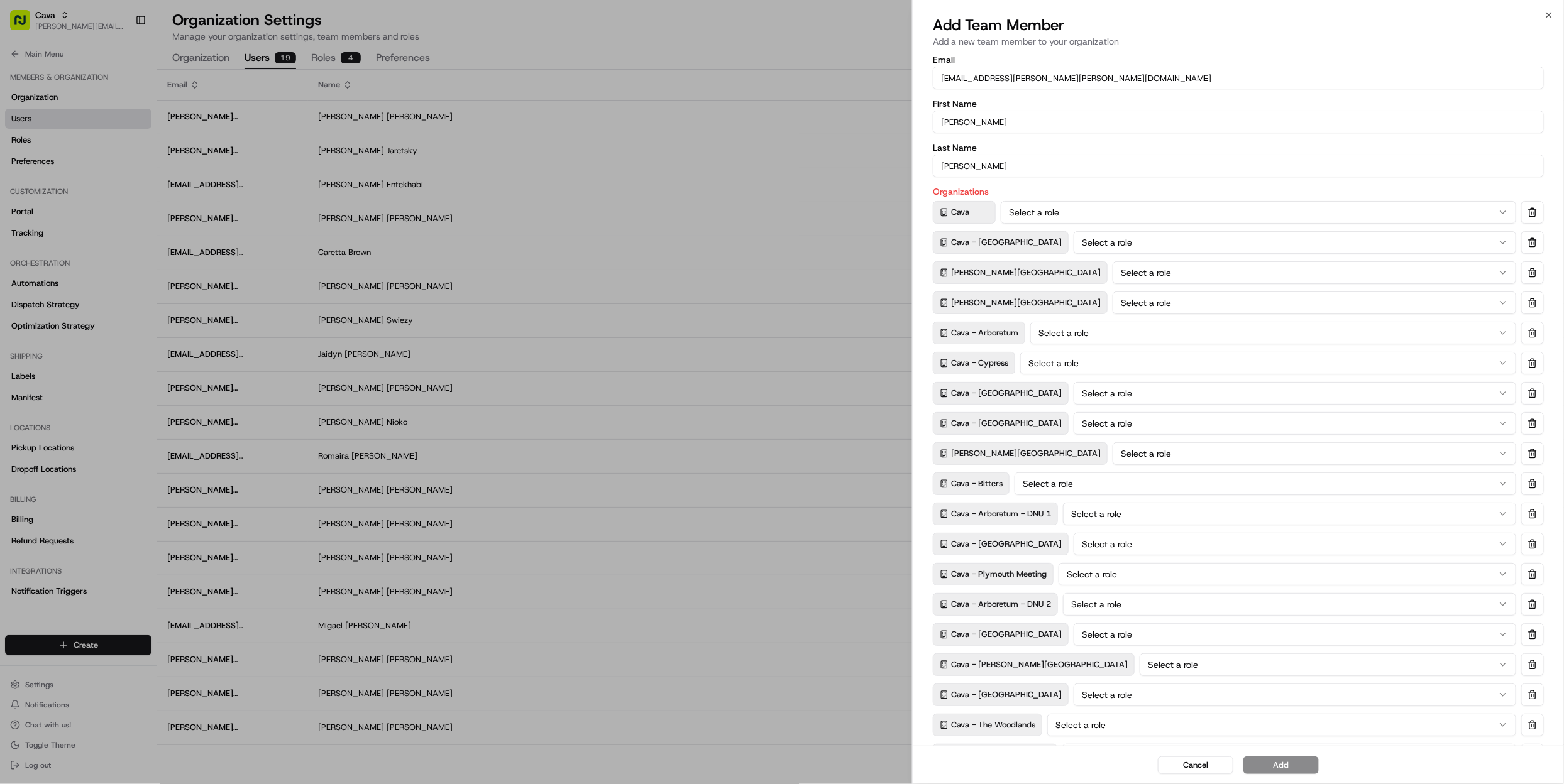
click at [1060, 161] on div at bounding box center [782, 392] width 1564 height 784
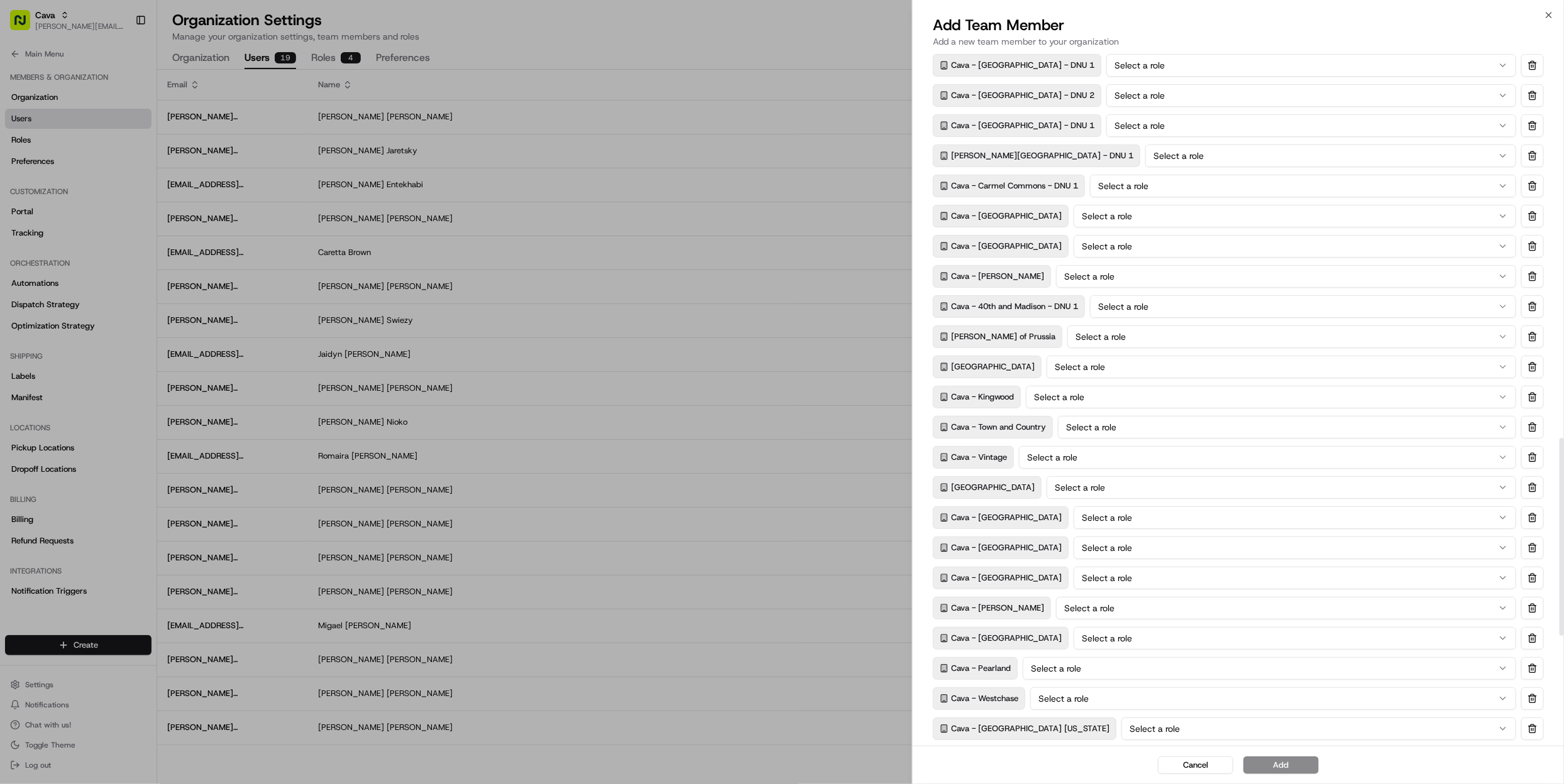
scroll to position [1338, 0]
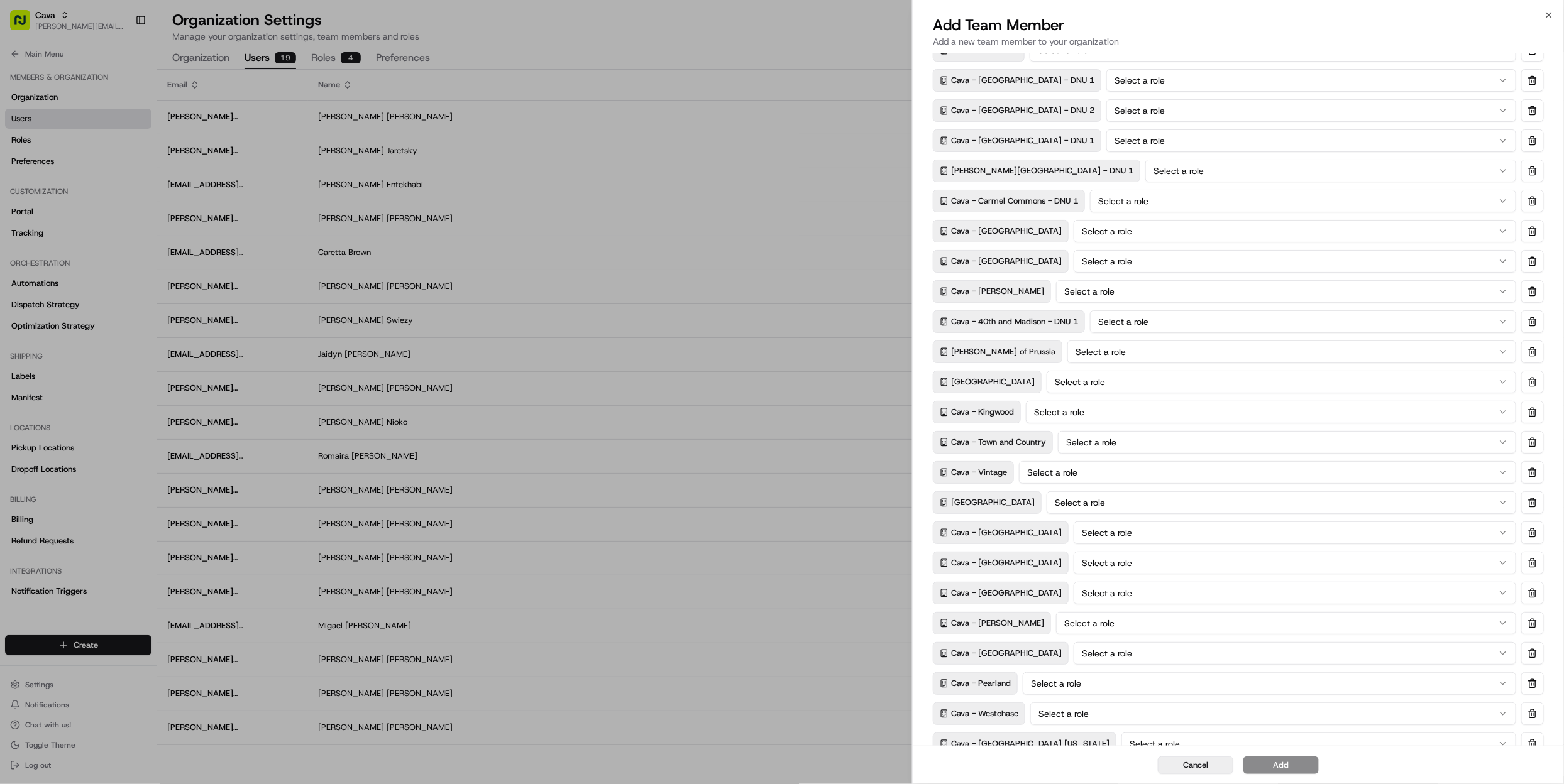
click at [1198, 770] on button "Cancel" at bounding box center [1195, 765] width 75 height 17
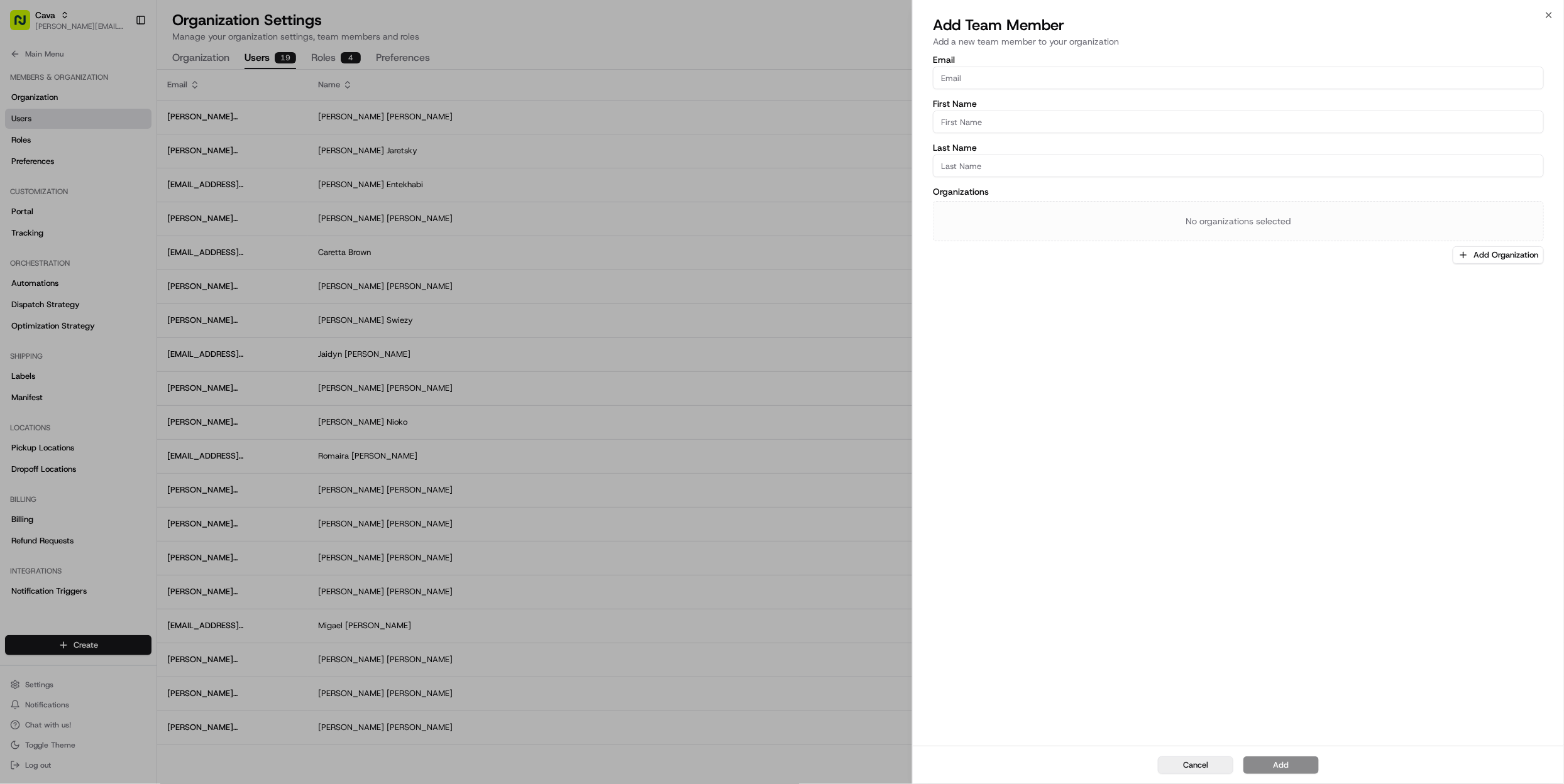
scroll to position [0, 0]
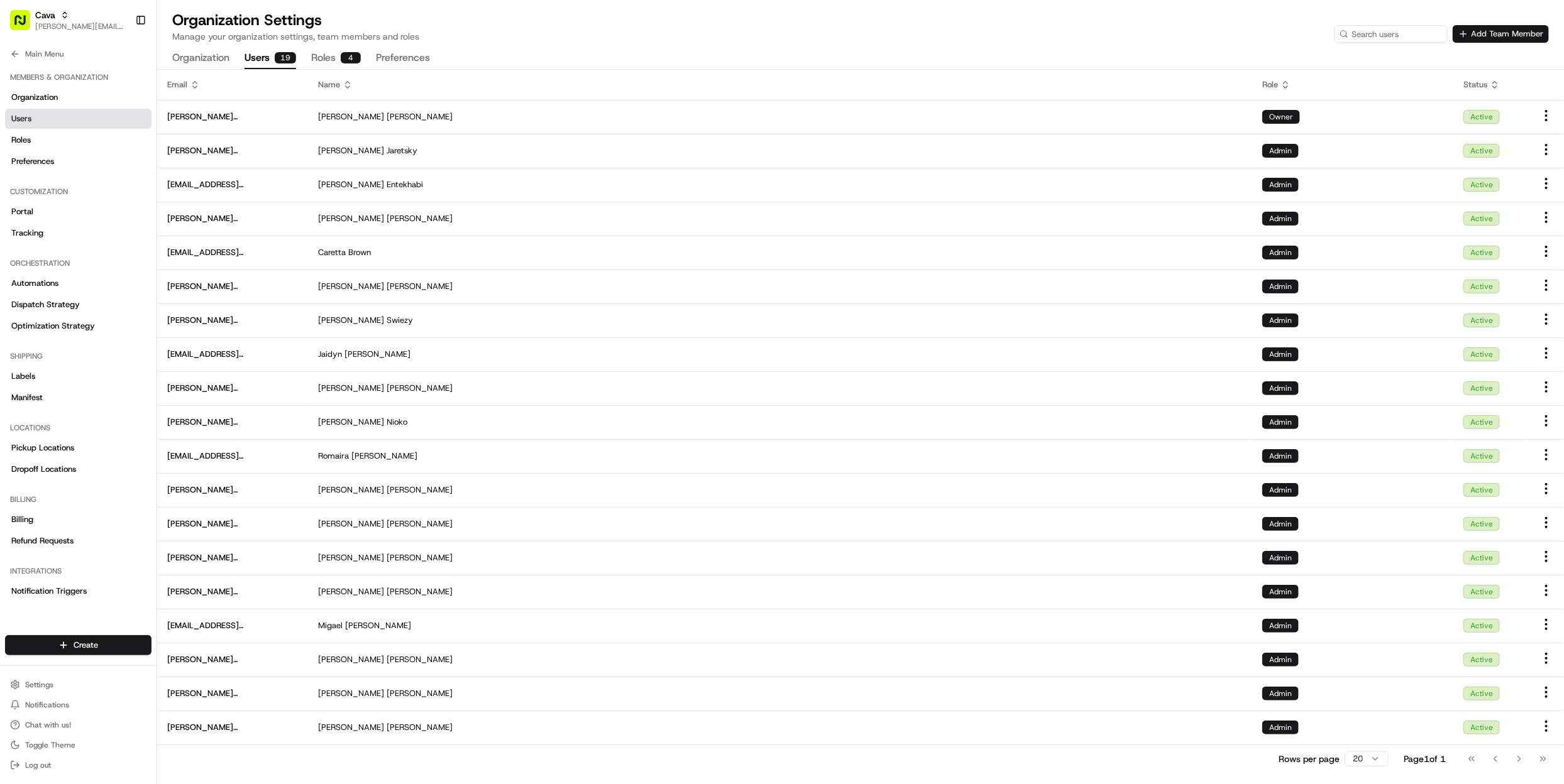
click at [1528, 36] on button "Add Team Member" at bounding box center [1501, 33] width 96 height 17
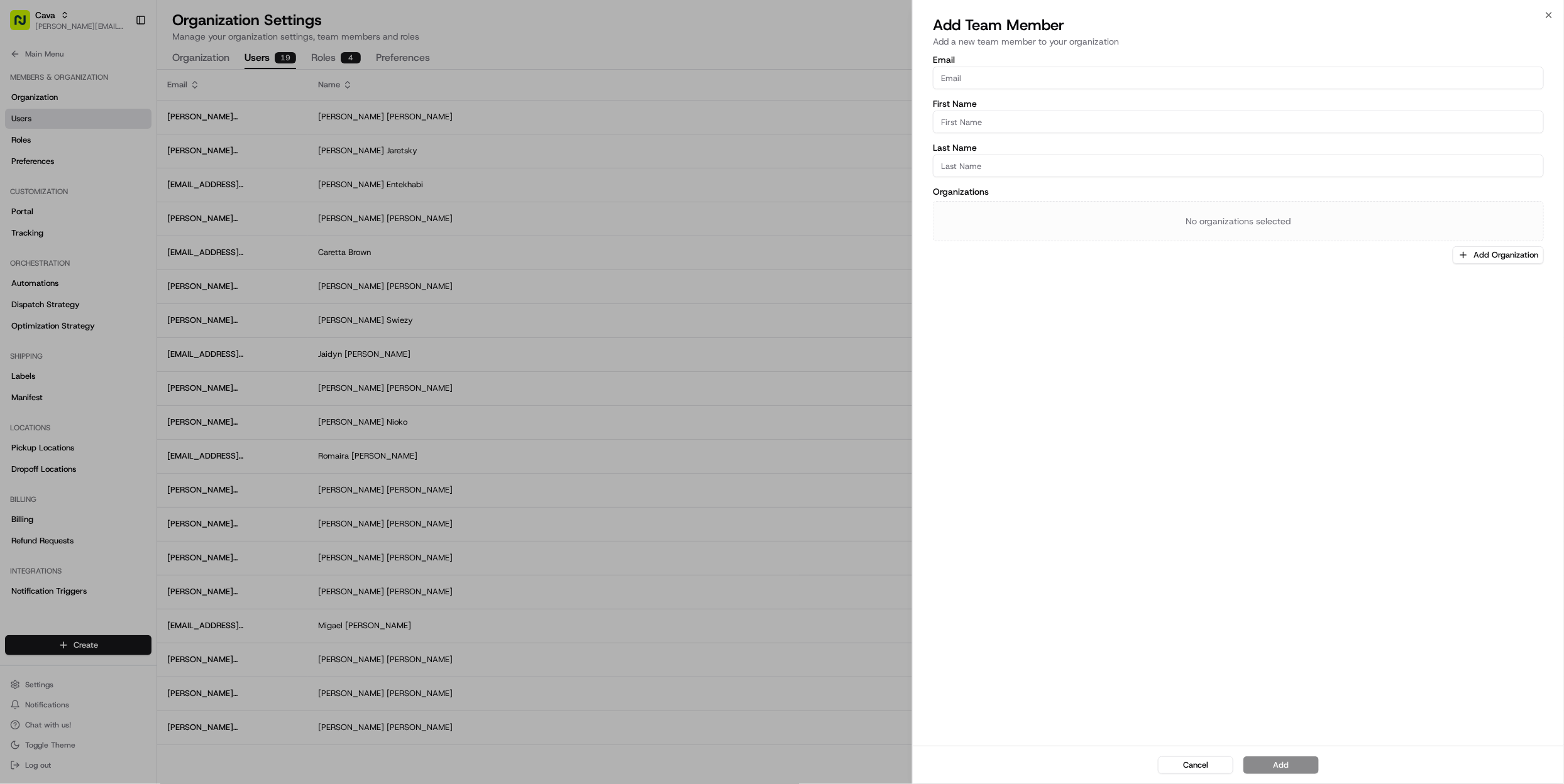
click at [1100, 82] on input "Email" at bounding box center [1238, 78] width 611 height 23
paste input "ctr-stephanie.fuhr@cava.com"
type input "ctr-stephanie.fuhr@cava.com"
click at [1080, 107] on label "First Name" at bounding box center [1238, 104] width 611 height 9
click at [1080, 110] on input "First Name" at bounding box center [1238, 122] width 611 height 23
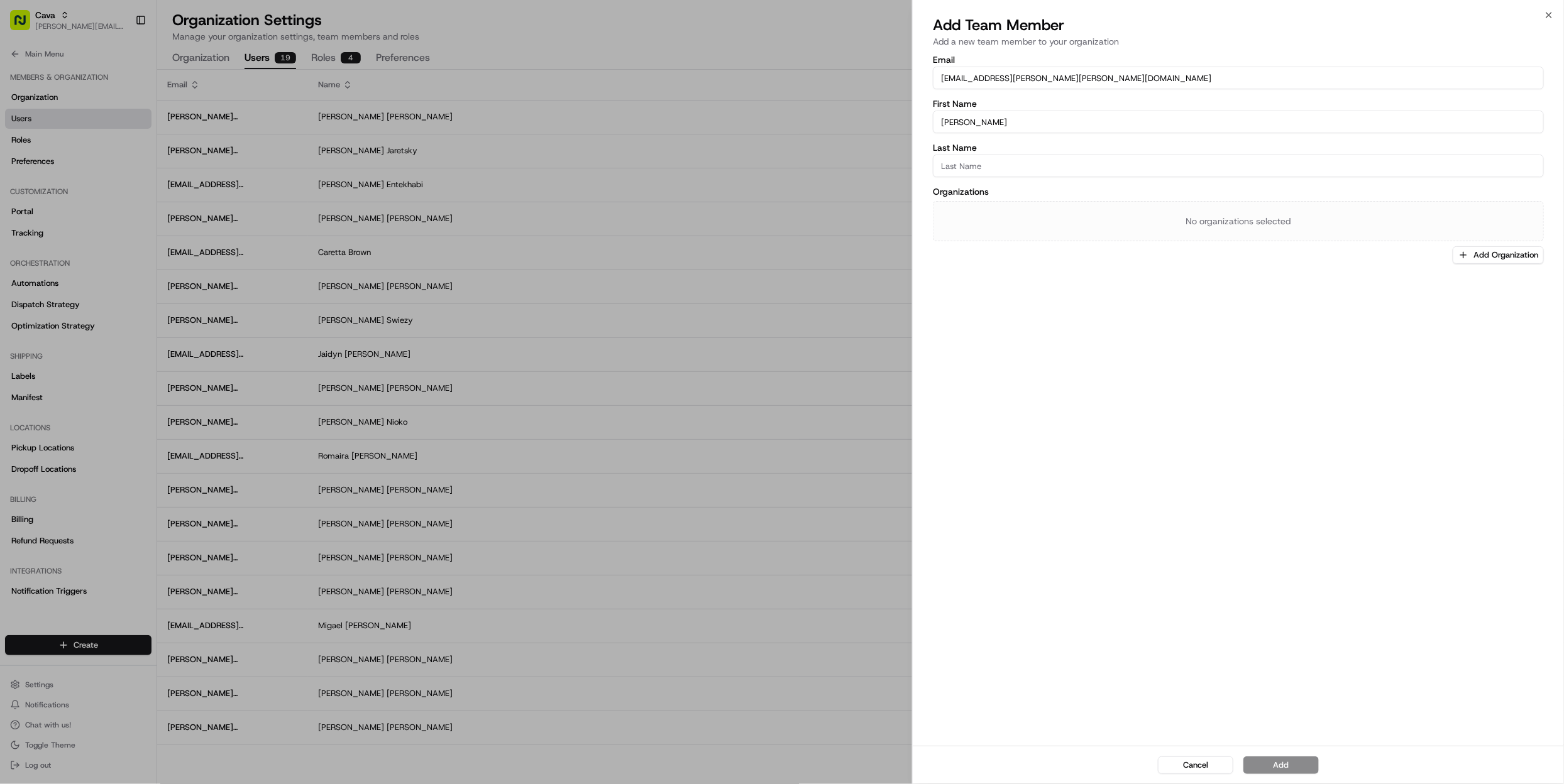
type input "Stephanie"
click at [1085, 163] on input "Last Name" at bounding box center [1238, 166] width 611 height 23
type input "Fuhr"
click at [1491, 259] on button "Add Organization" at bounding box center [1499, 255] width 91 height 17
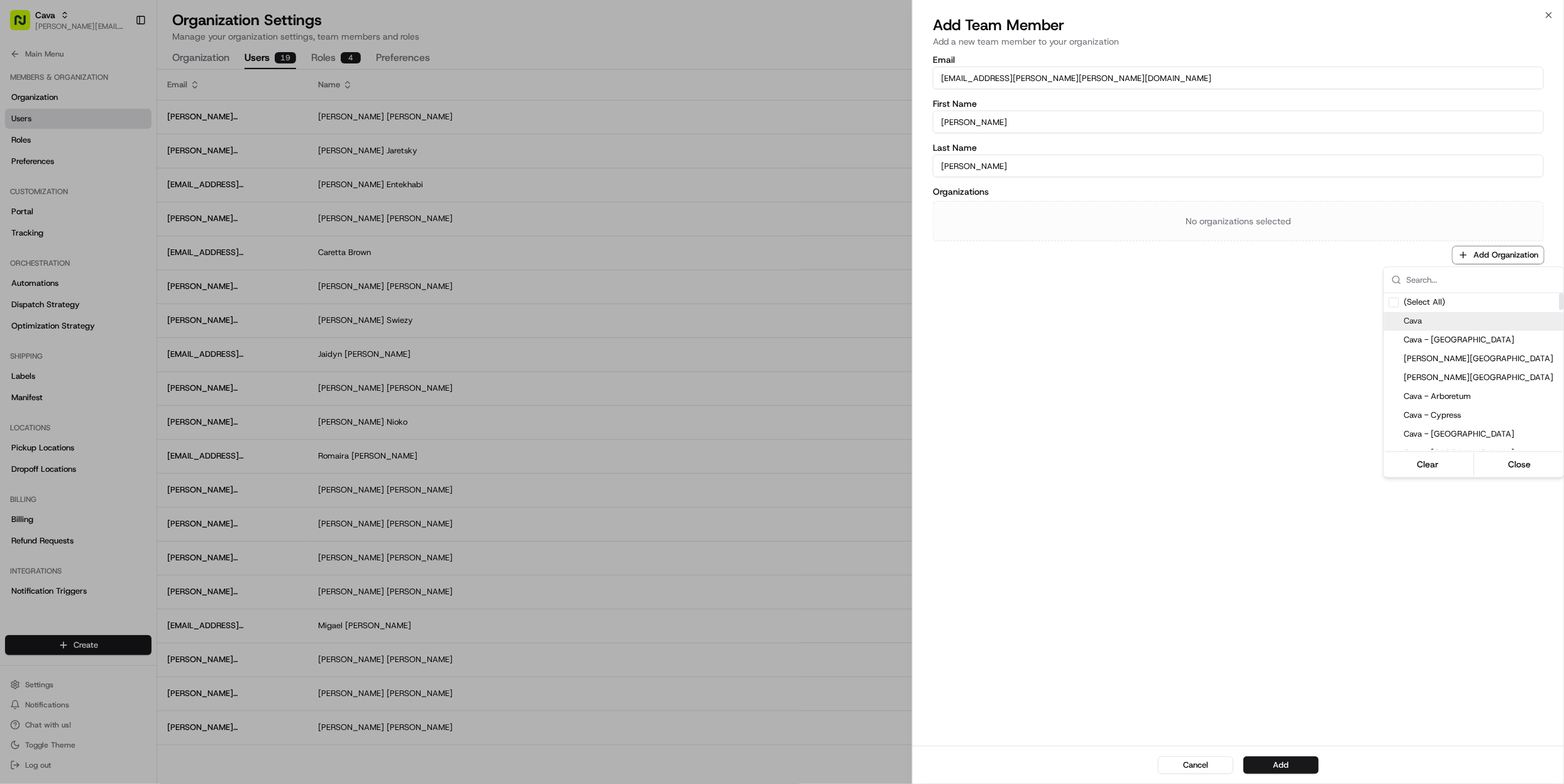
click at [1423, 325] on span "Cava" at bounding box center [1481, 322] width 154 height 11
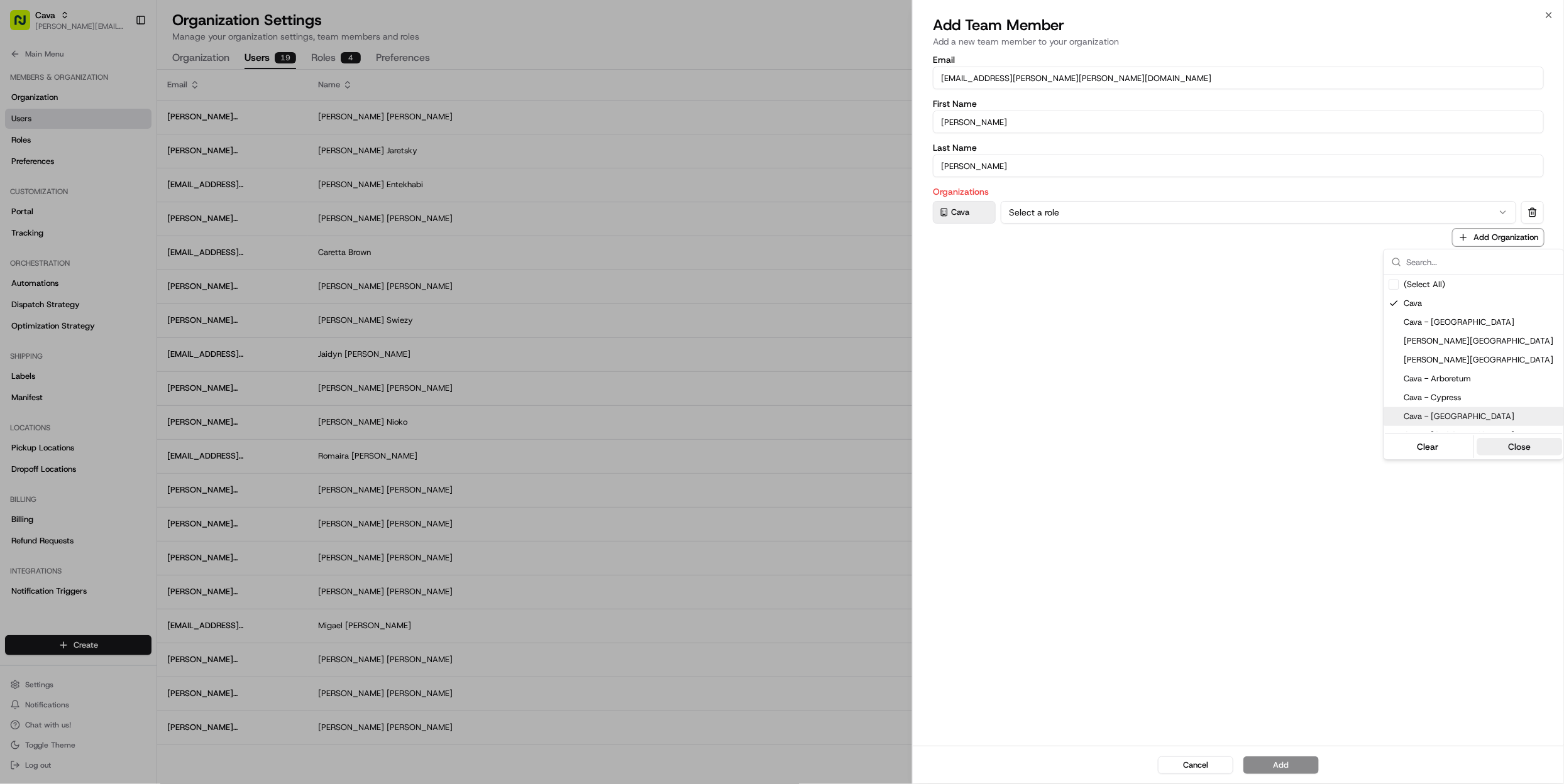
click at [1518, 442] on button "Close" at bounding box center [1520, 446] width 86 height 17
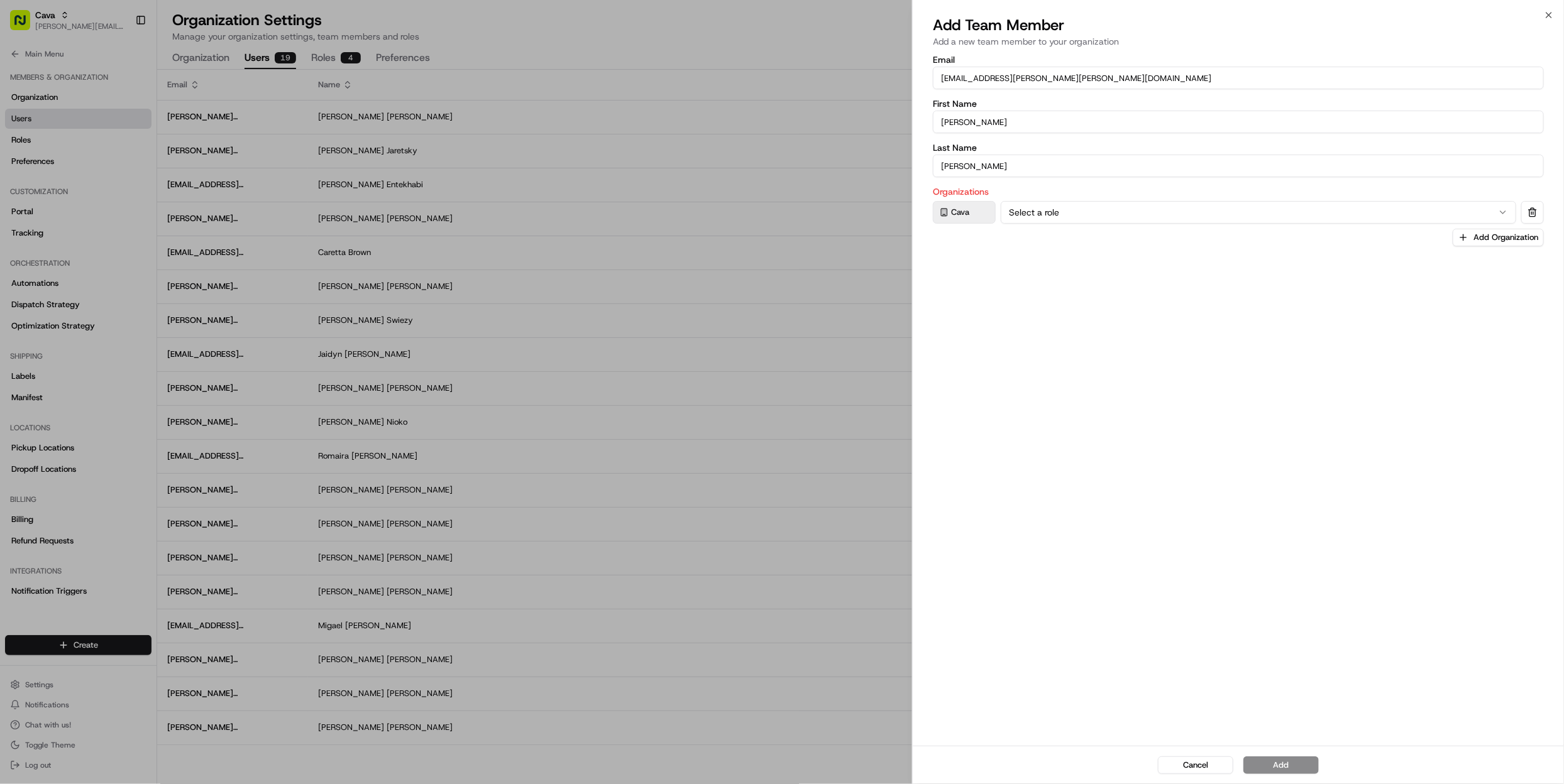
click at [1503, 211] on icon "button" at bounding box center [1503, 212] width 10 height 10
click at [1288, 762] on button "Add" at bounding box center [1281, 765] width 75 height 17
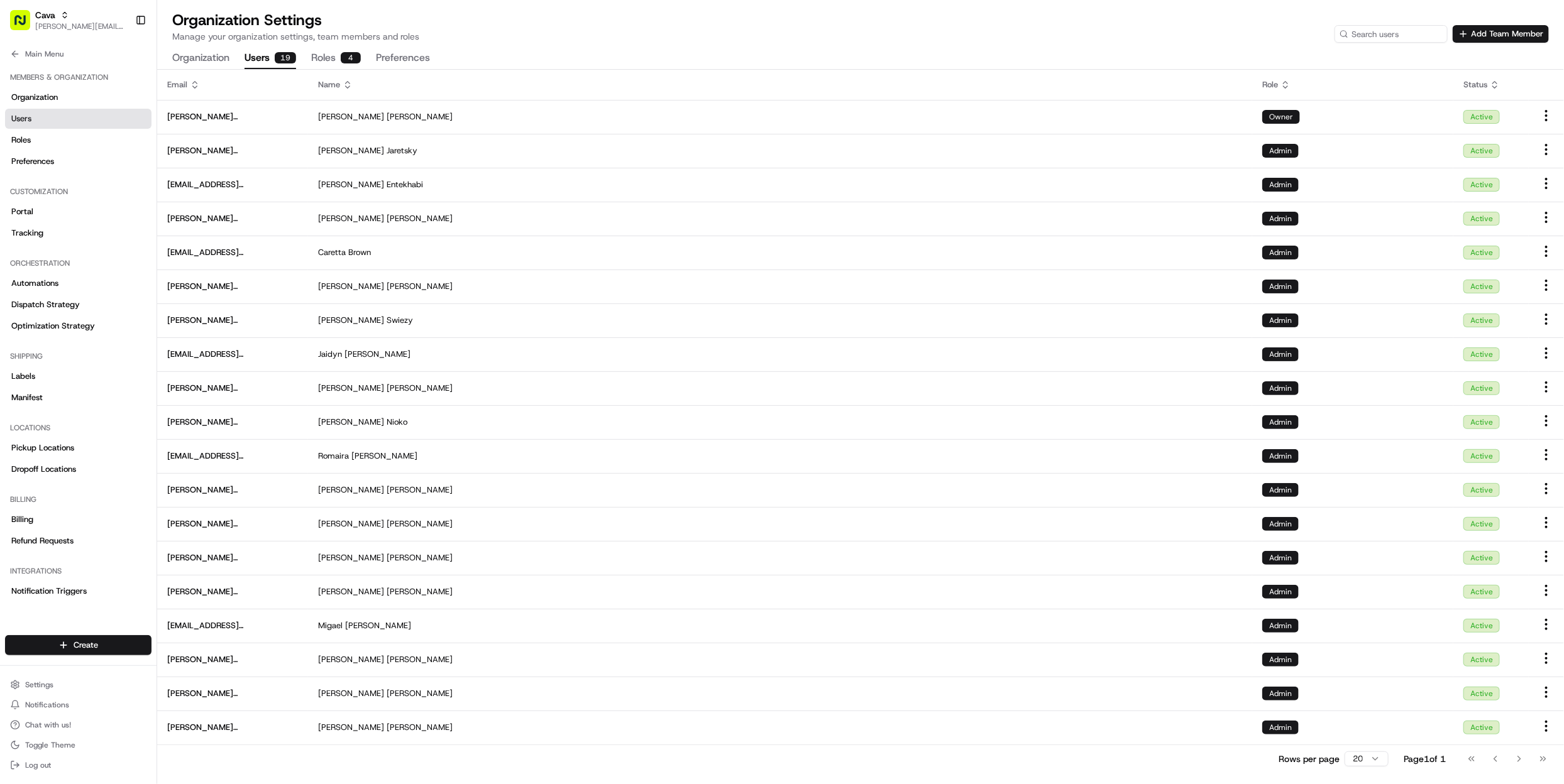
click at [791, 39] on div "Organization Settings Manage your organization settings, team members and roles…" at bounding box center [860, 26] width 1377 height 33
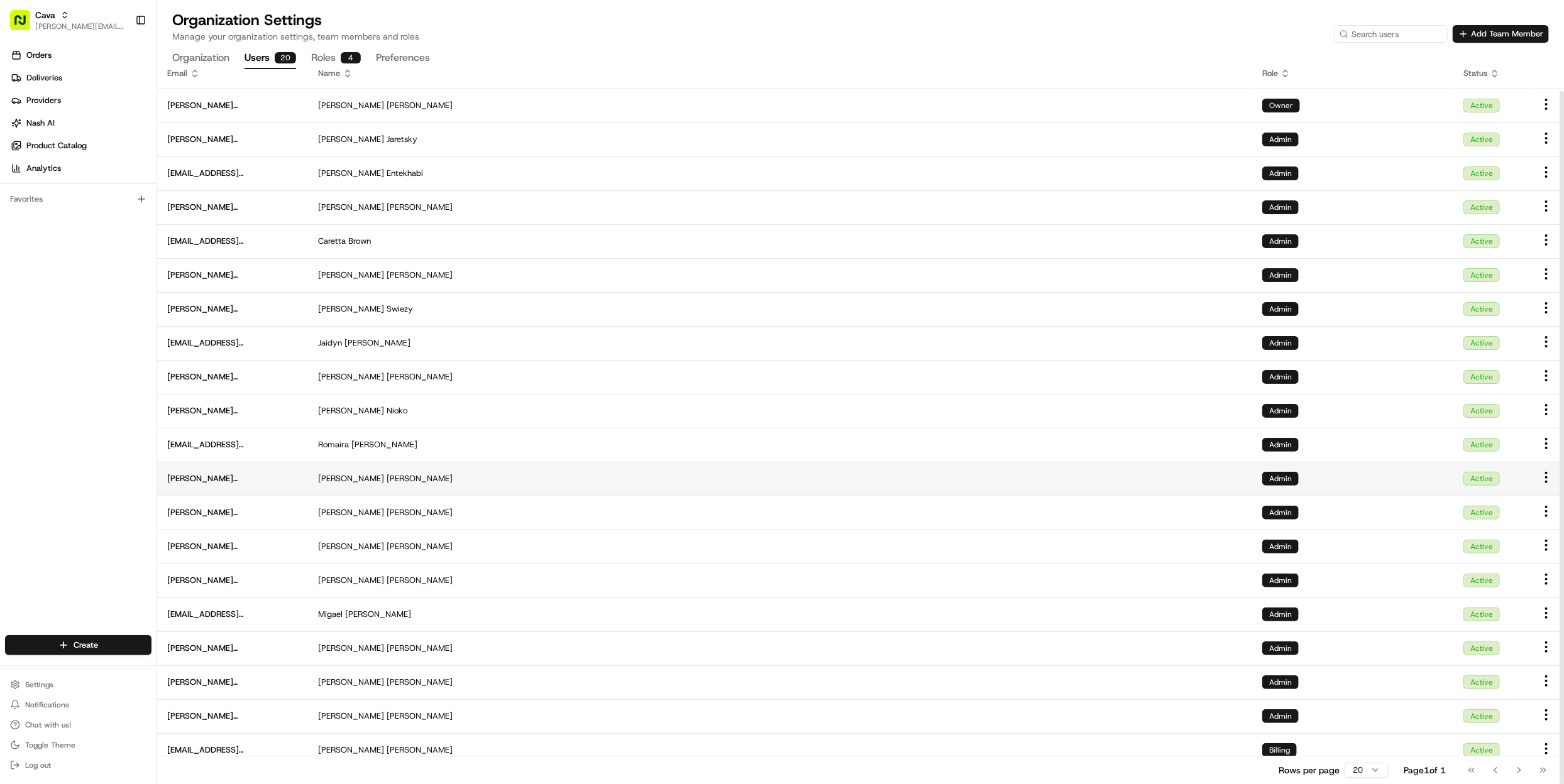
scroll to position [23, 0]
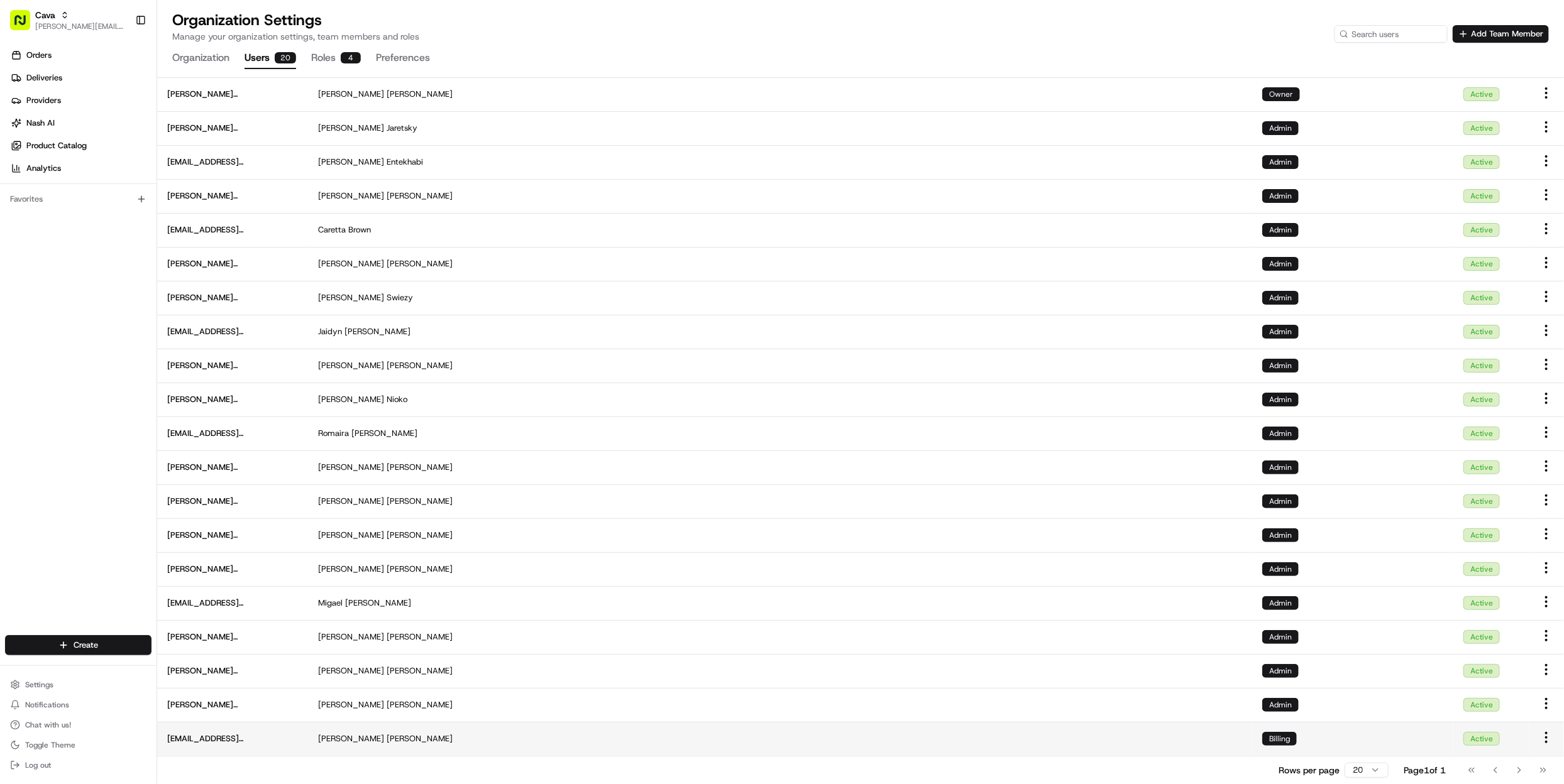
click at [1546, 736] on html "Cava gabrielle@usenash.com Toggle Sidebar Orders Deliveries Providers Nash AI P…" at bounding box center [782, 392] width 1564 height 784
click at [1500, 697] on span "Edit" at bounding box center [1499, 695] width 14 height 11
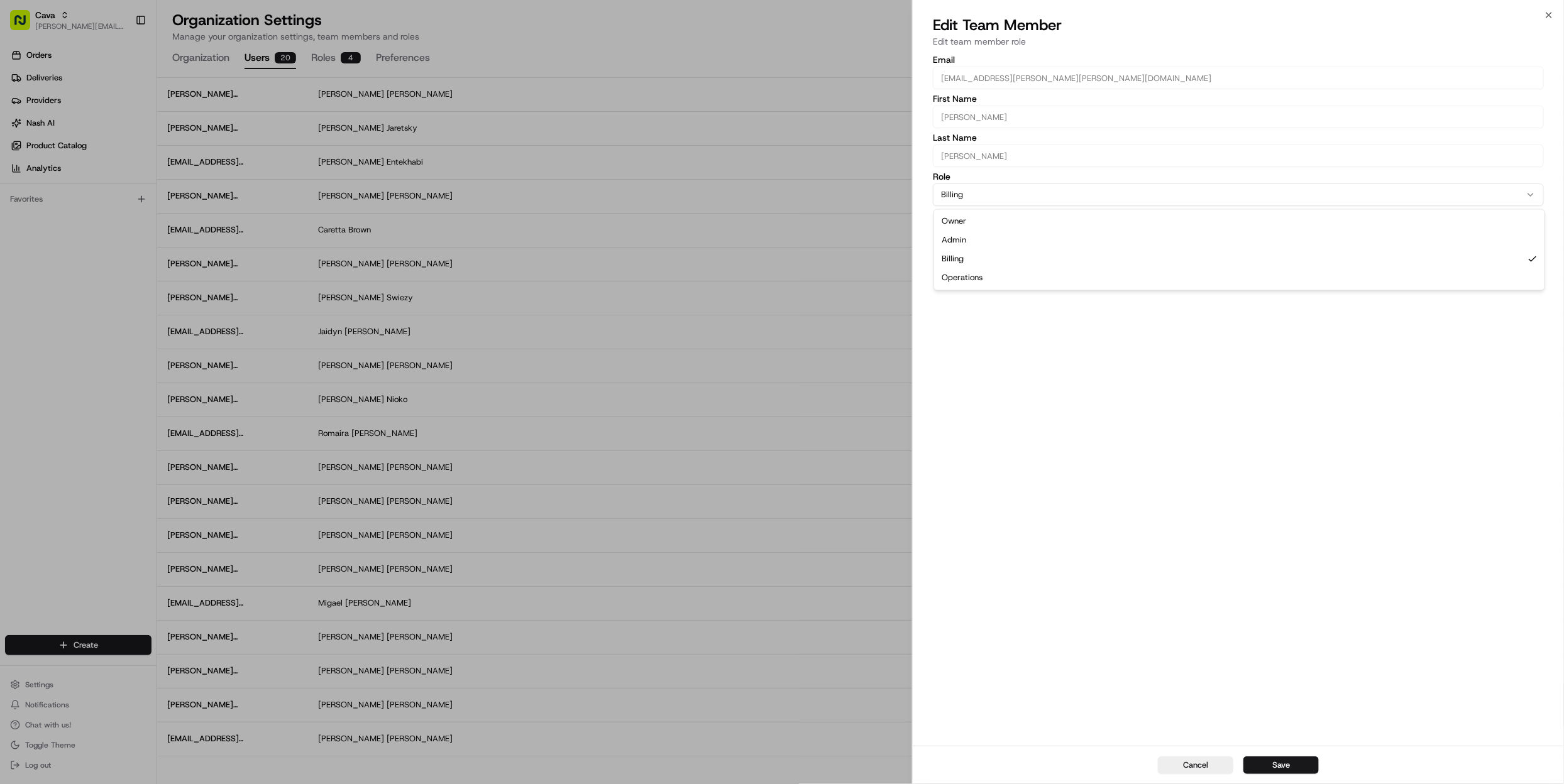
click at [1030, 194] on button "Billing" at bounding box center [1238, 195] width 611 height 23
select select "rol_kmn42hBfUbLSttVmoGM45L"
click at [1294, 770] on button "Save" at bounding box center [1281, 765] width 75 height 17
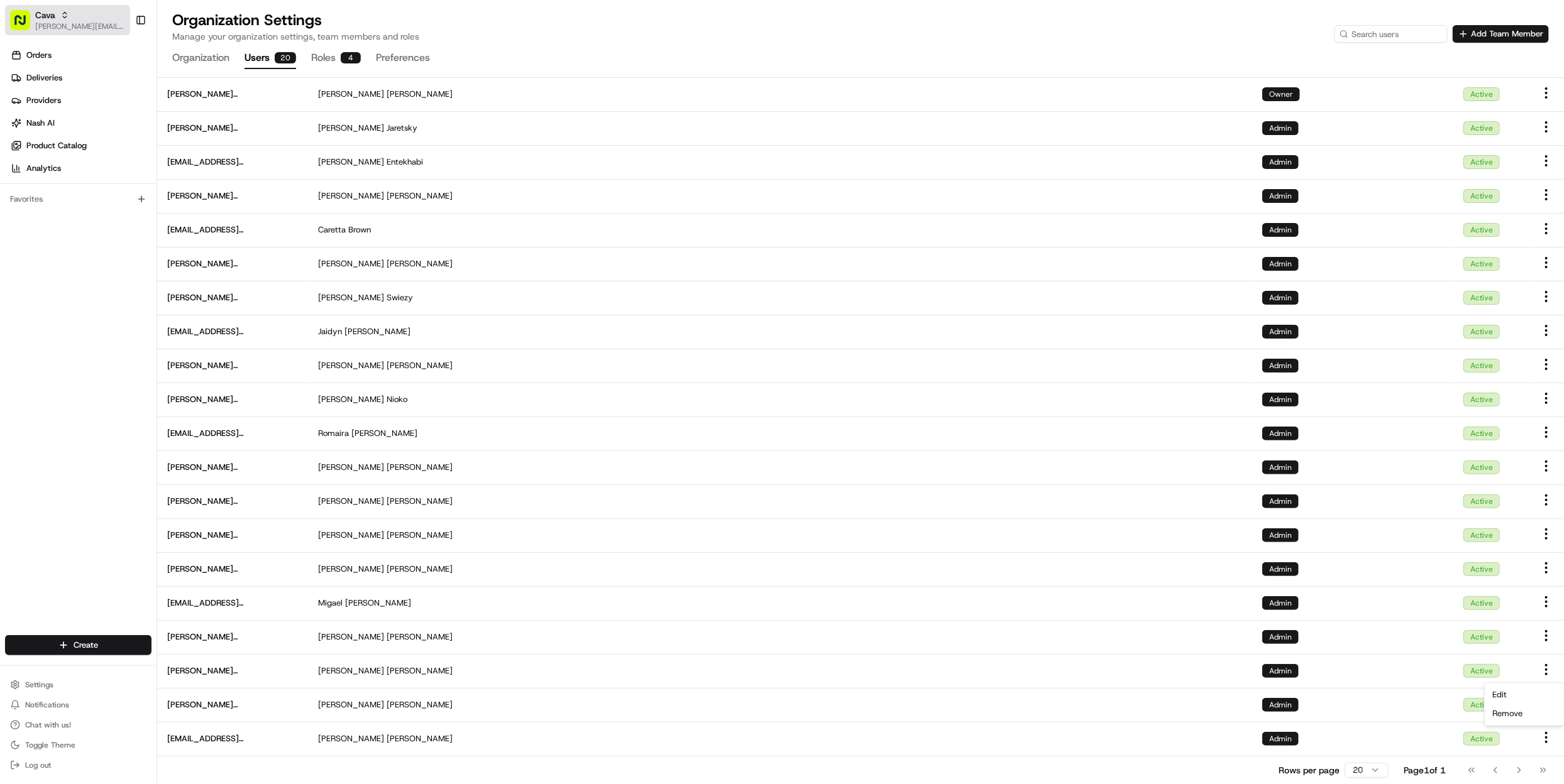
click at [44, 13] on span "Cava" at bounding box center [45, 15] width 20 height 13
type input "sharebite"
click at [190, 56] on div "Sharebite" at bounding box center [227, 65] width 183 height 25
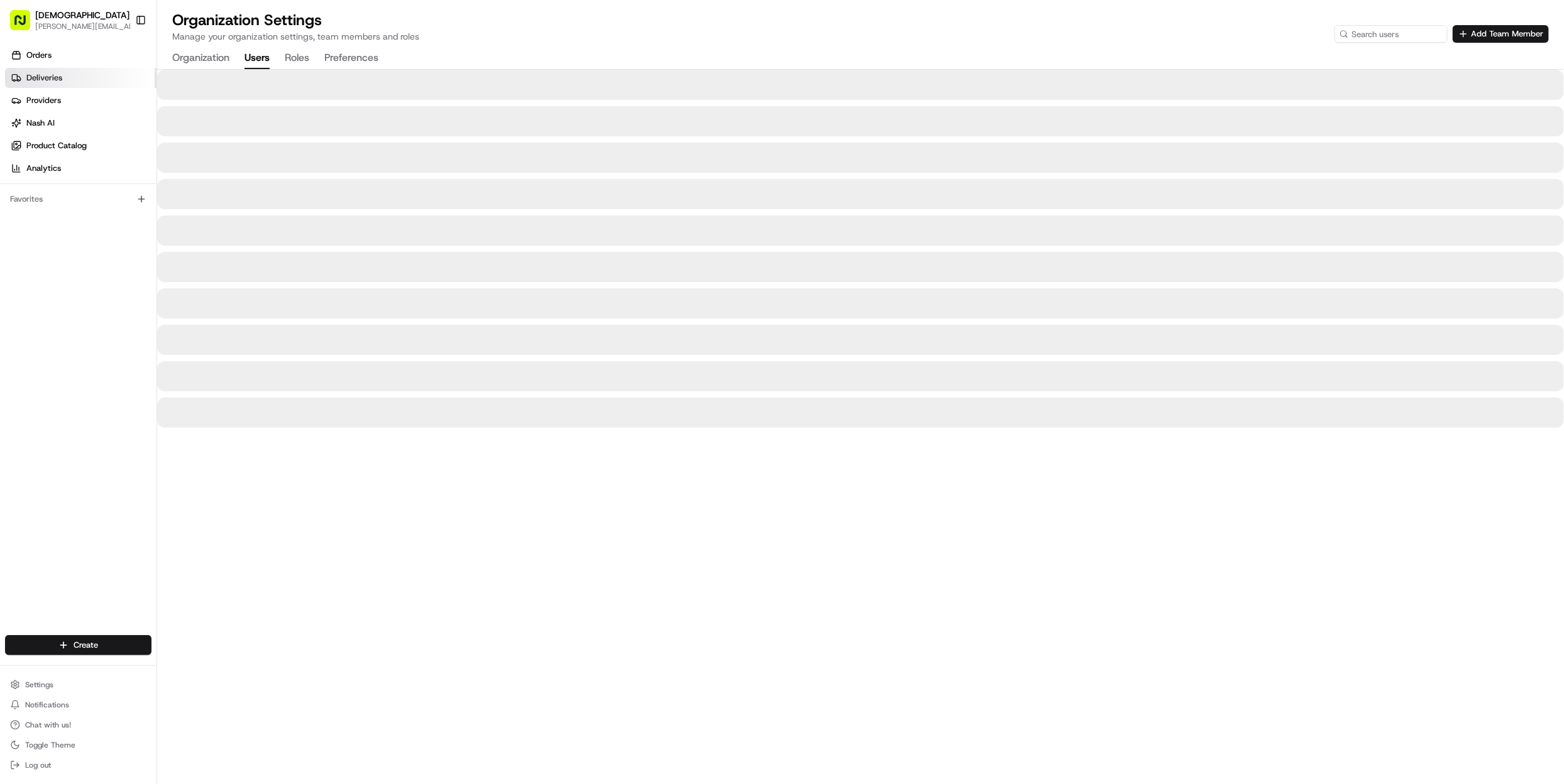
click at [46, 85] on link "Deliveries" at bounding box center [81, 78] width 151 height 20
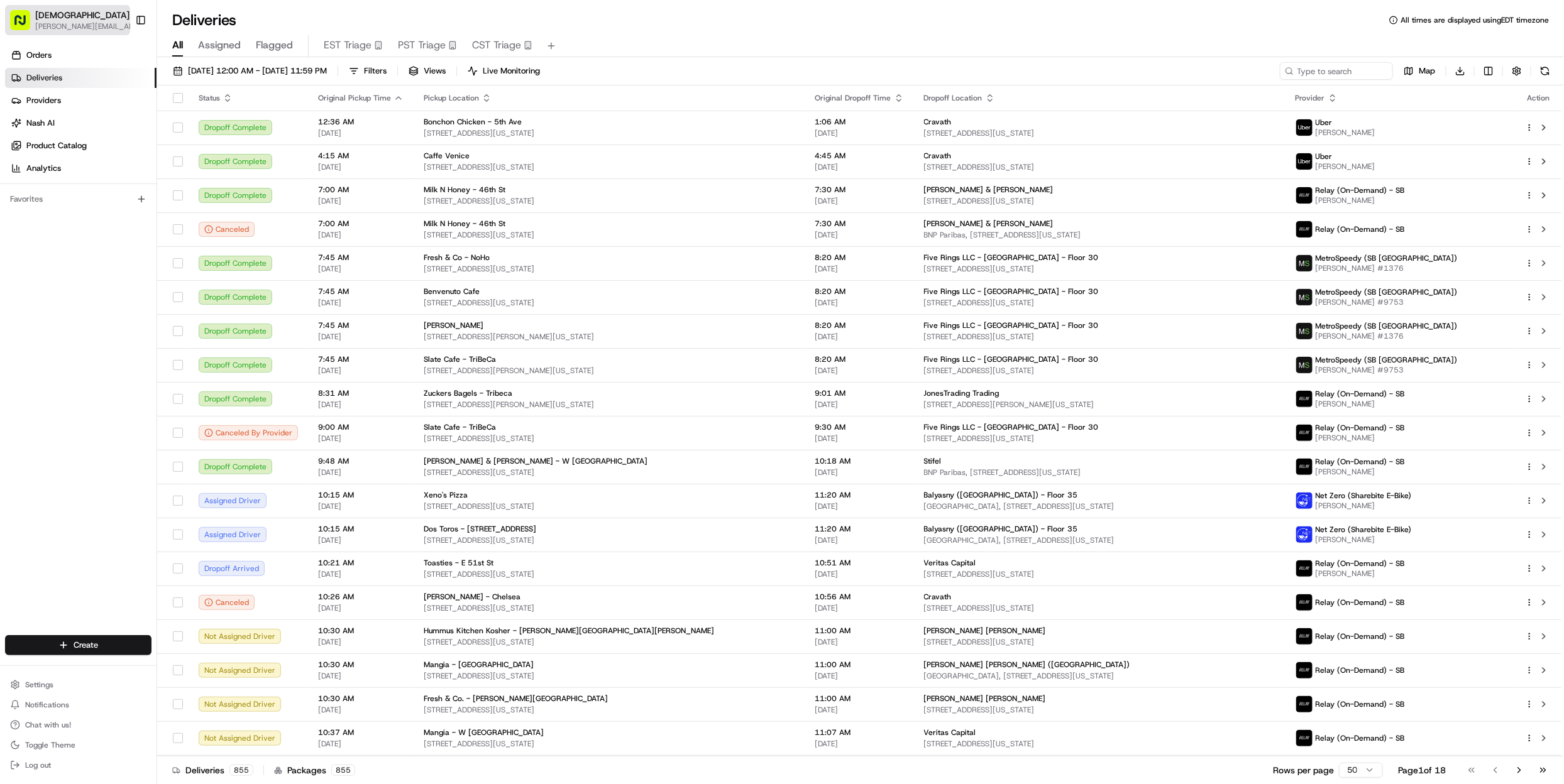
click at [89, 12] on div "Sharebite" at bounding box center [89, 15] width 108 height 13
type input "red's be"
click at [199, 78] on div "Red's Best" at bounding box center [227, 65] width 183 height 25
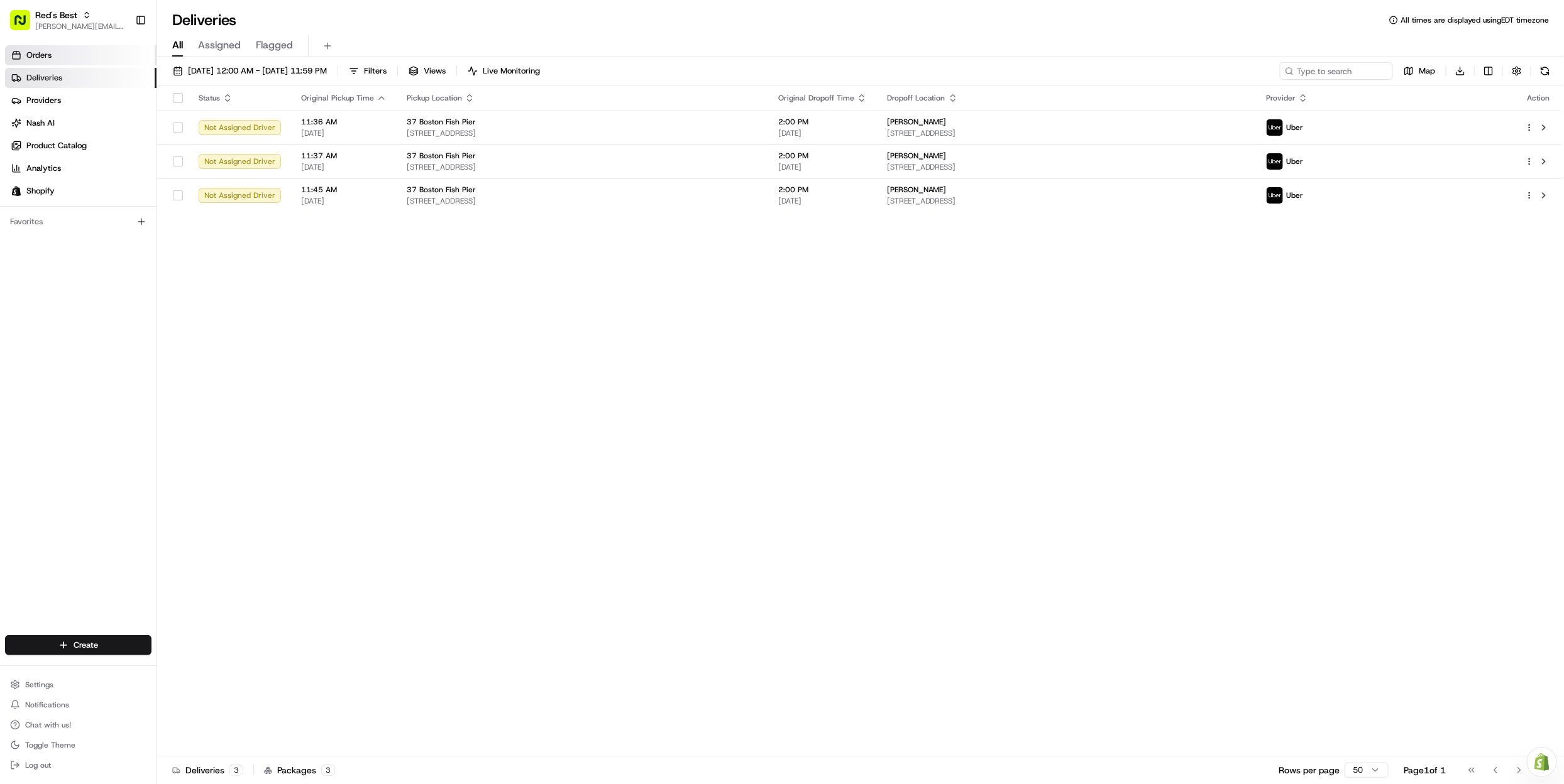
click at [63, 60] on link "Orders" at bounding box center [81, 56] width 151 height 20
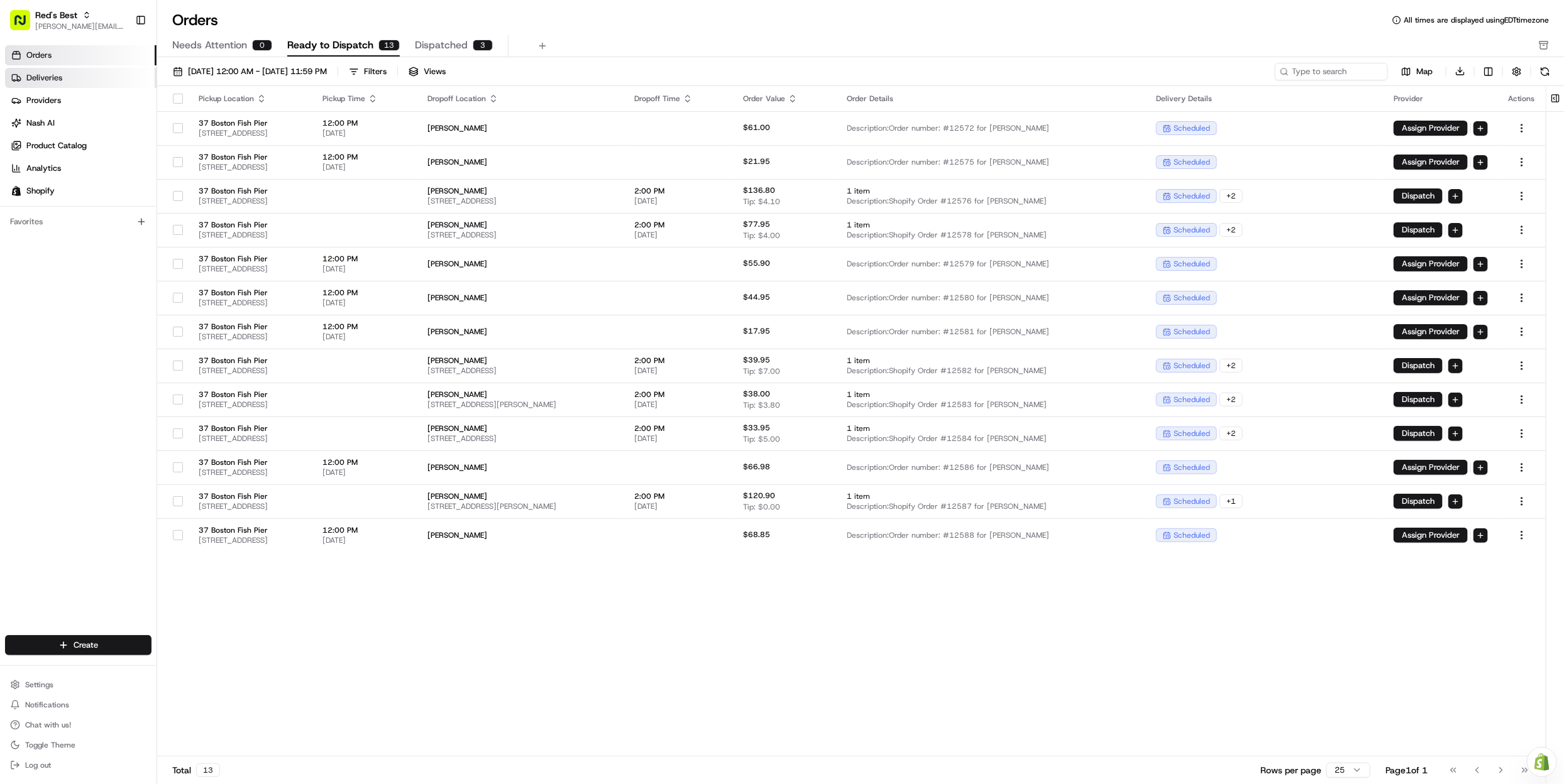
click at [77, 76] on link "Deliveries" at bounding box center [81, 78] width 151 height 20
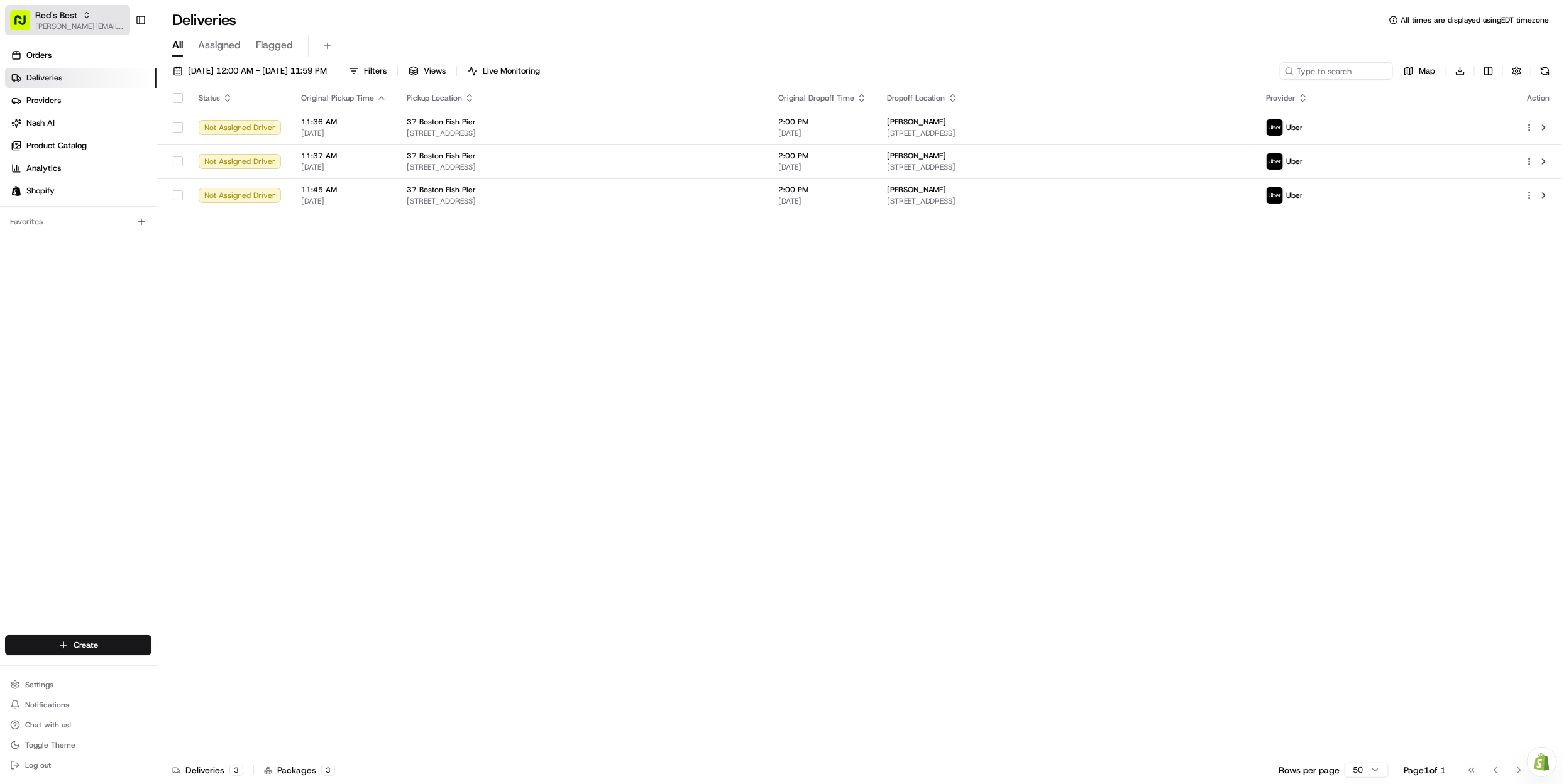
click at [40, 17] on span "Red's Best" at bounding box center [56, 15] width 42 height 13
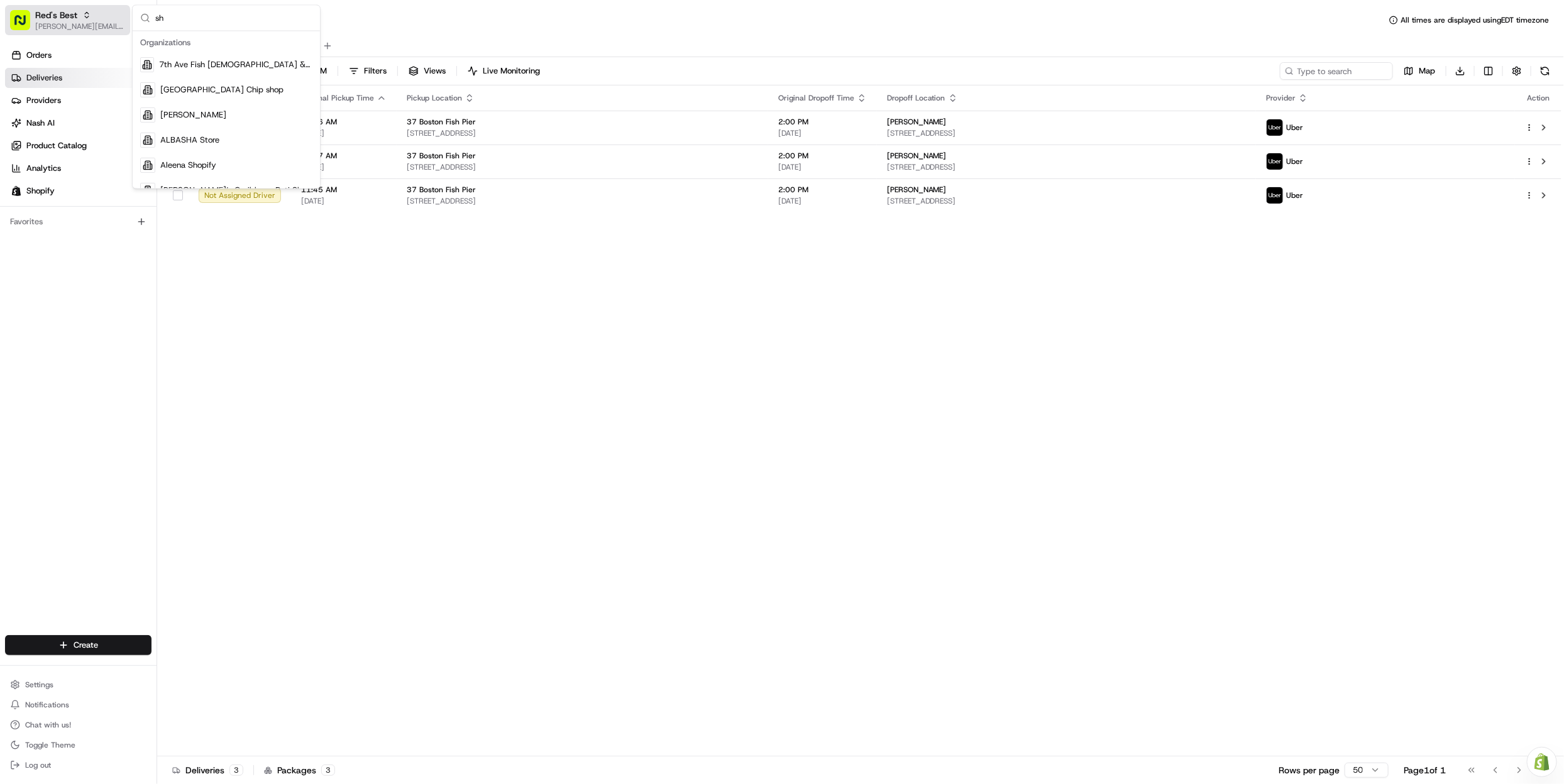
type input "s"
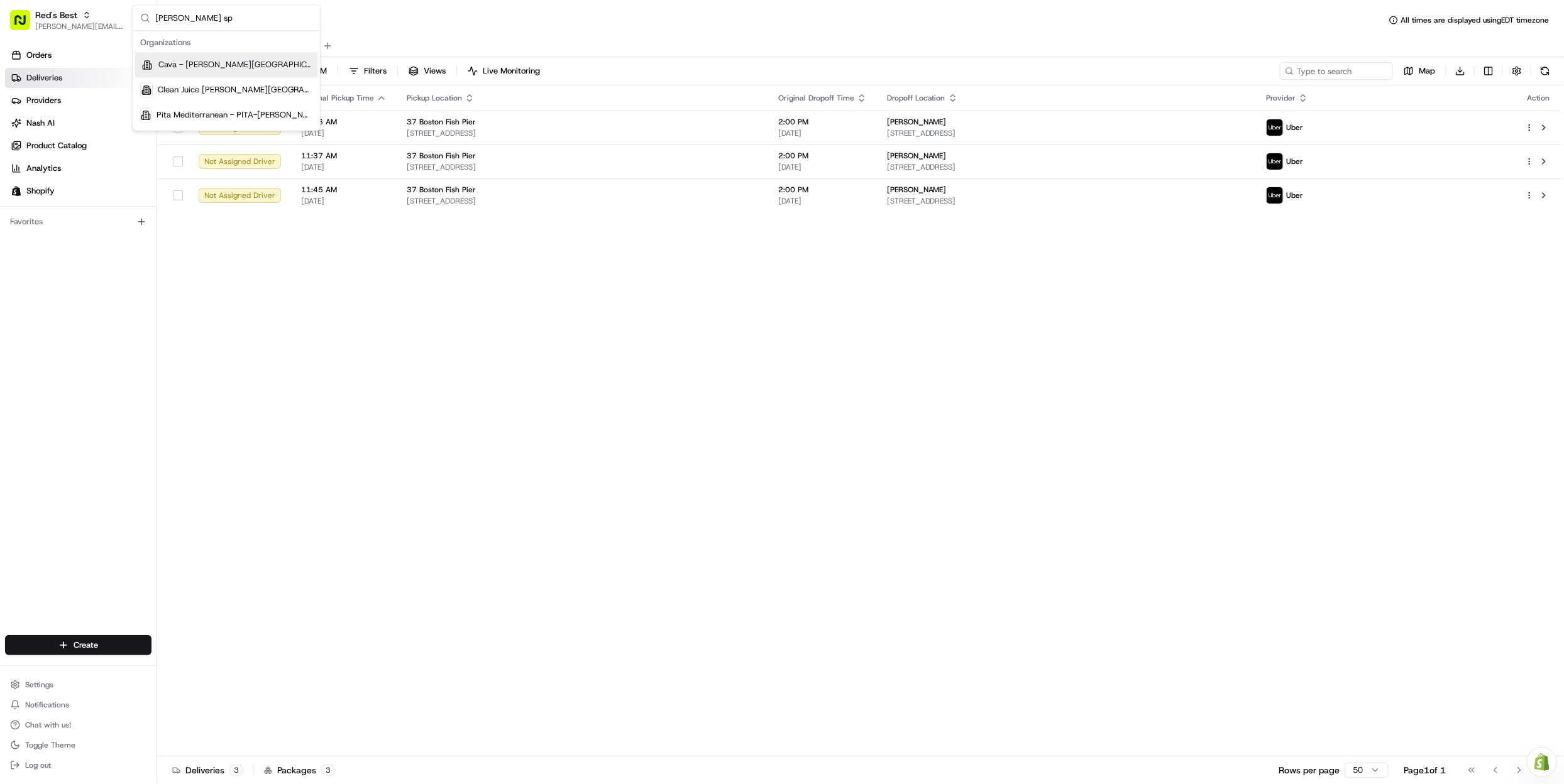
type input "sandy sp"
drag, startPoint x: 218, startPoint y: 72, endPoint x: 186, endPoint y: 64, distance: 33.0
click at [218, 72] on div "Cava - [PERSON_NAME][GEOGRAPHIC_DATA]" at bounding box center [227, 65] width 183 height 25
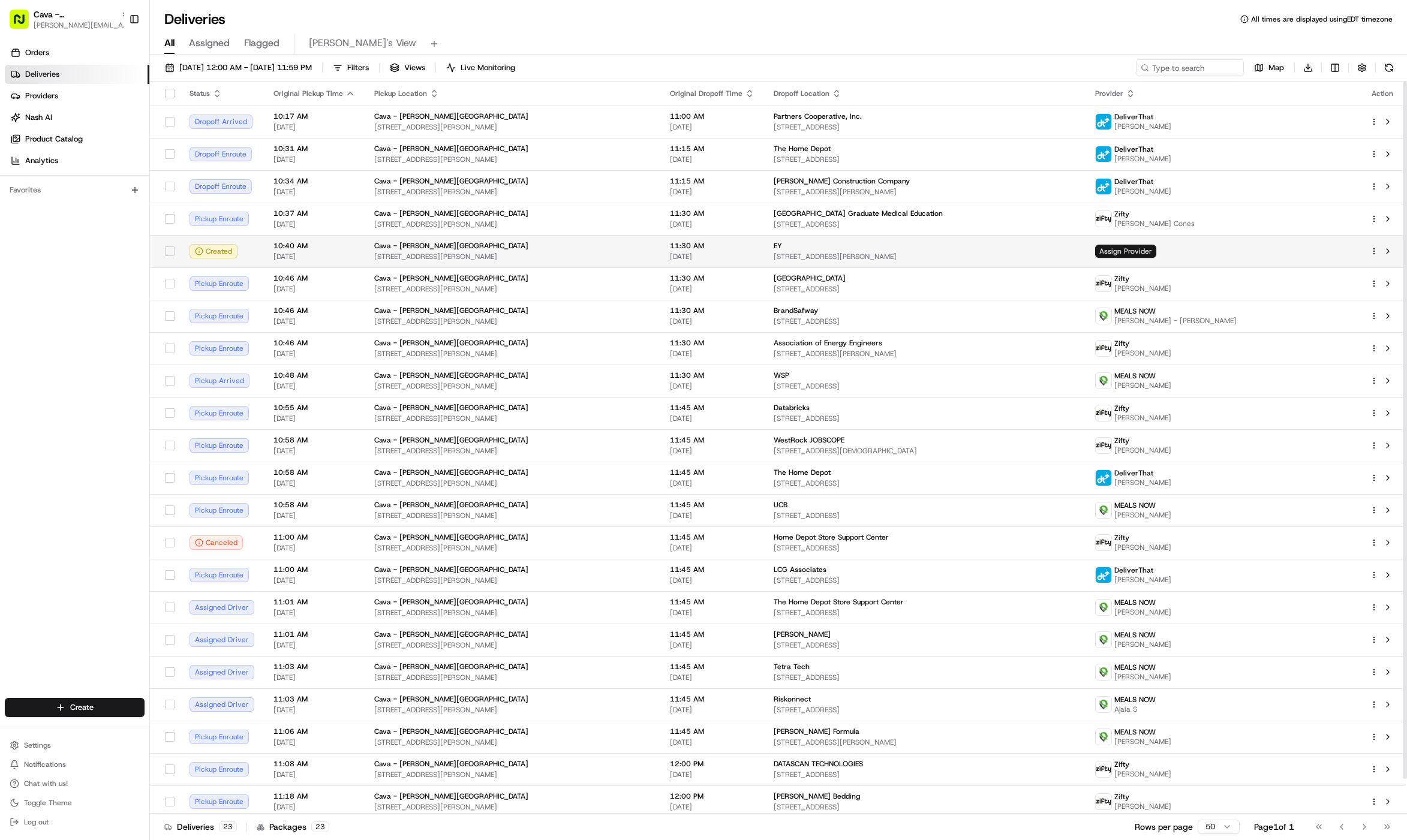
click at [1370, 247] on html "Cava - Sandy Springs gabrielle@usenash.com Toggle Sidebar Orders Deliveries Pro…" at bounding box center [703, 420] width 1407 height 840
click at [1328, 67] on html "Cava - Sandy Springs gabrielle@usenash.com Toggle Sidebar Orders Deliveries Pro…" at bounding box center [703, 420] width 1407 height 840
click at [1335, 66] on html "Cava - Sandy Springs gabrielle@usenash.com Toggle Sidebar Orders Deliveries Pro…" at bounding box center [703, 420] width 1407 height 840
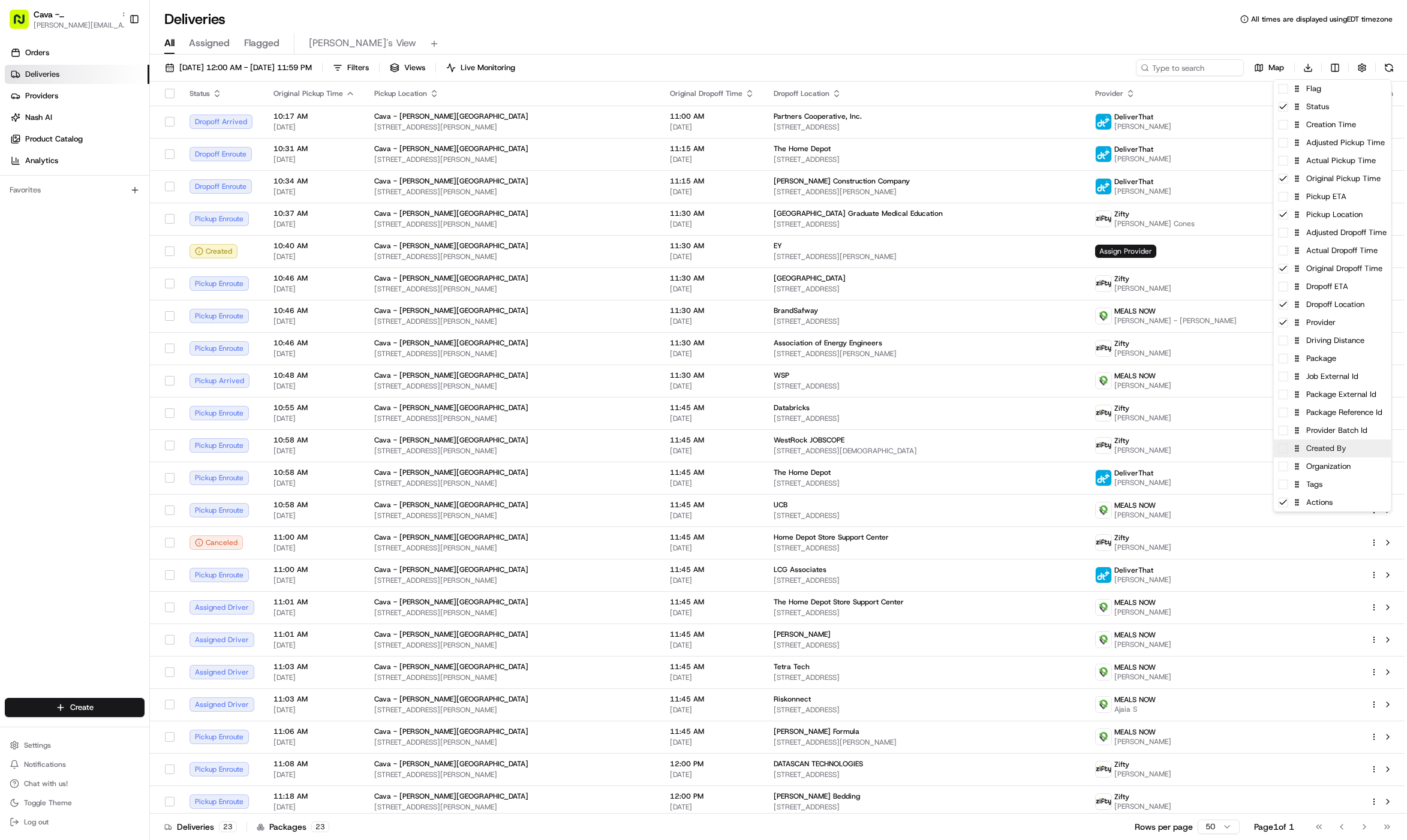
drag, startPoint x: 1282, startPoint y: 451, endPoint x: 1215, endPoint y: 389, distance: 91.3
click at [1282, 451] on span at bounding box center [1283, 448] width 9 height 9
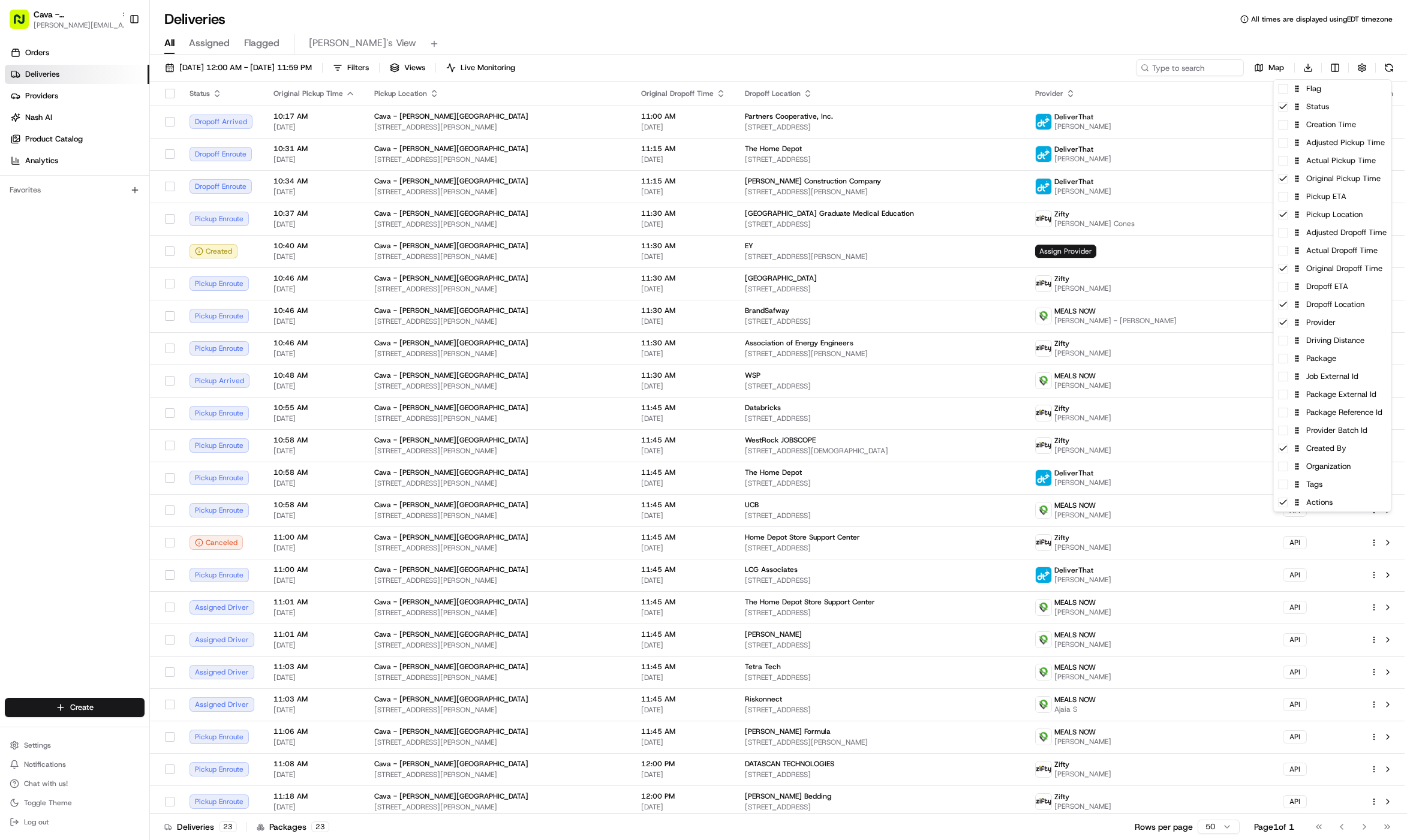
click at [1030, 104] on html "Cava - Sandy Springs gabrielle@usenash.com Toggle Sidebar Orders Deliveries Pro…" at bounding box center [703, 420] width 1407 height 840
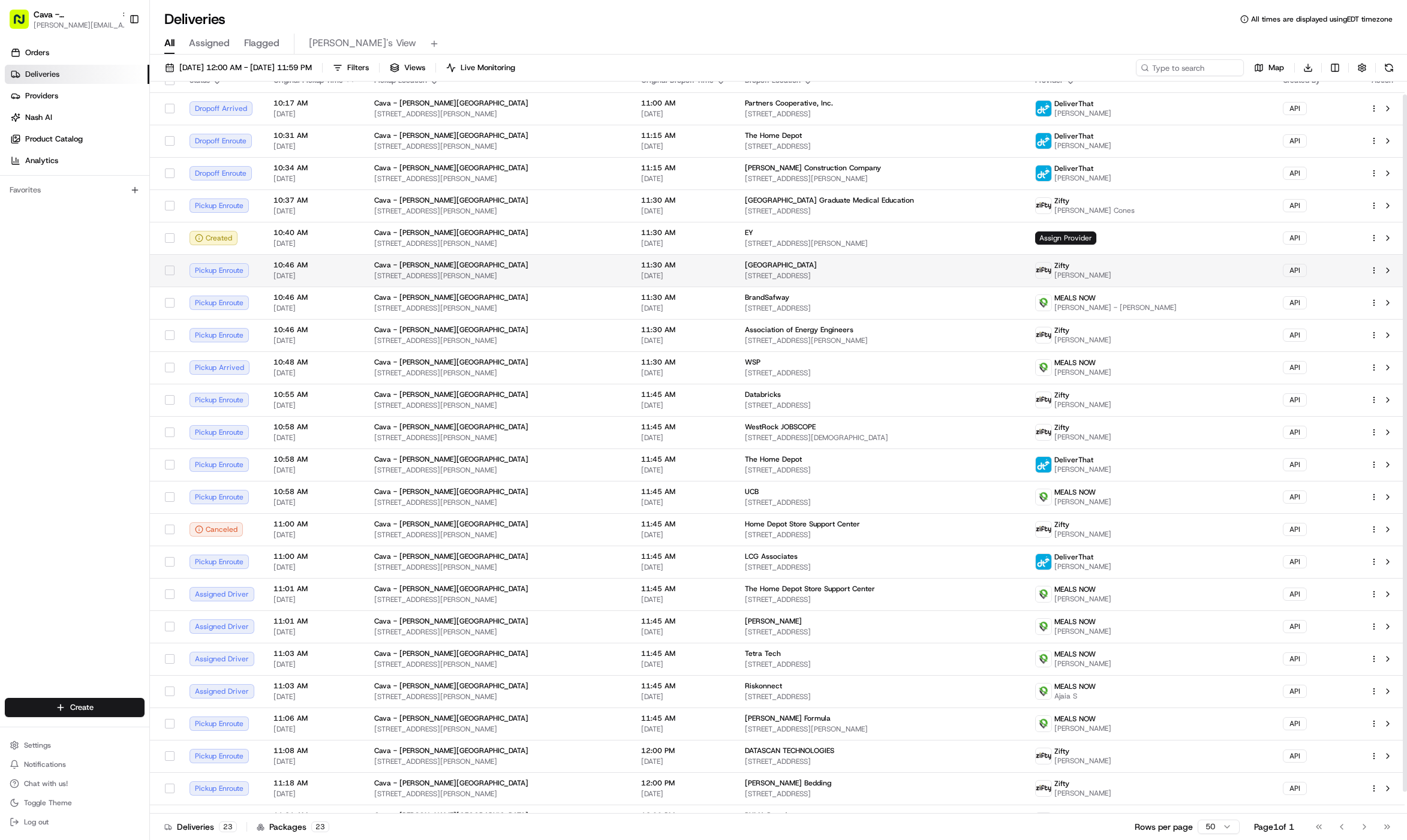
scroll to position [36, 0]
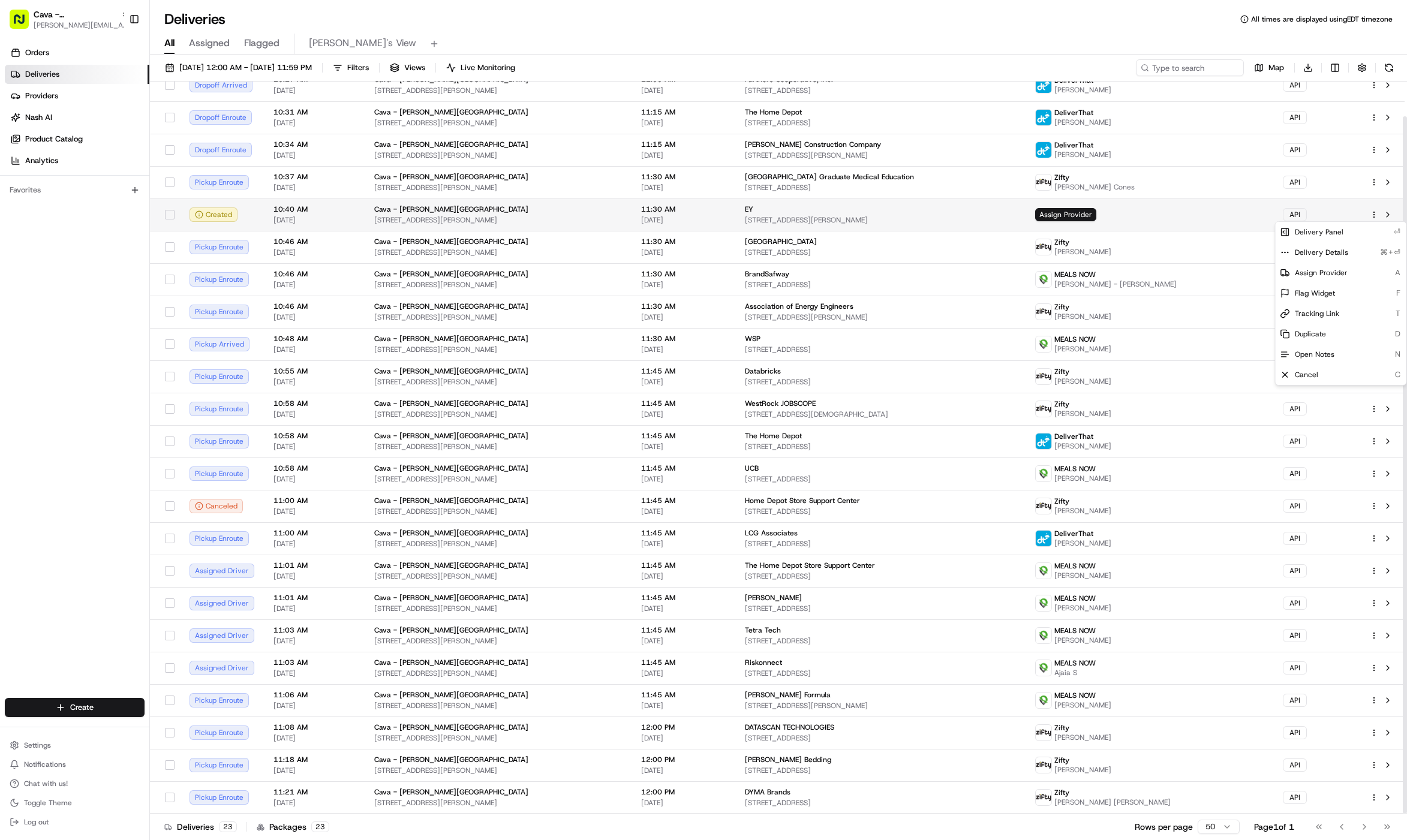
click at [1371, 218] on html "Cava - Sandy Springs gabrielle@usenash.com Toggle Sidebar Orders Deliveries Pro…" at bounding box center [703, 420] width 1407 height 840
click at [1354, 255] on div "Delivery Details ⌘+⏎" at bounding box center [1341, 252] width 131 height 20
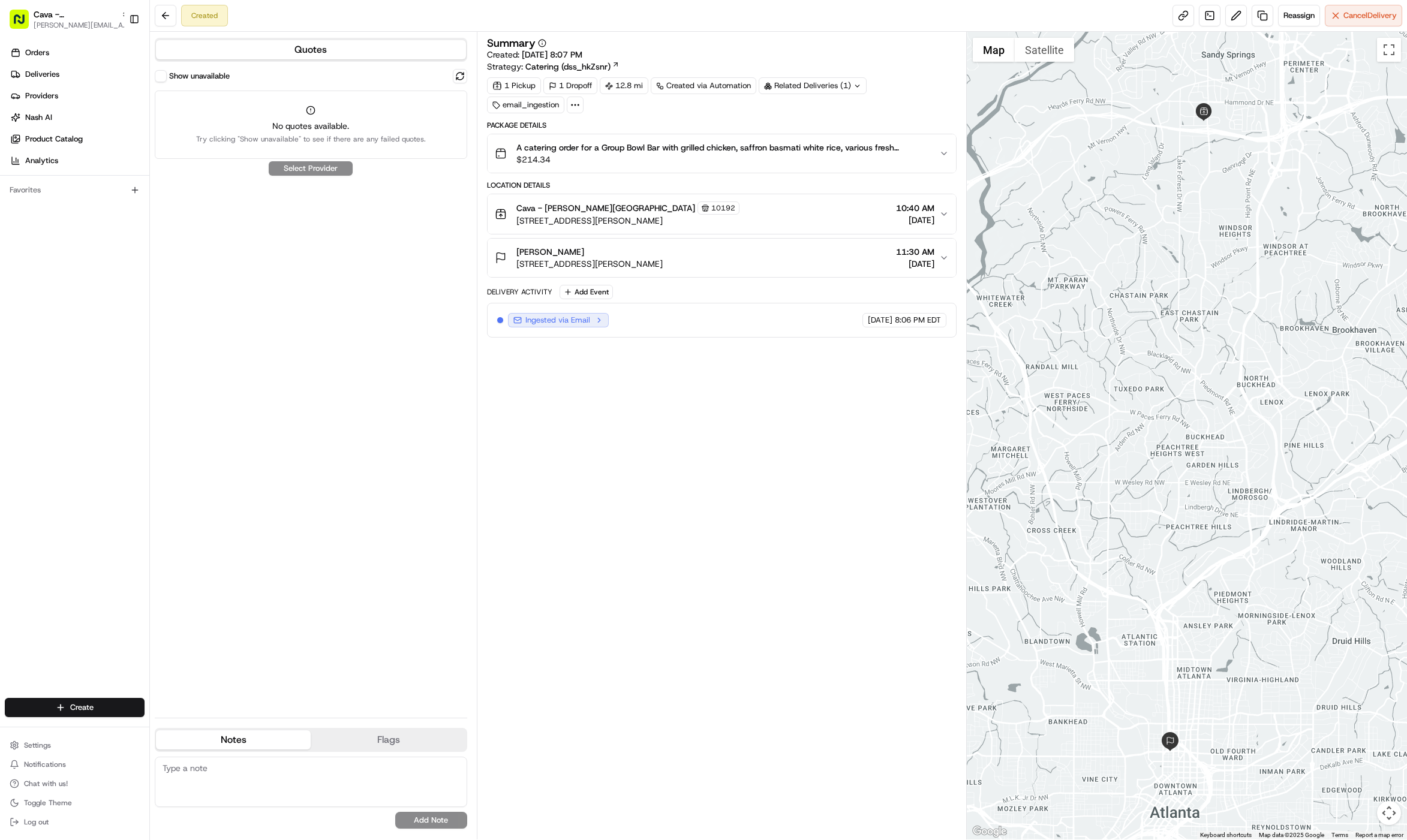
click at [161, 77] on button "Show unavailable" at bounding box center [160, 76] width 12 height 12
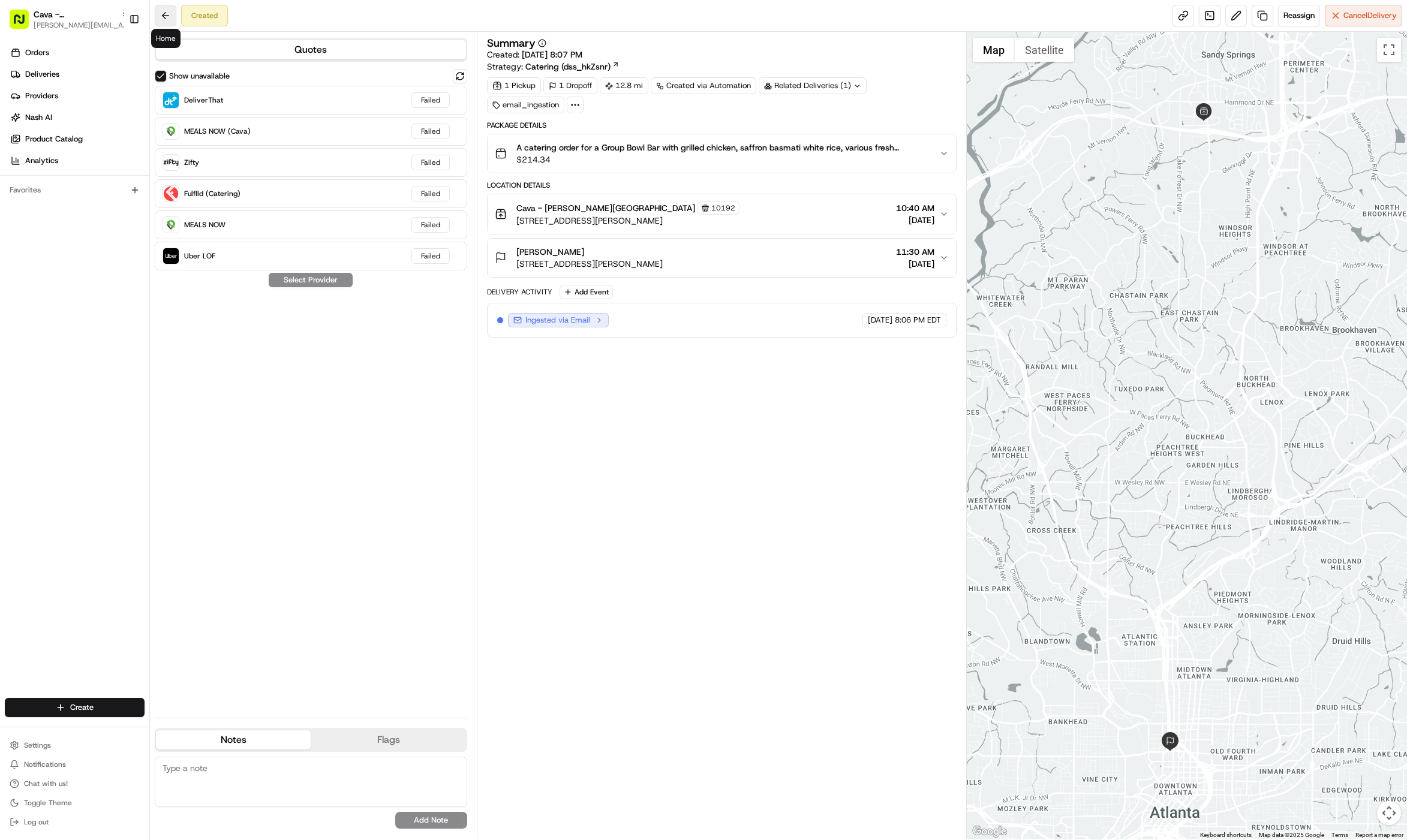
click at [163, 15] on button at bounding box center [165, 16] width 22 height 22
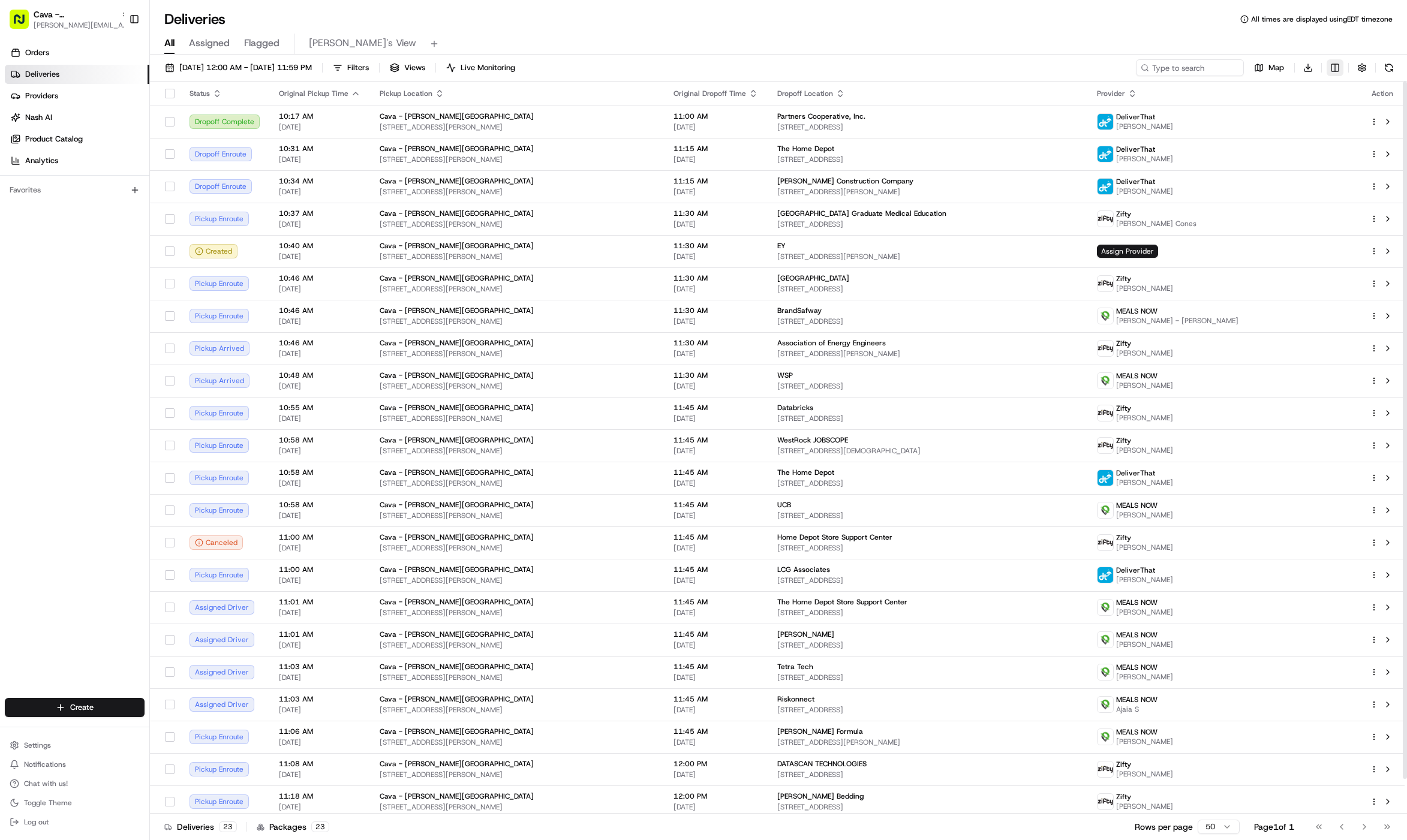
click at [1334, 73] on html "Cava - [PERSON_NAME] Springs [EMAIL_ADDRESS][DOMAIN_NAME] Toggle Sidebar Orders…" at bounding box center [703, 420] width 1407 height 840
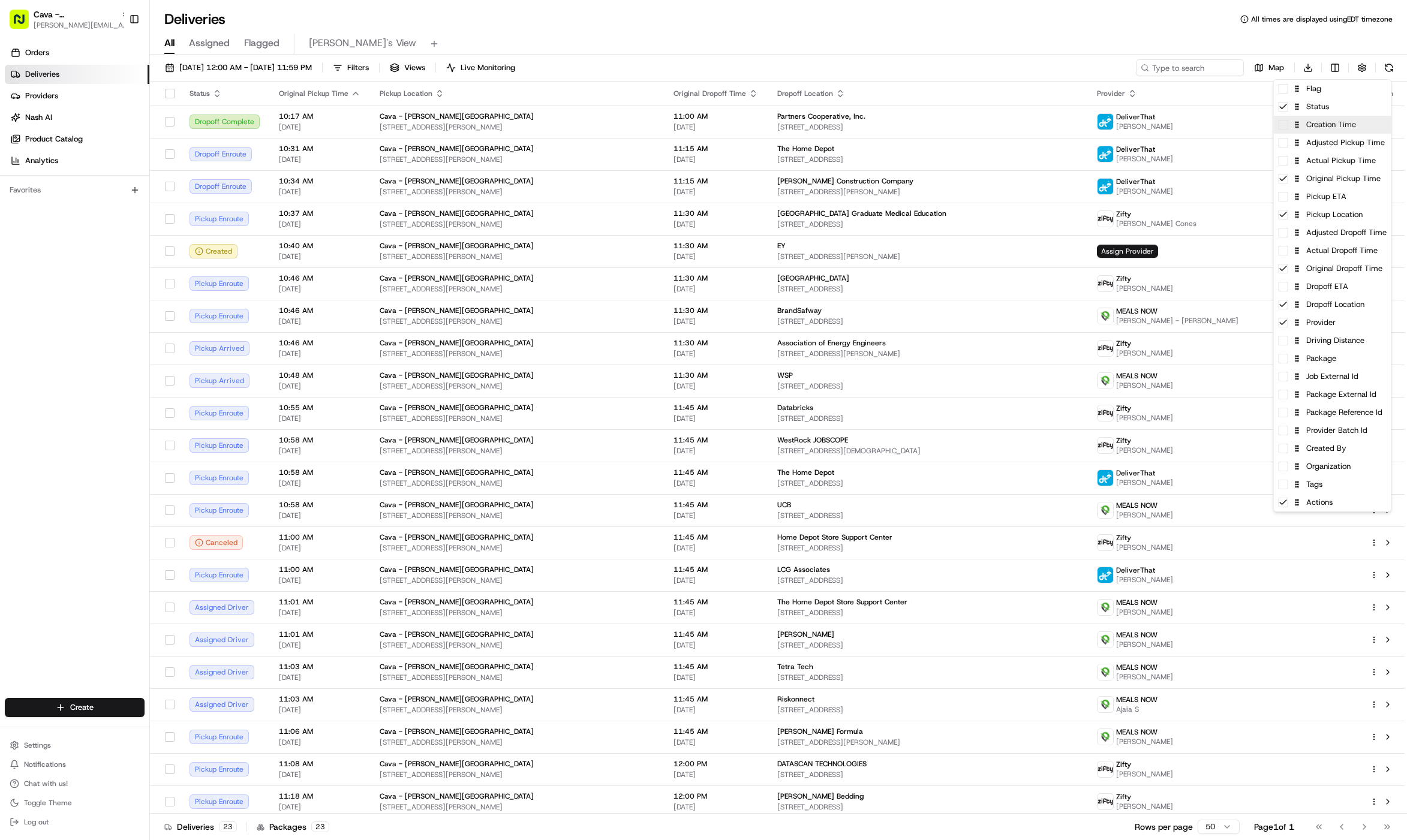
click at [1287, 129] on span at bounding box center [1283, 124] width 9 height 9
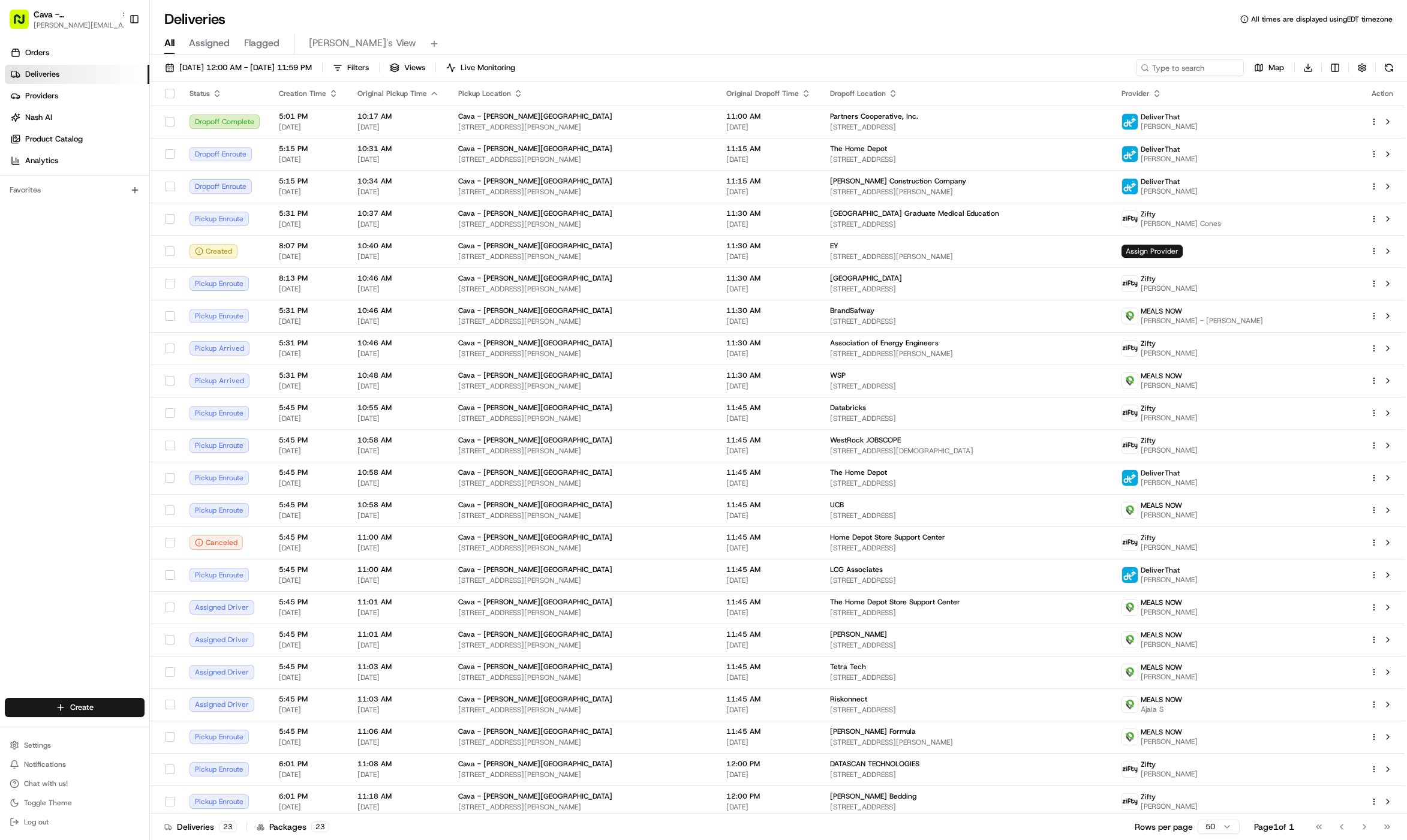
click at [1025, 45] on html "Cava - Sandy Springs gabrielle@usenash.com Toggle Sidebar Orders Deliveries Pro…" at bounding box center [703, 420] width 1407 height 840
click at [1377, 250] on html "Cava - Sandy Springs gabrielle@usenash.com Toggle Sidebar Orders Deliveries Pro…" at bounding box center [703, 420] width 1407 height 840
click at [1357, 289] on div "Delivery Details ⌘+⏎" at bounding box center [1341, 289] width 131 height 20
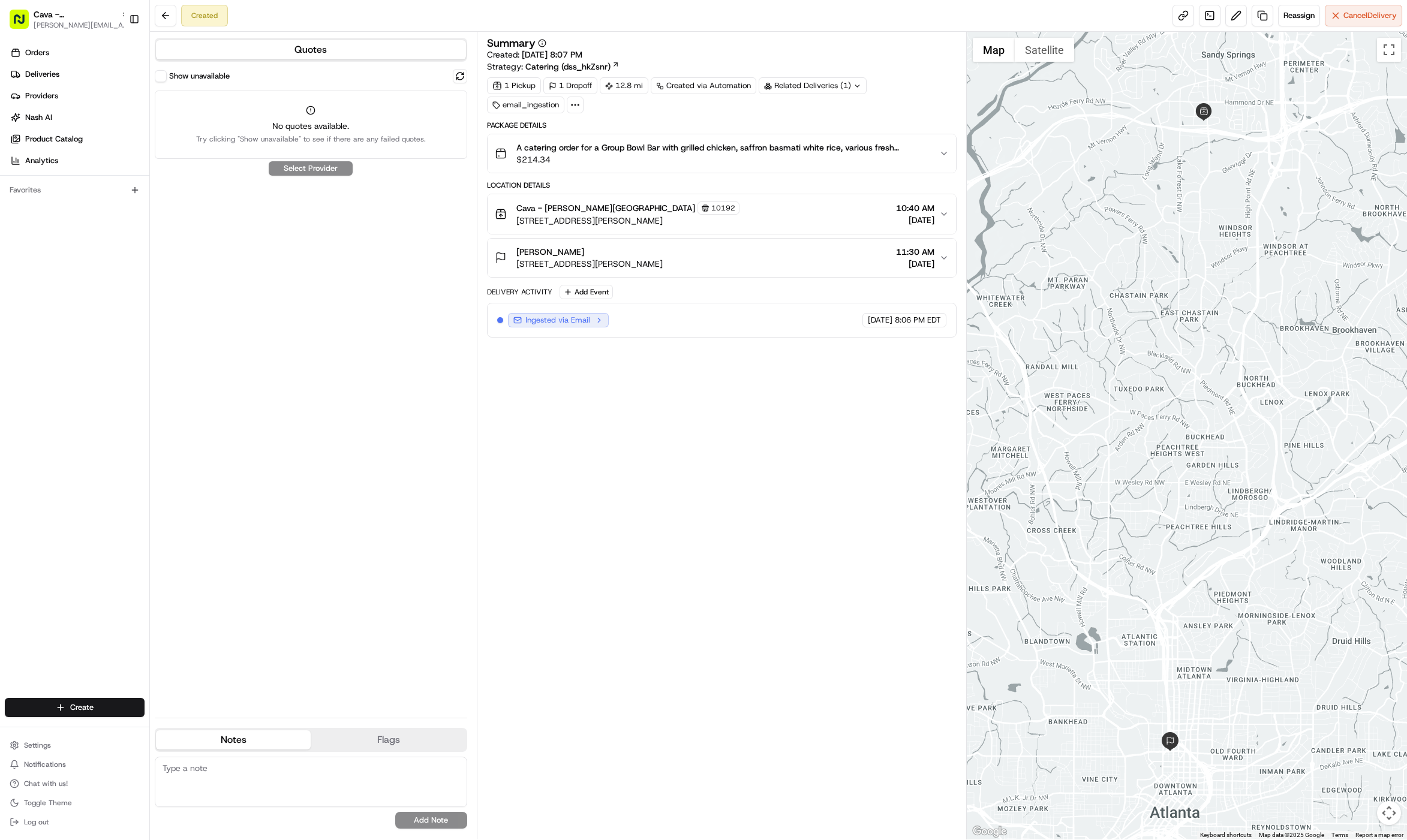
click at [161, 81] on button "Show unavailable" at bounding box center [160, 76] width 12 height 12
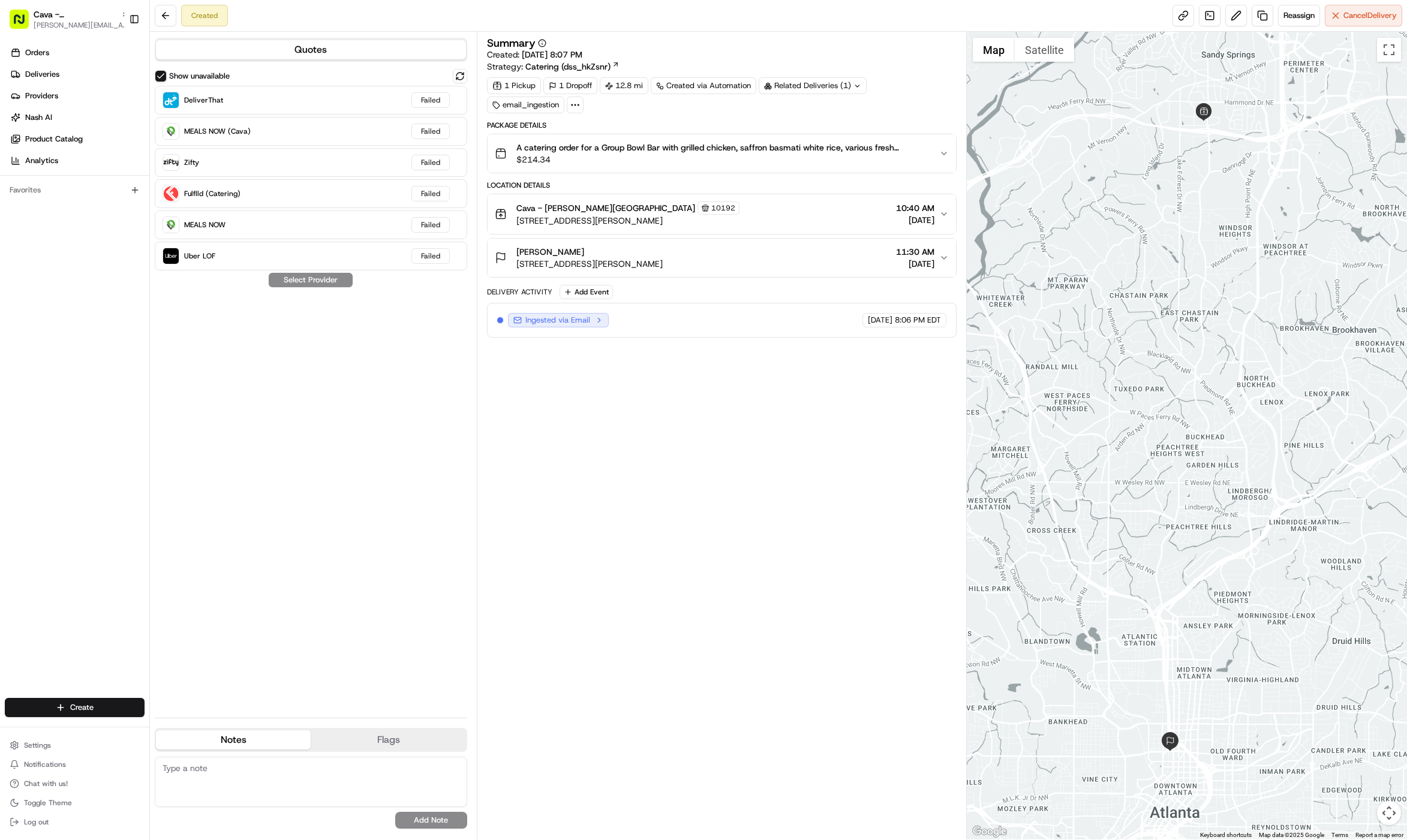
click at [161, 81] on button "Show unavailable" at bounding box center [160, 76] width 12 height 12
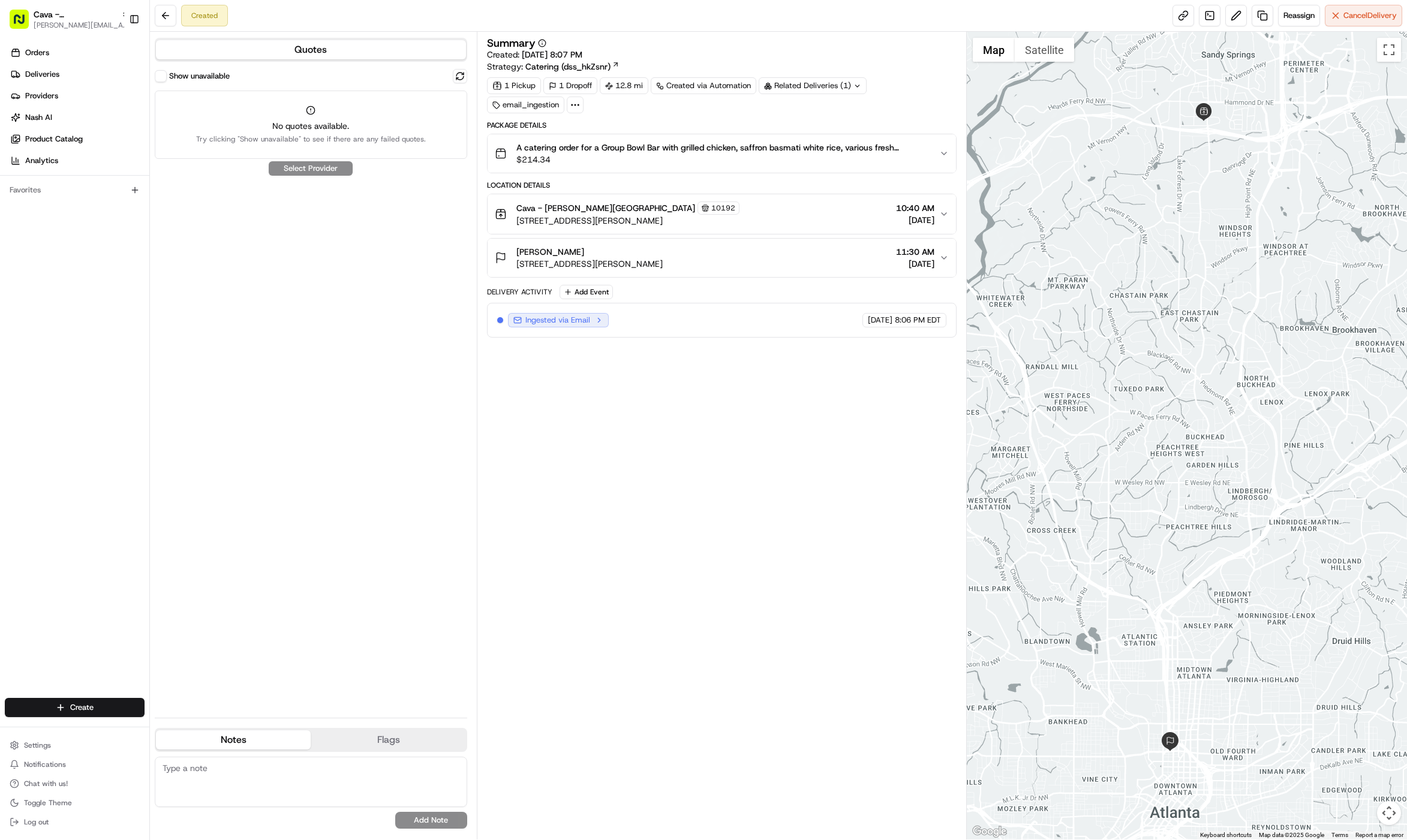
click at [578, 110] on icon at bounding box center [575, 104] width 11 height 11
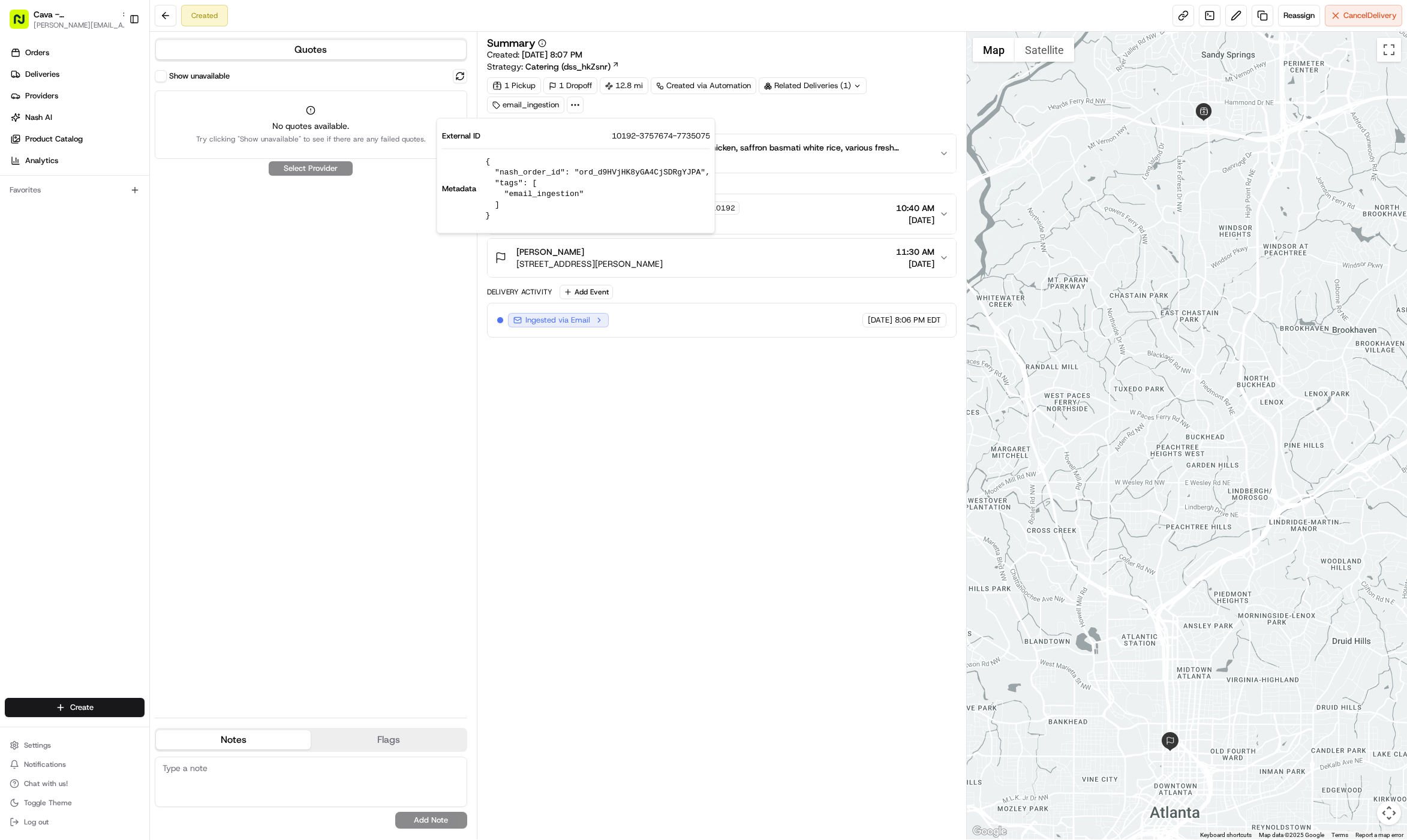
click at [578, 110] on icon at bounding box center [575, 104] width 11 height 11
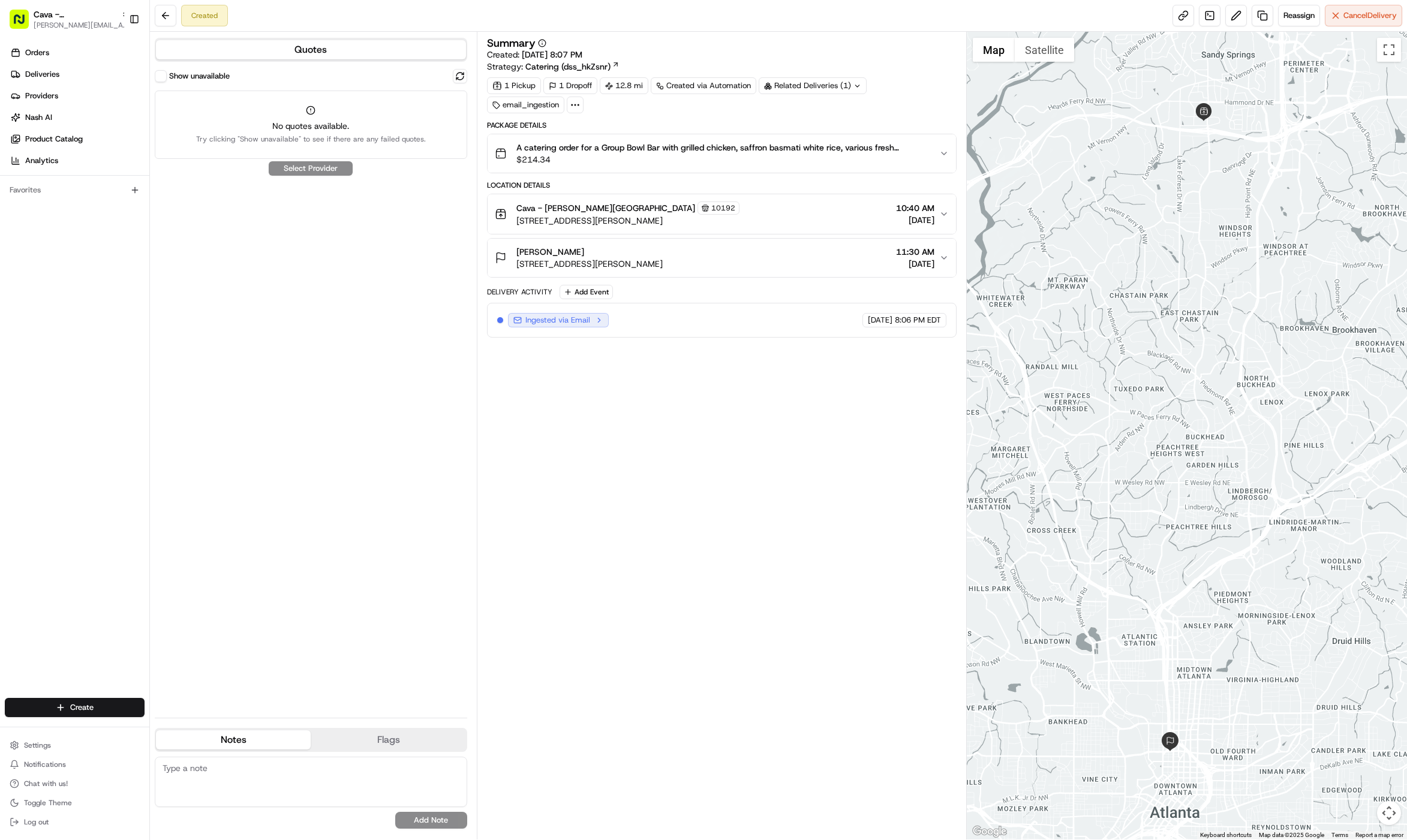
click at [621, 255] on div "[PERSON_NAME]" at bounding box center [590, 252] width 147 height 12
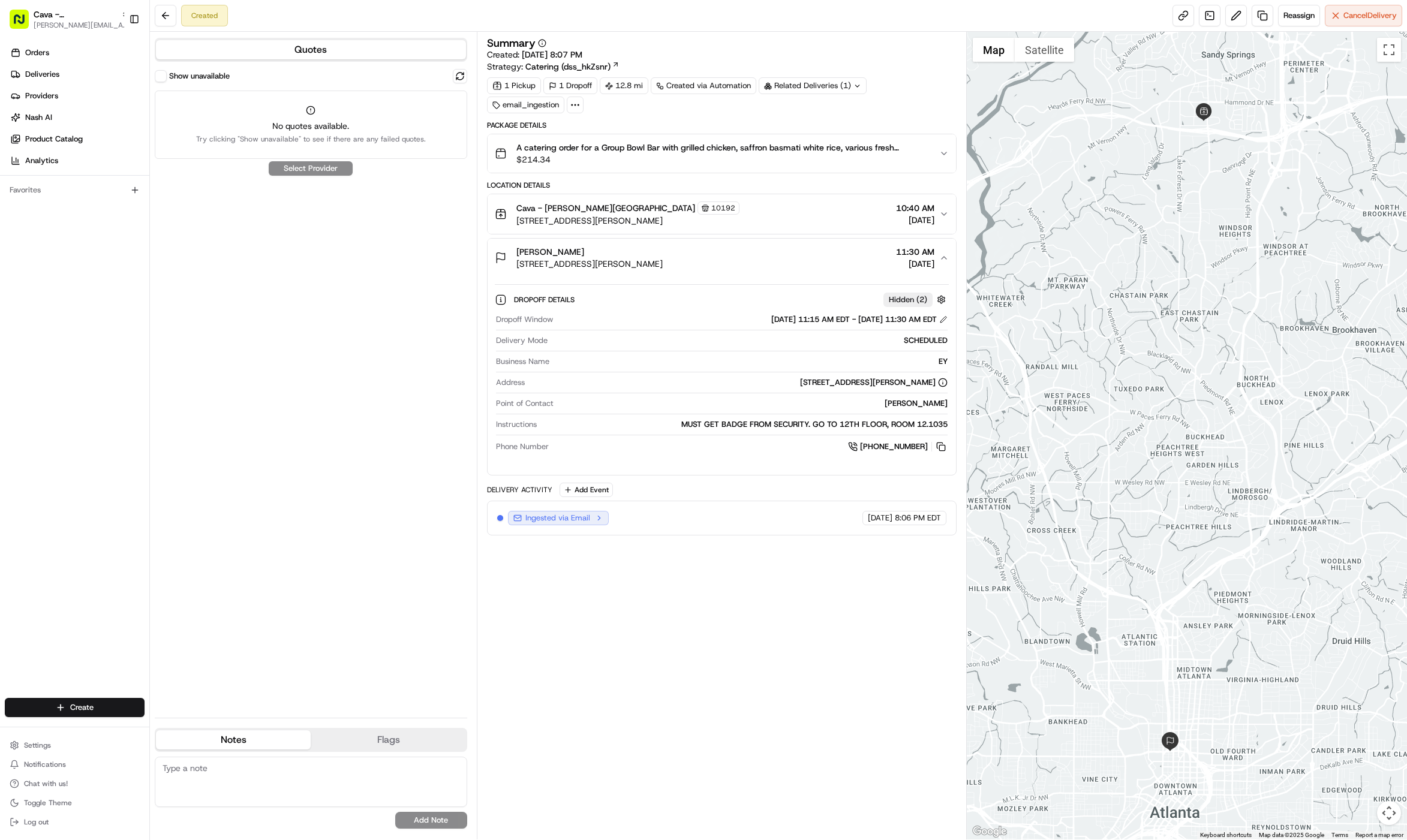
click at [621, 255] on div "[PERSON_NAME]" at bounding box center [590, 252] width 147 height 12
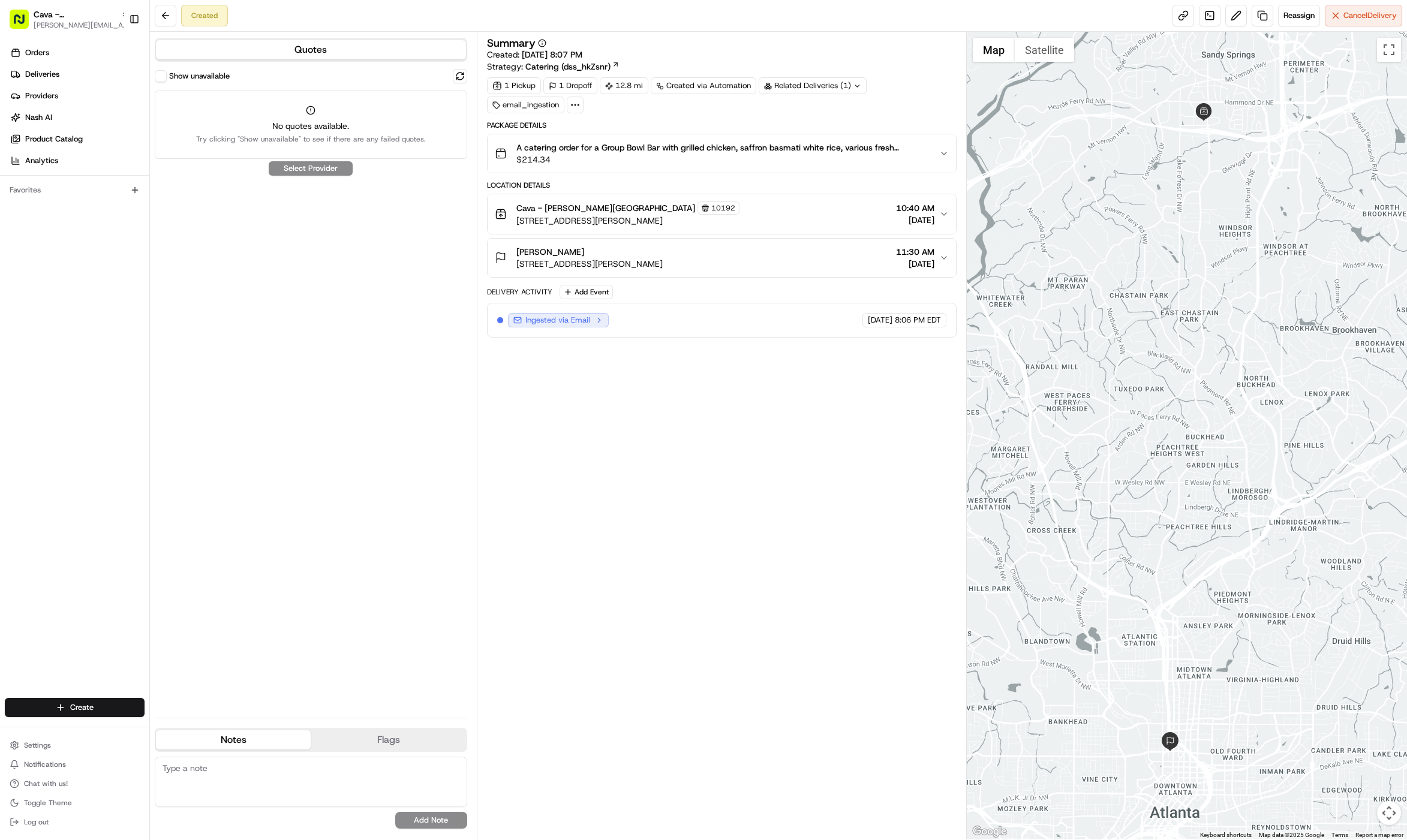
click at [621, 255] on div "[PERSON_NAME]" at bounding box center [590, 252] width 147 height 12
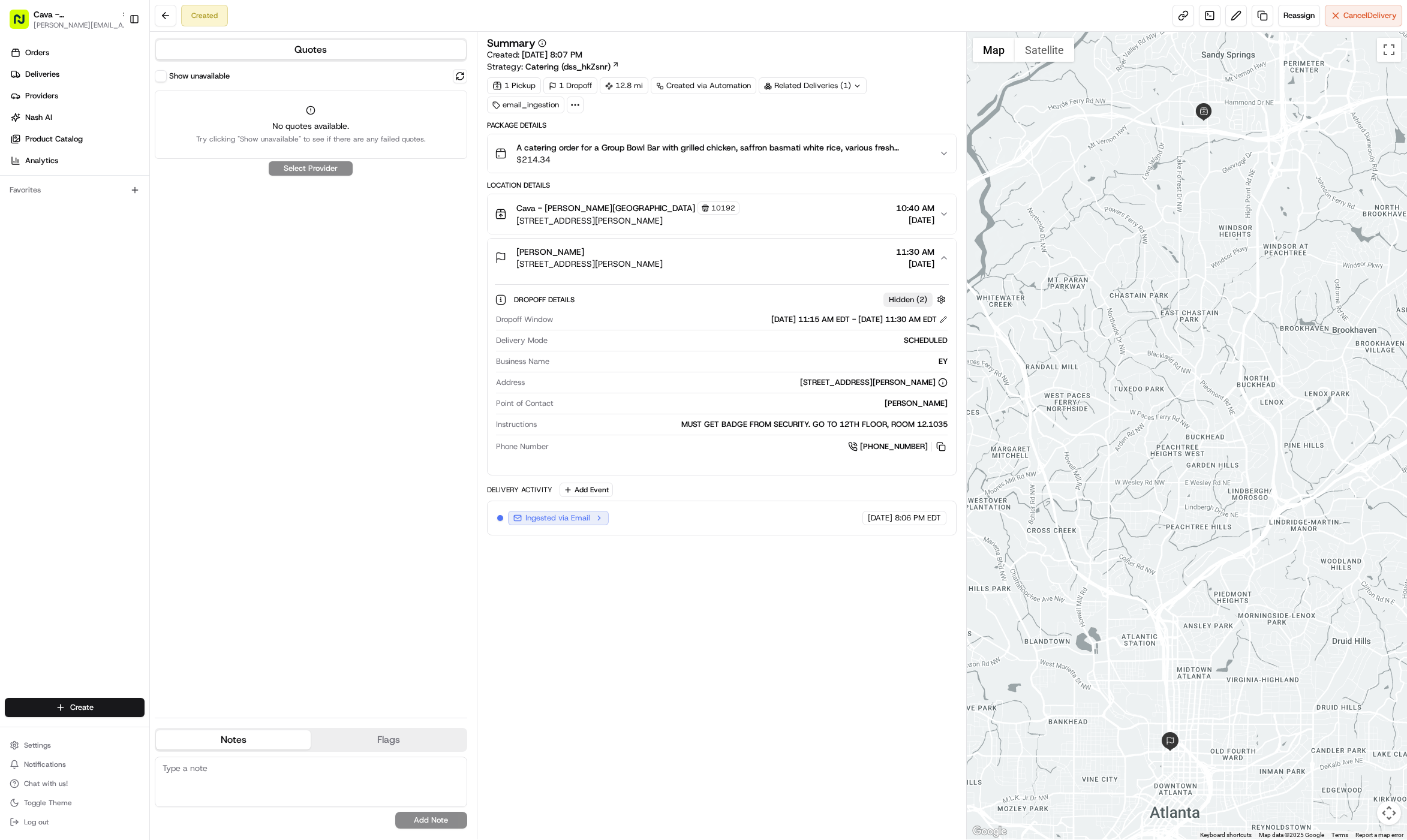
click at [621, 255] on div "[PERSON_NAME]" at bounding box center [590, 252] width 147 height 12
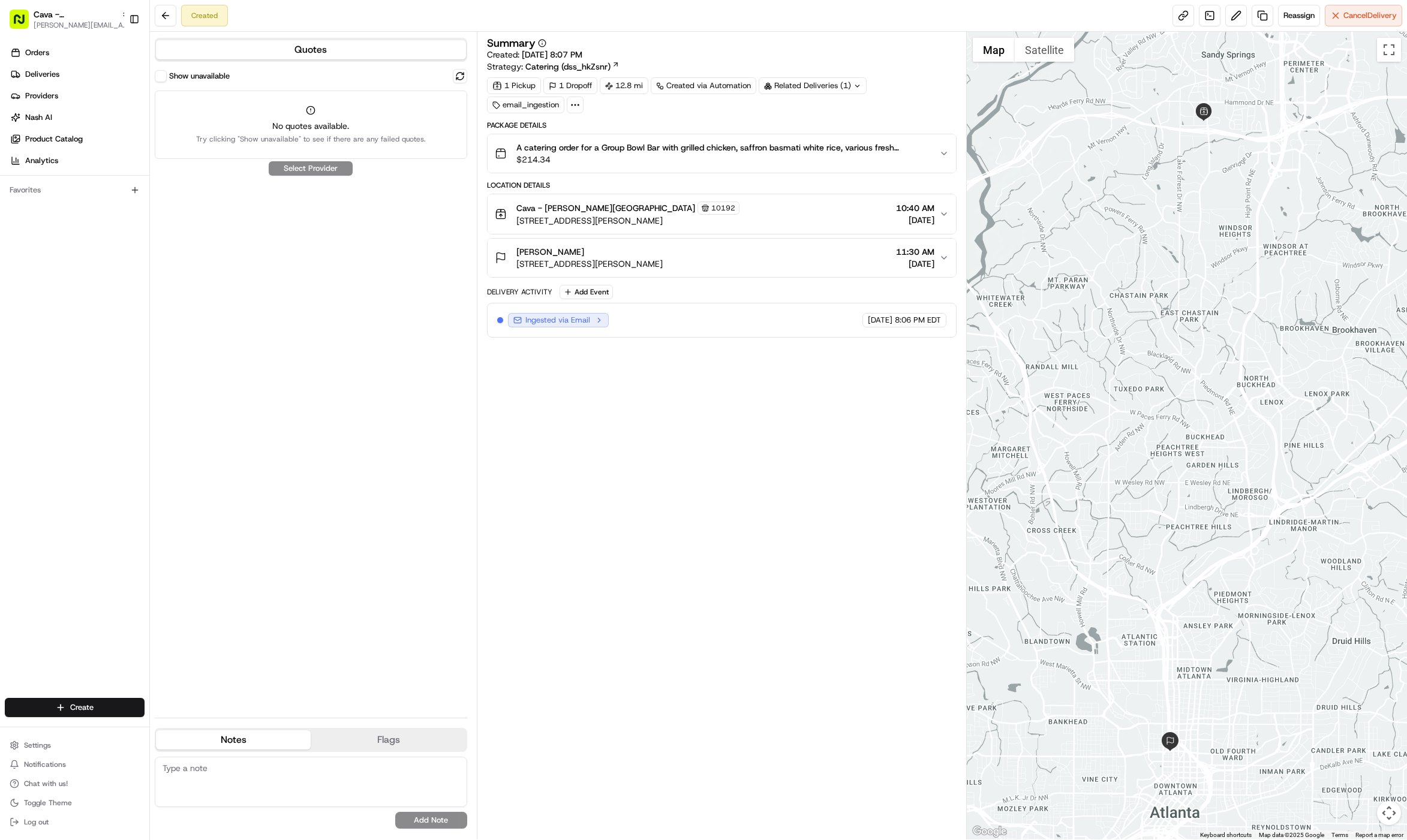
click at [625, 219] on span "[STREET_ADDRESS][PERSON_NAME]" at bounding box center [628, 221] width 223 height 12
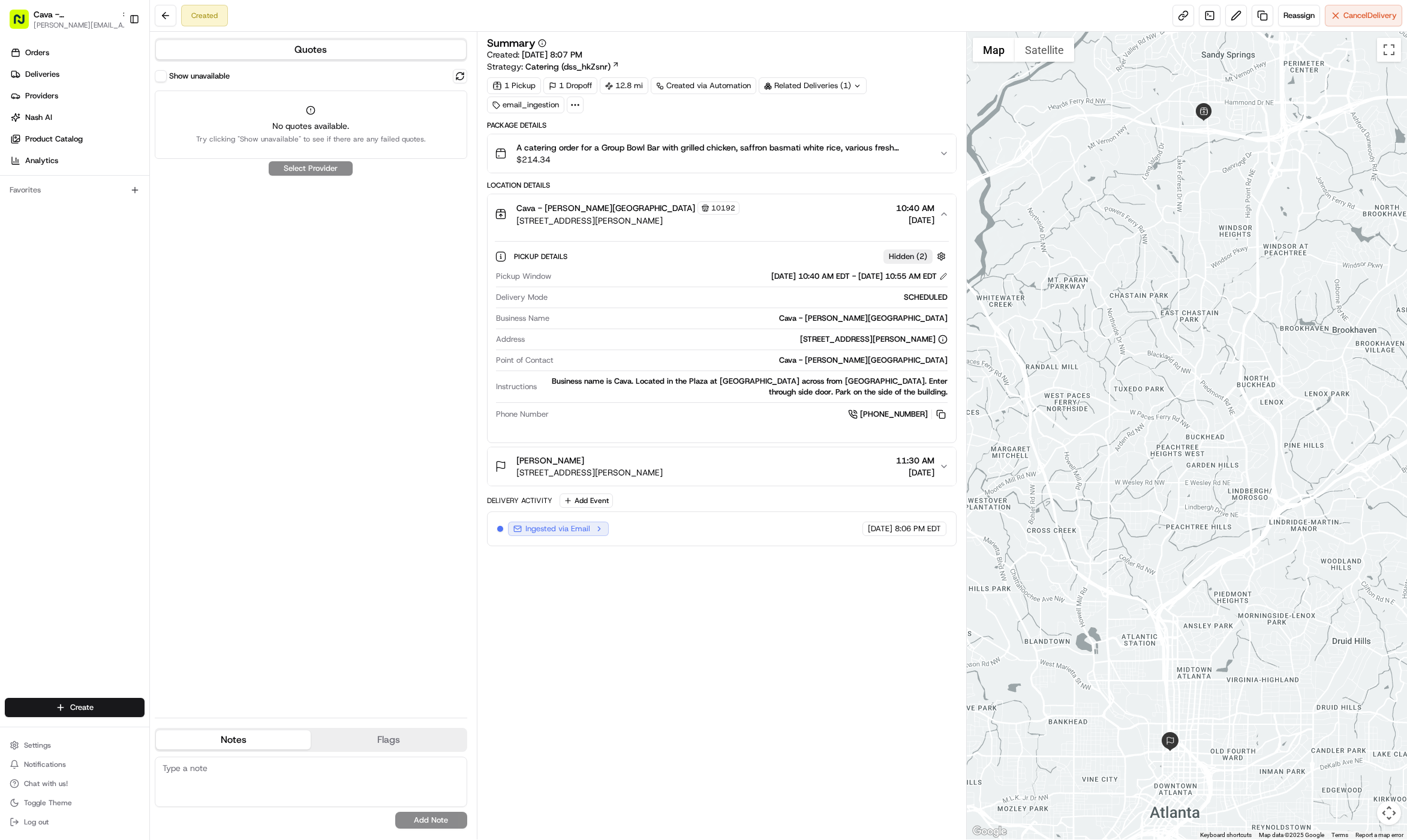
click at [625, 219] on span "[STREET_ADDRESS][PERSON_NAME]" at bounding box center [628, 221] width 223 height 12
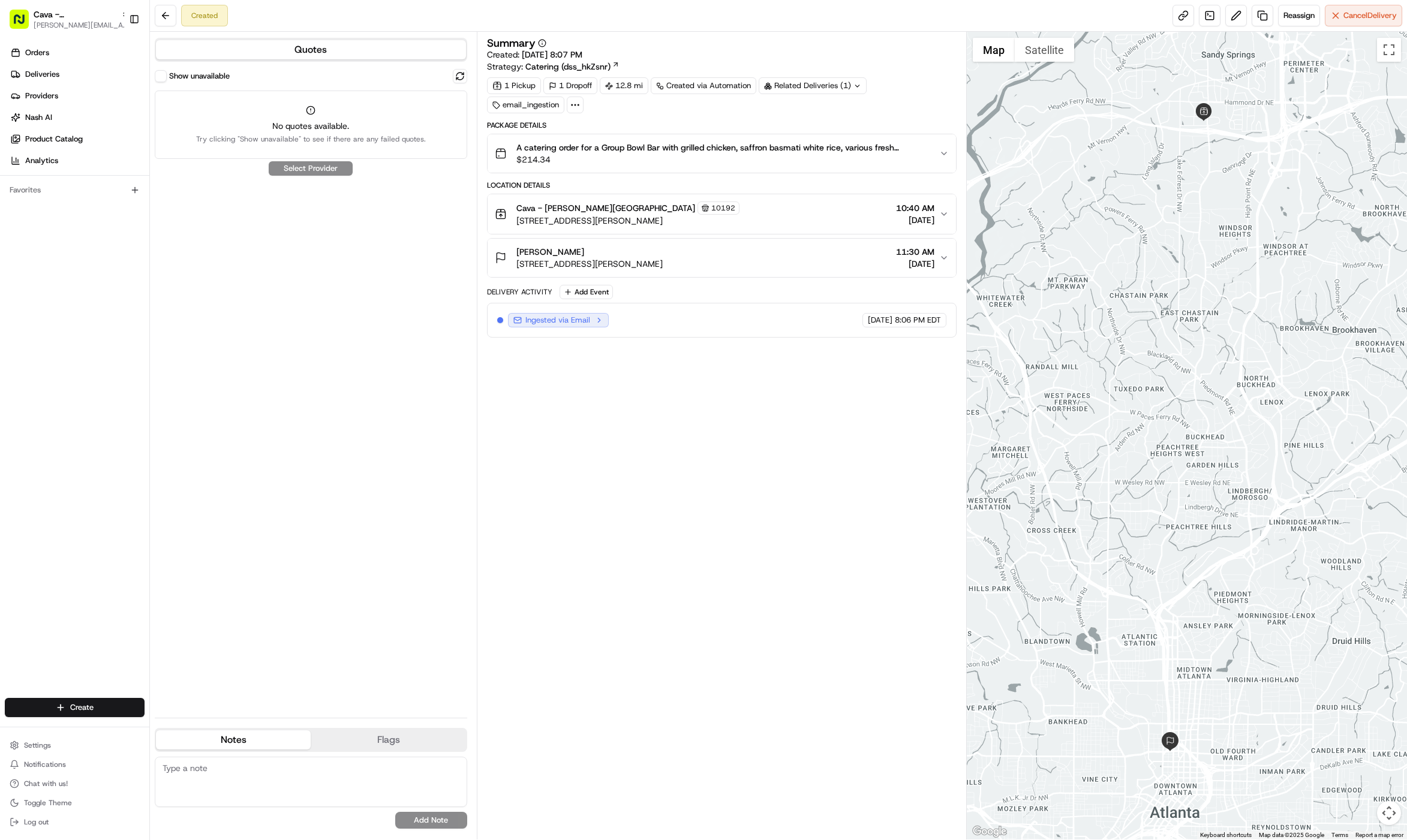
click at [628, 268] on span "[STREET_ADDRESS][PERSON_NAME]" at bounding box center [590, 263] width 147 height 12
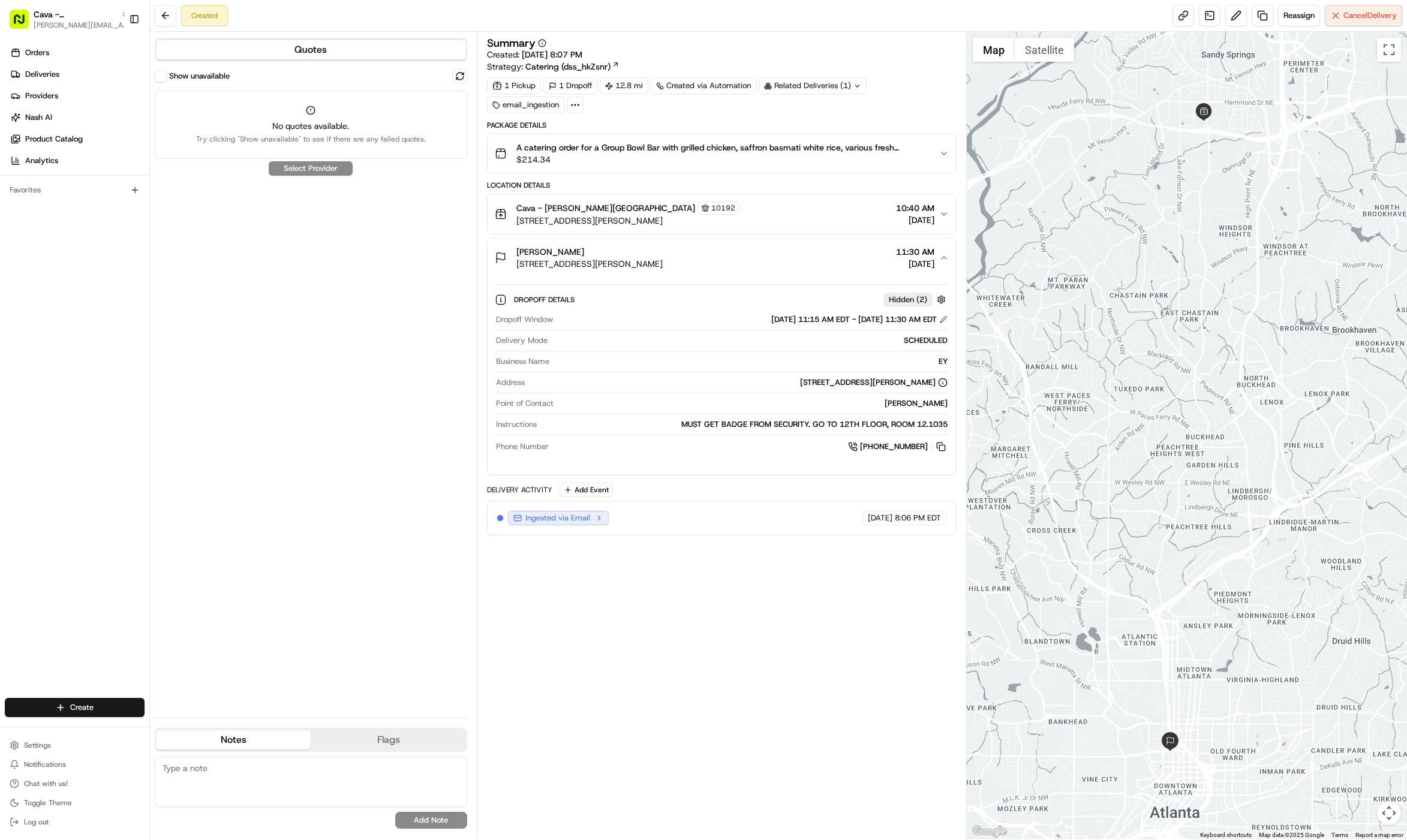
click at [585, 156] on span "$214.34" at bounding box center [723, 160] width 413 height 12
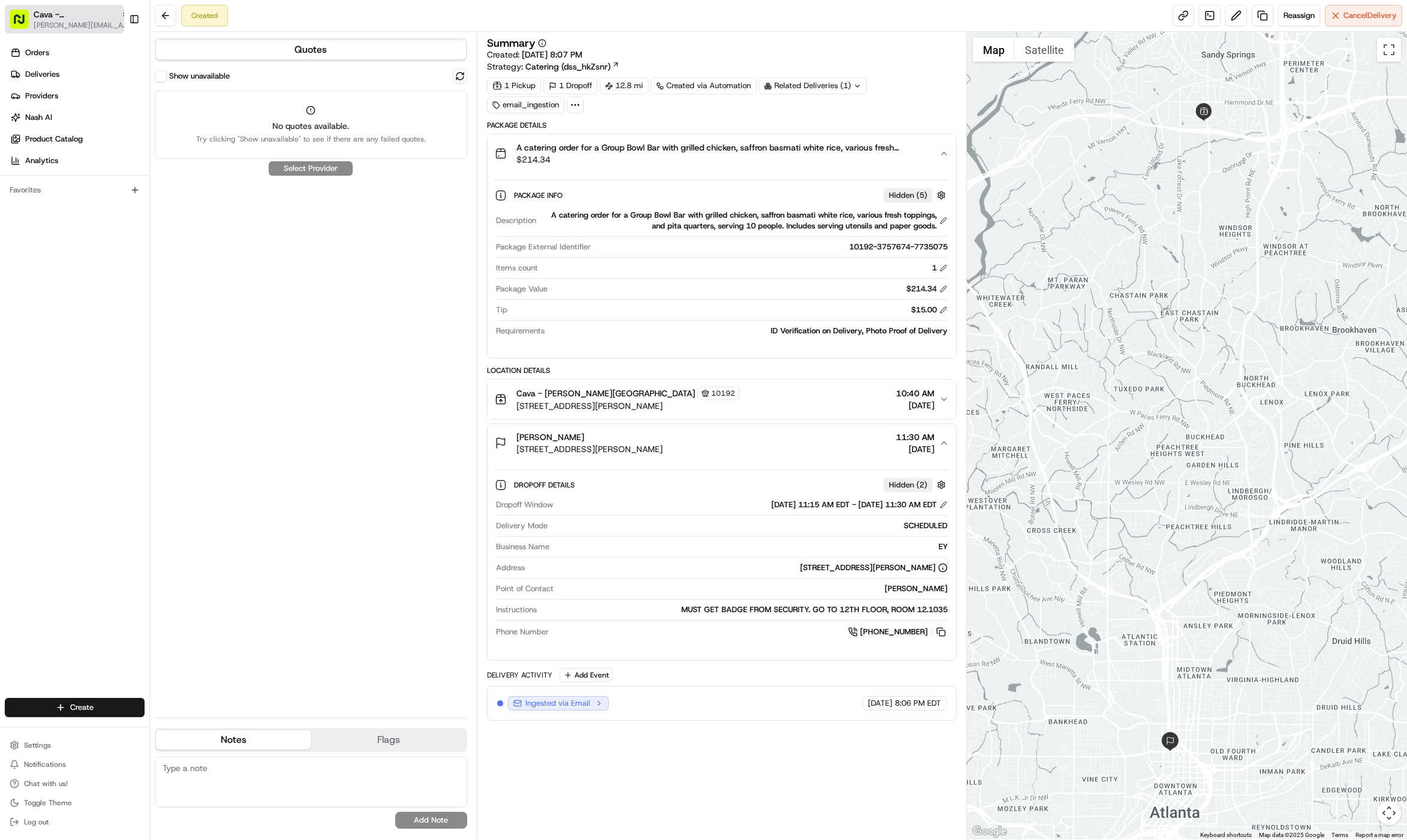
click at [39, 19] on span "Cava - [PERSON_NAME][GEOGRAPHIC_DATA]" at bounding box center [75, 15] width 83 height 12
type input "golf vau"
click at [183, 65] on span "Golf Vault" at bounding box center [171, 62] width 35 height 11
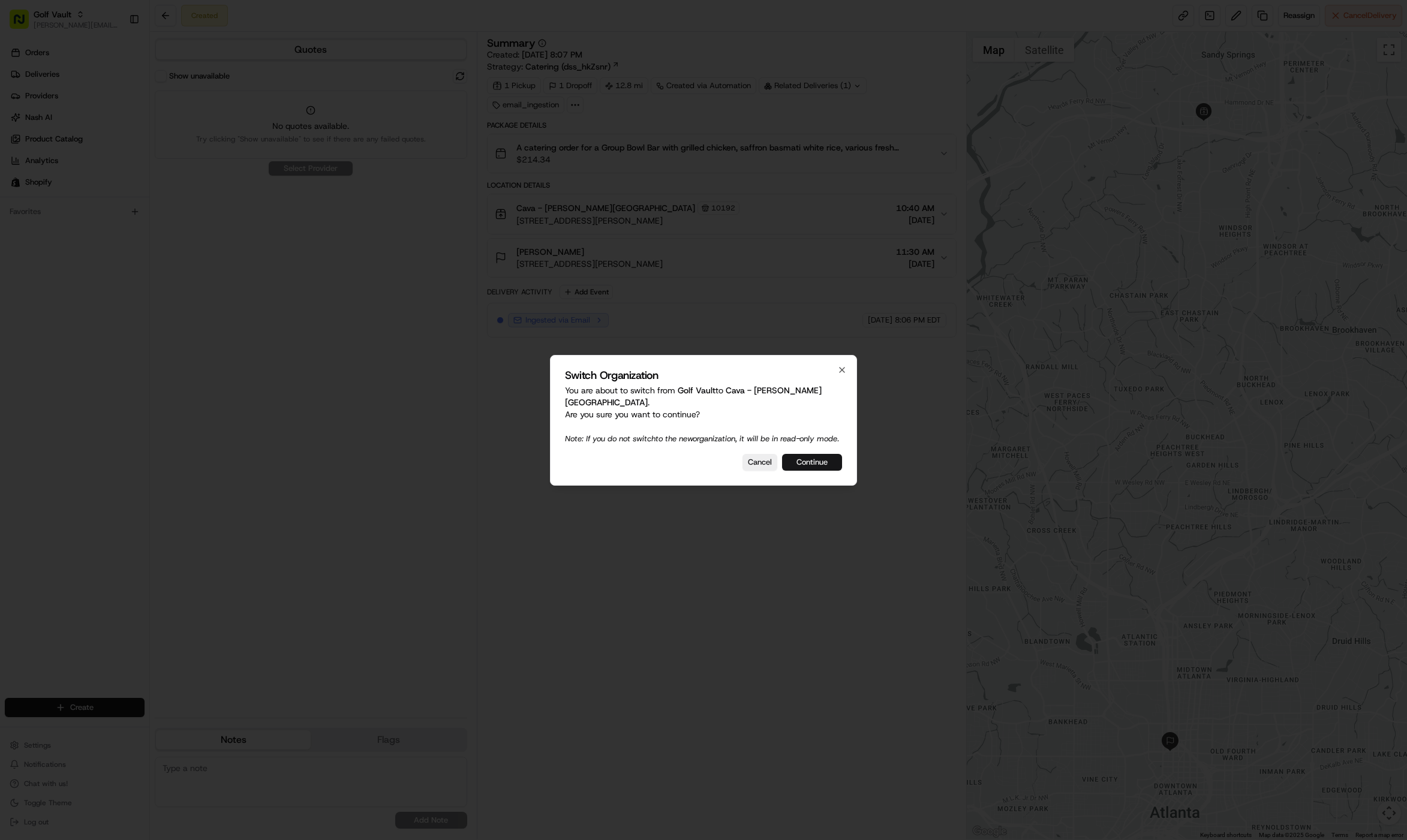
click at [832, 464] on button "Continue" at bounding box center [812, 462] width 60 height 17
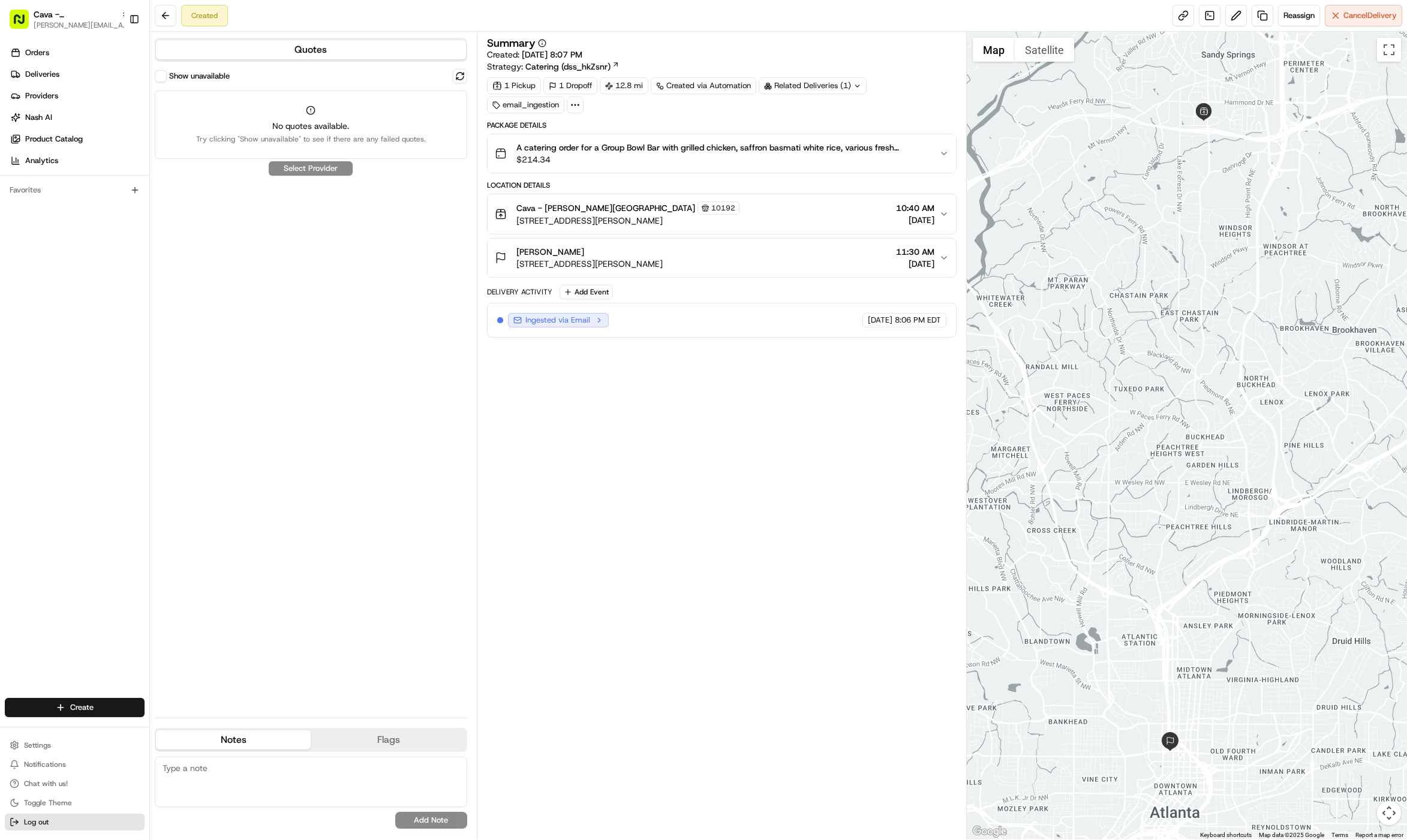
click at [44, 824] on span "Log out" at bounding box center [36, 822] width 25 height 9
